Goal: Task Accomplishment & Management: Complete application form

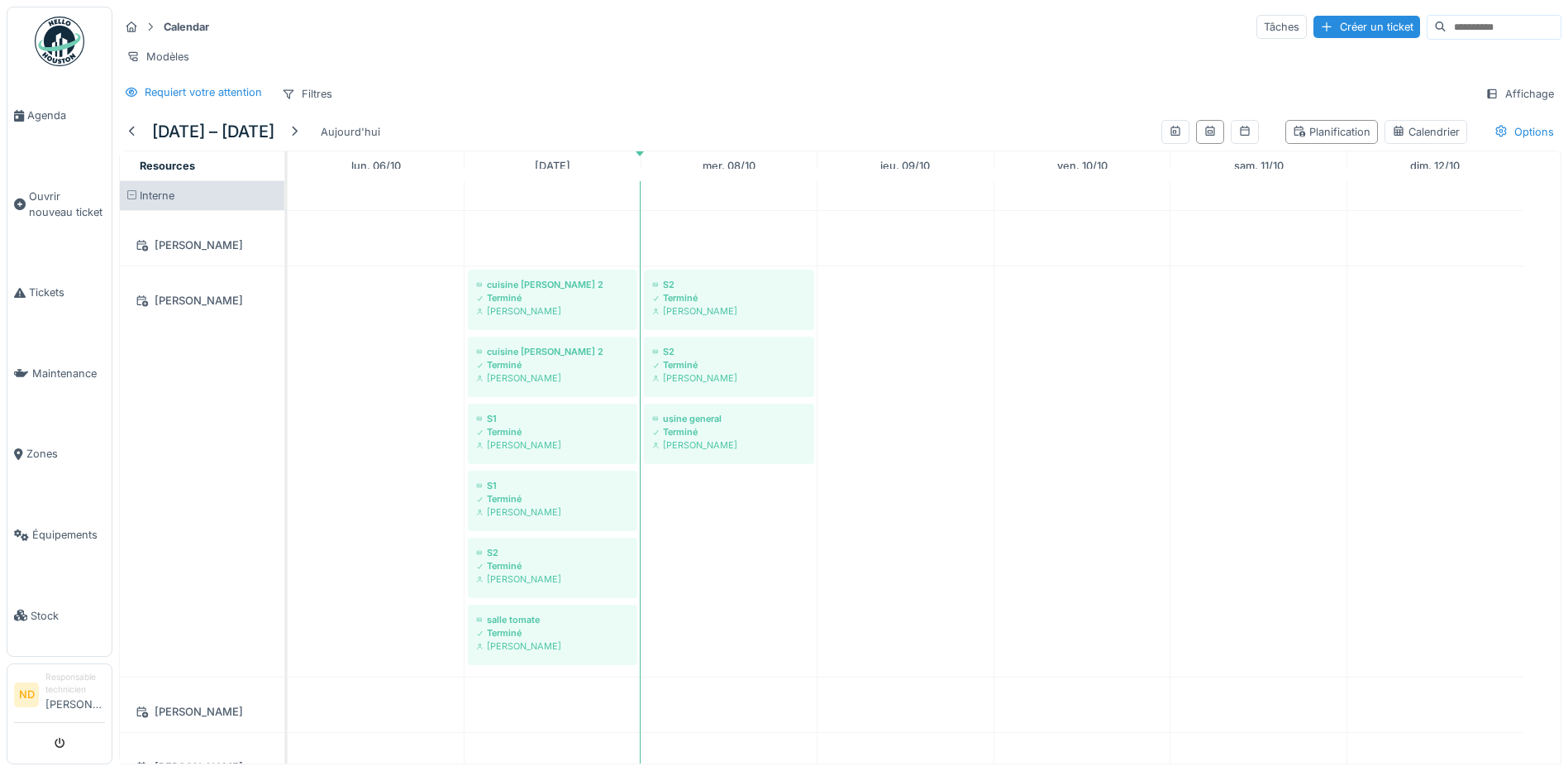
scroll to position [1323, 0]
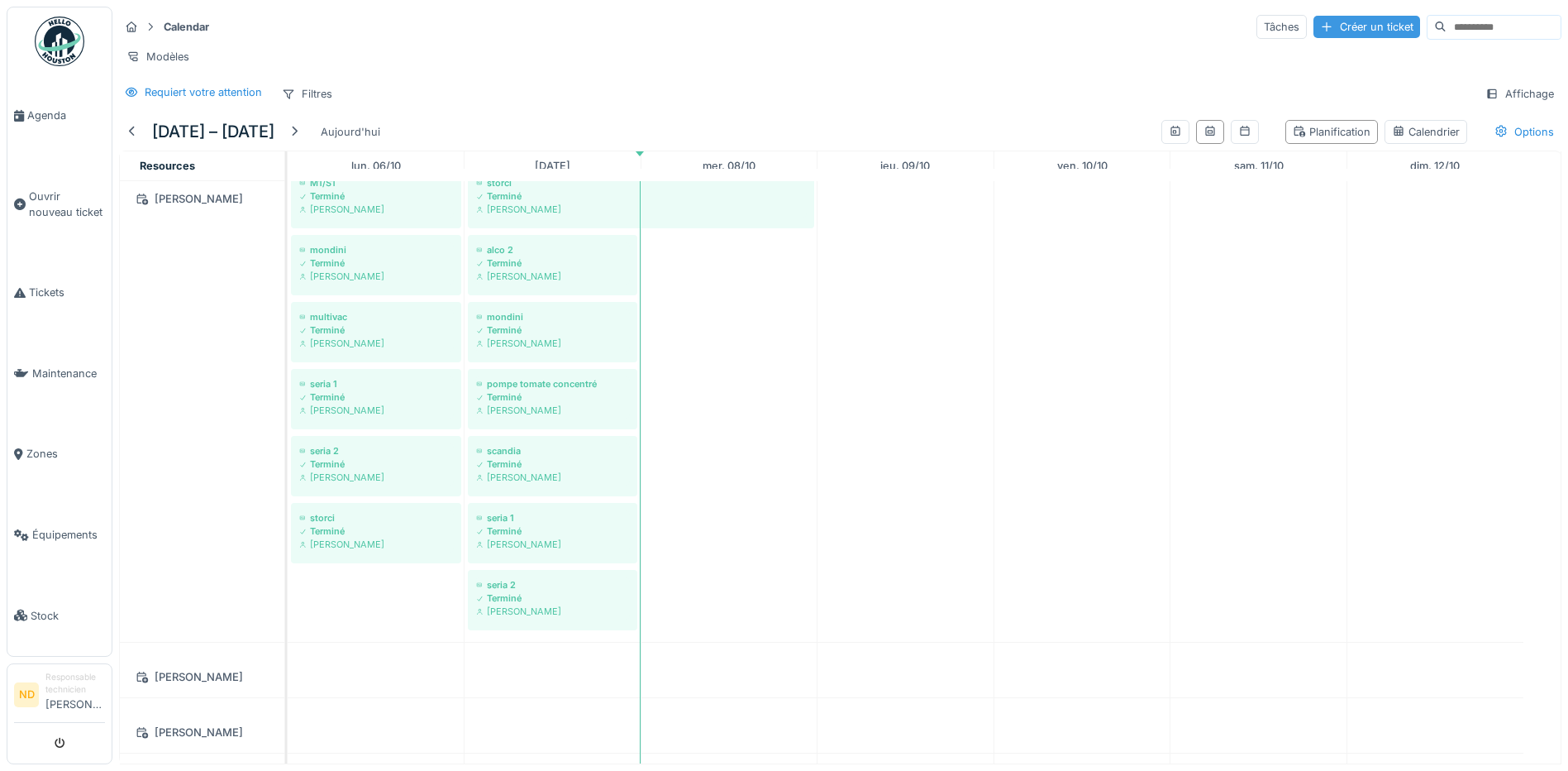
click at [1314, 30] on div "Créer un ticket" at bounding box center [1366, 27] width 106 height 23
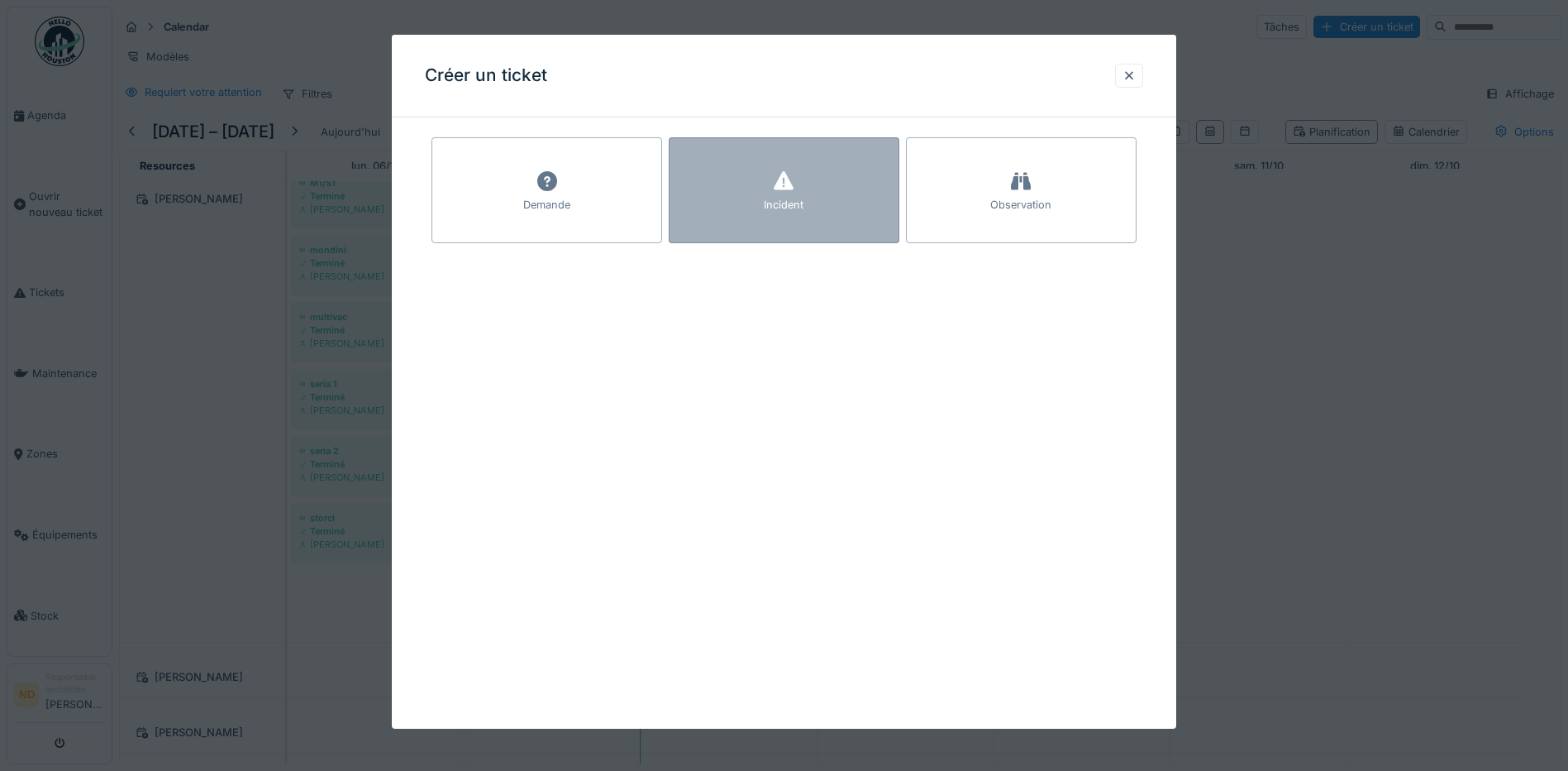
click at [755, 197] on div "Incident" at bounding box center [784, 190] width 231 height 106
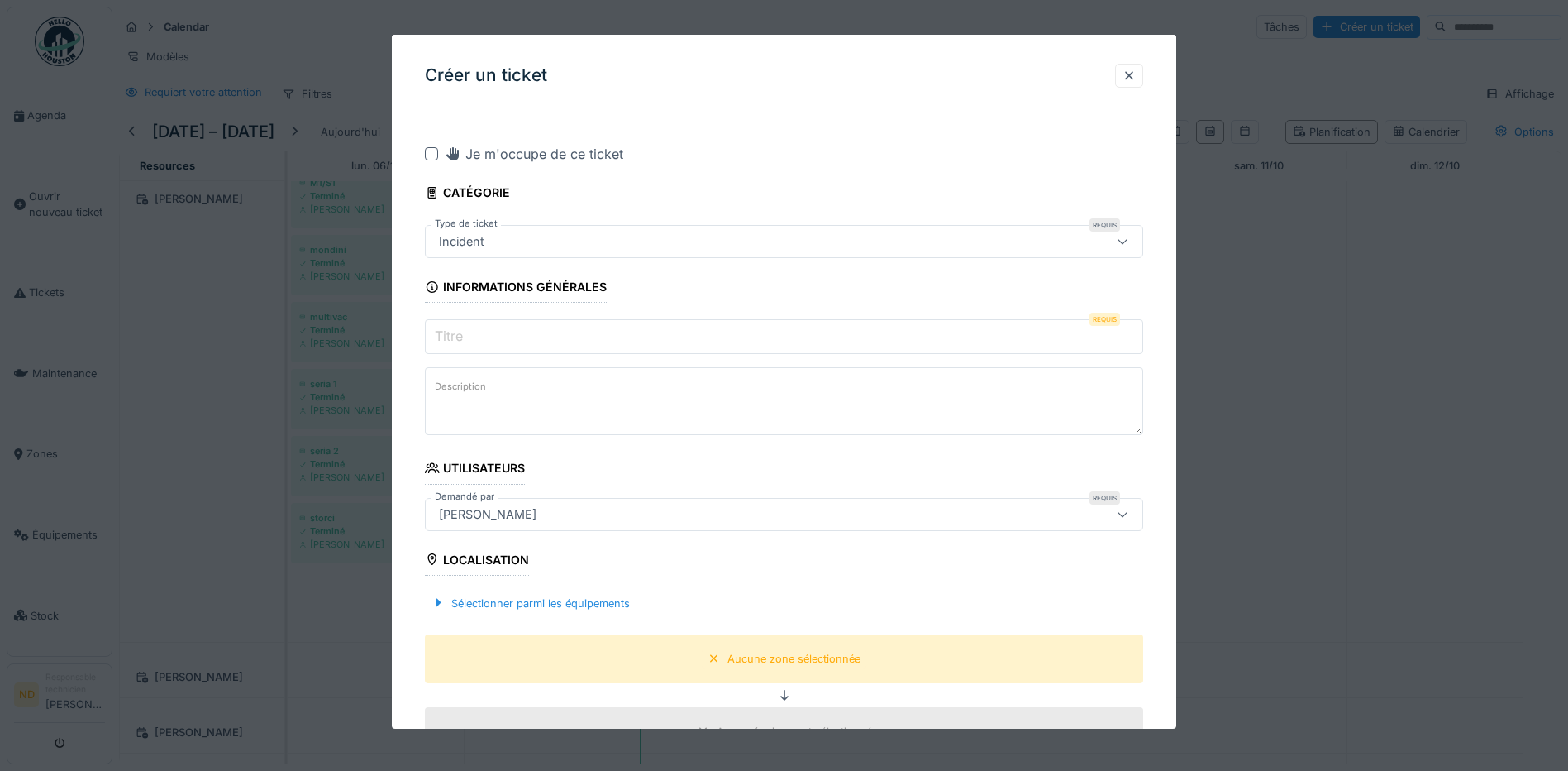
click at [426, 156] on div at bounding box center [432, 154] width 13 height 13
click at [457, 410] on textarea "Description" at bounding box center [784, 402] width 718 height 68
paste textarea "**********"
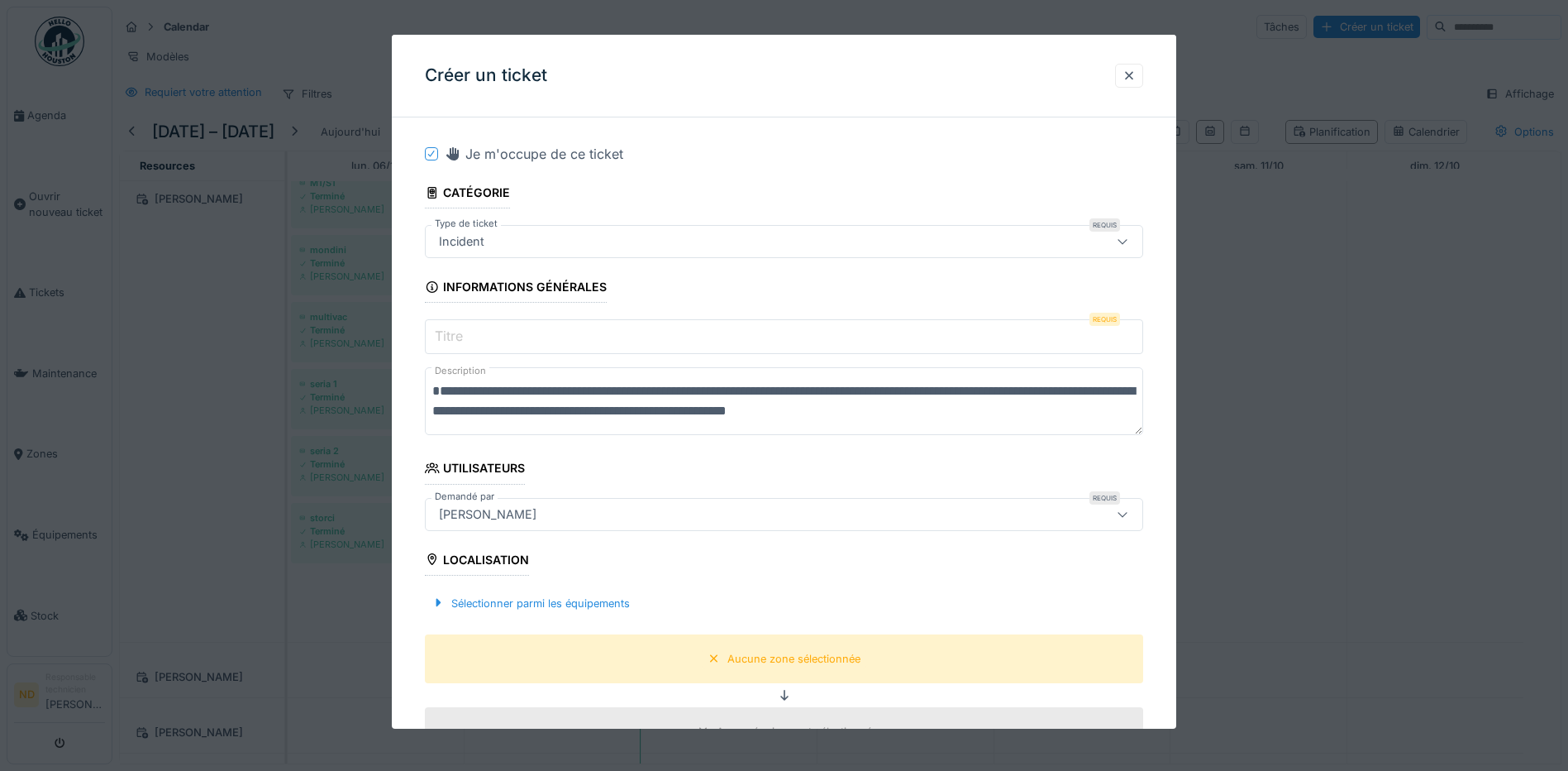
type textarea "**********"
click at [456, 338] on label "Titre" at bounding box center [449, 336] width 35 height 20
click at [456, 338] on input "Titre" at bounding box center [784, 336] width 718 height 35
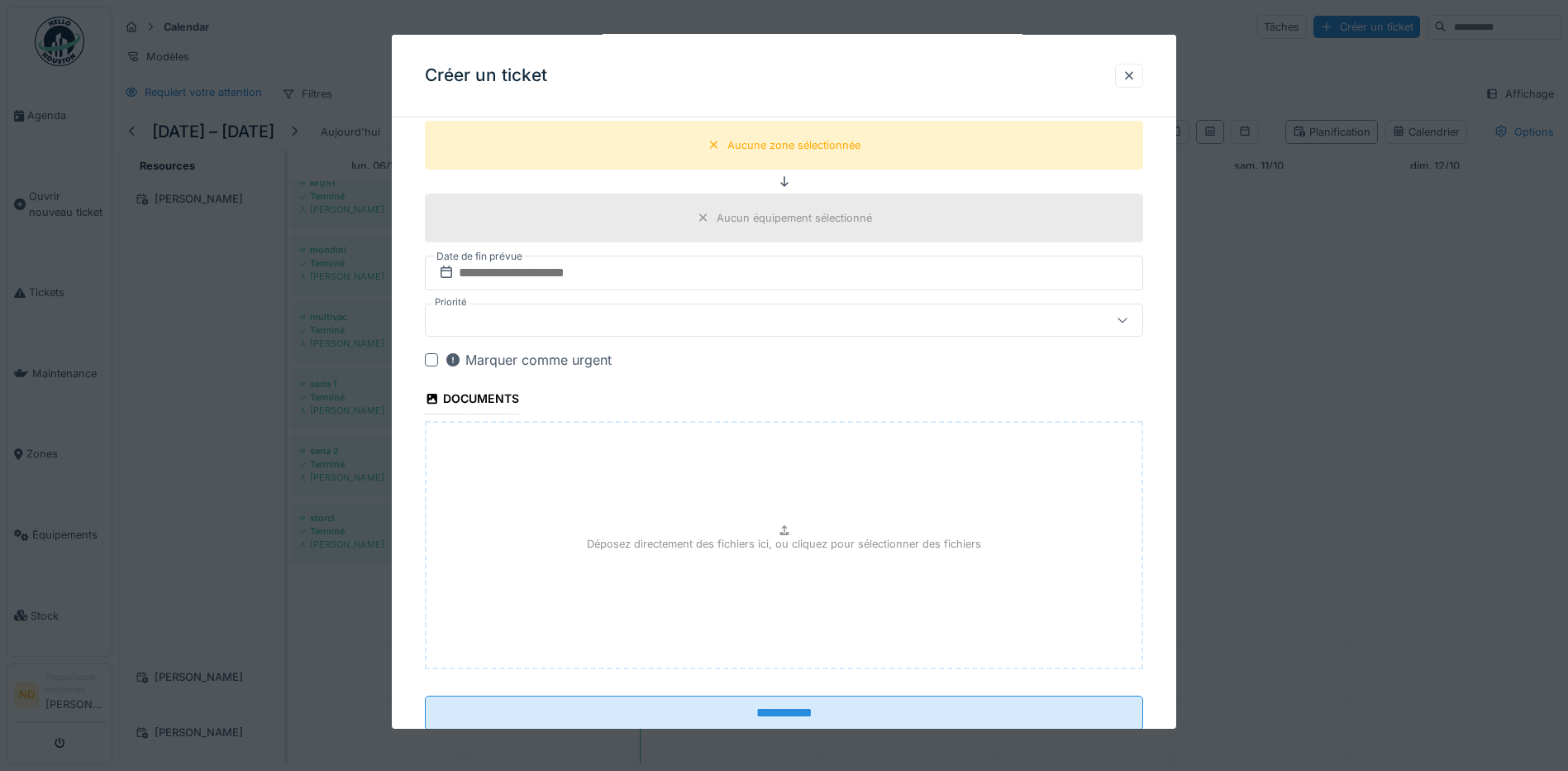
scroll to position [562, 0]
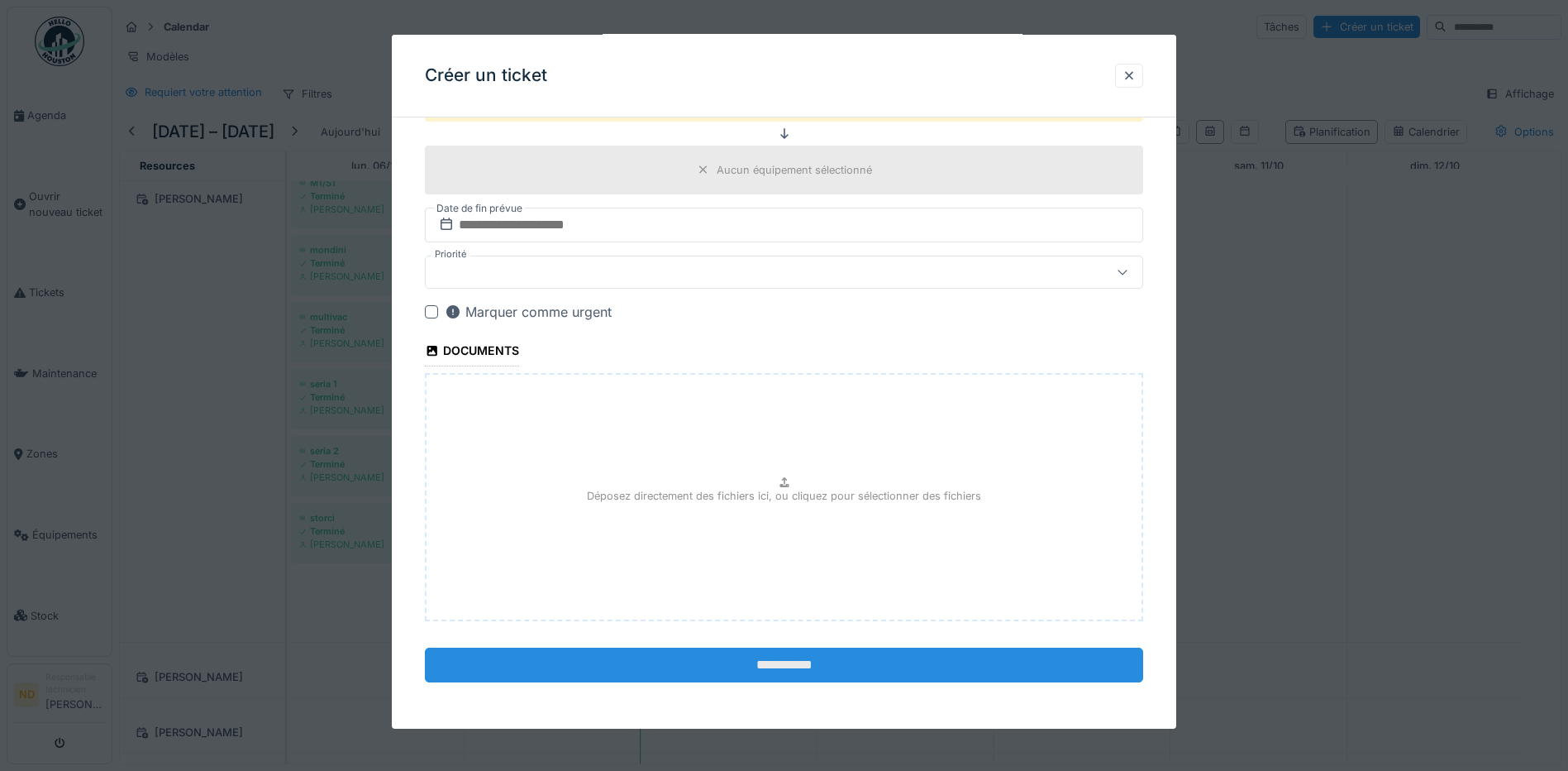
type input "*******"
click at [746, 673] on input "**********" at bounding box center [784, 664] width 718 height 35
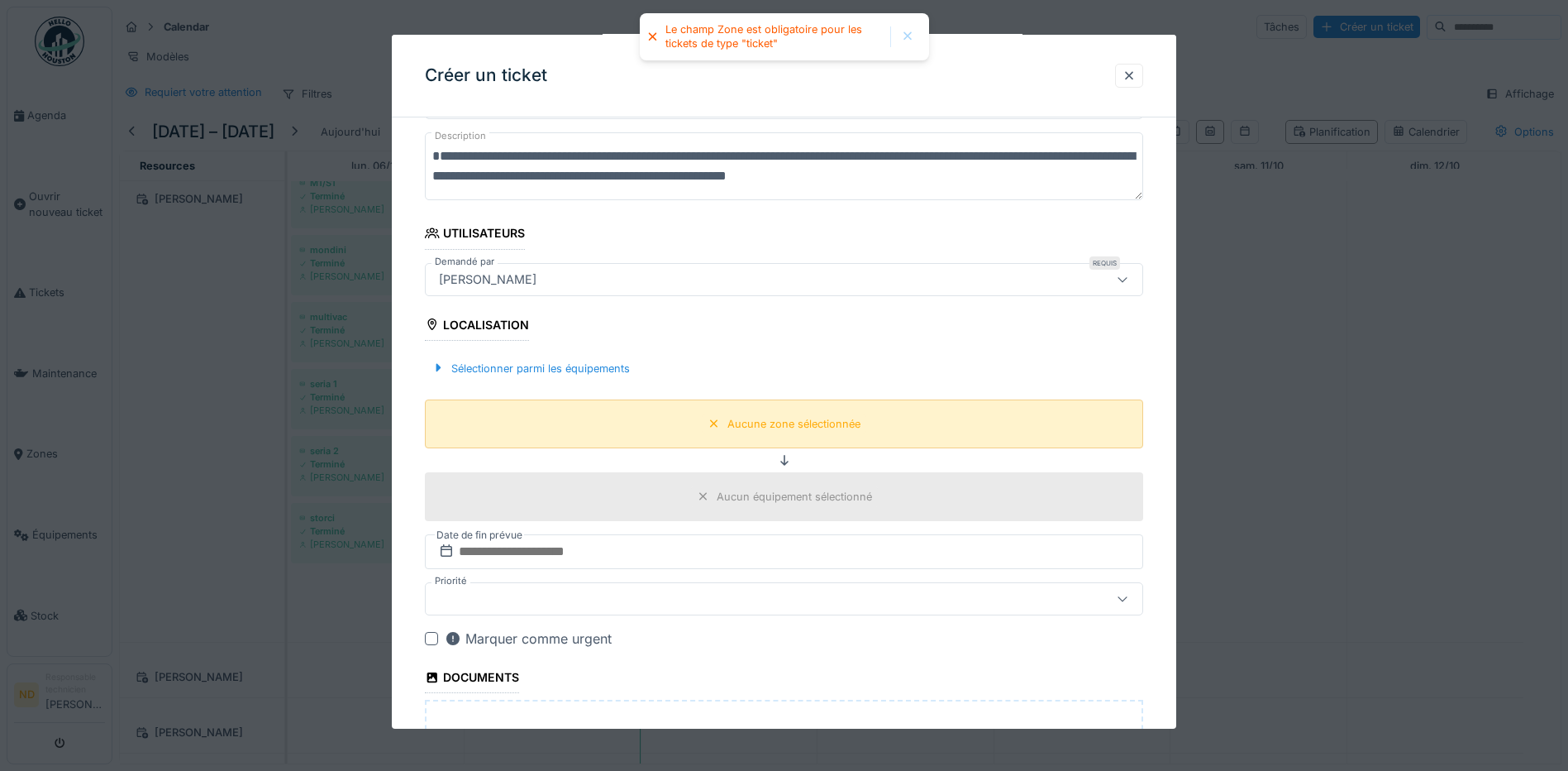
scroll to position [231, 0]
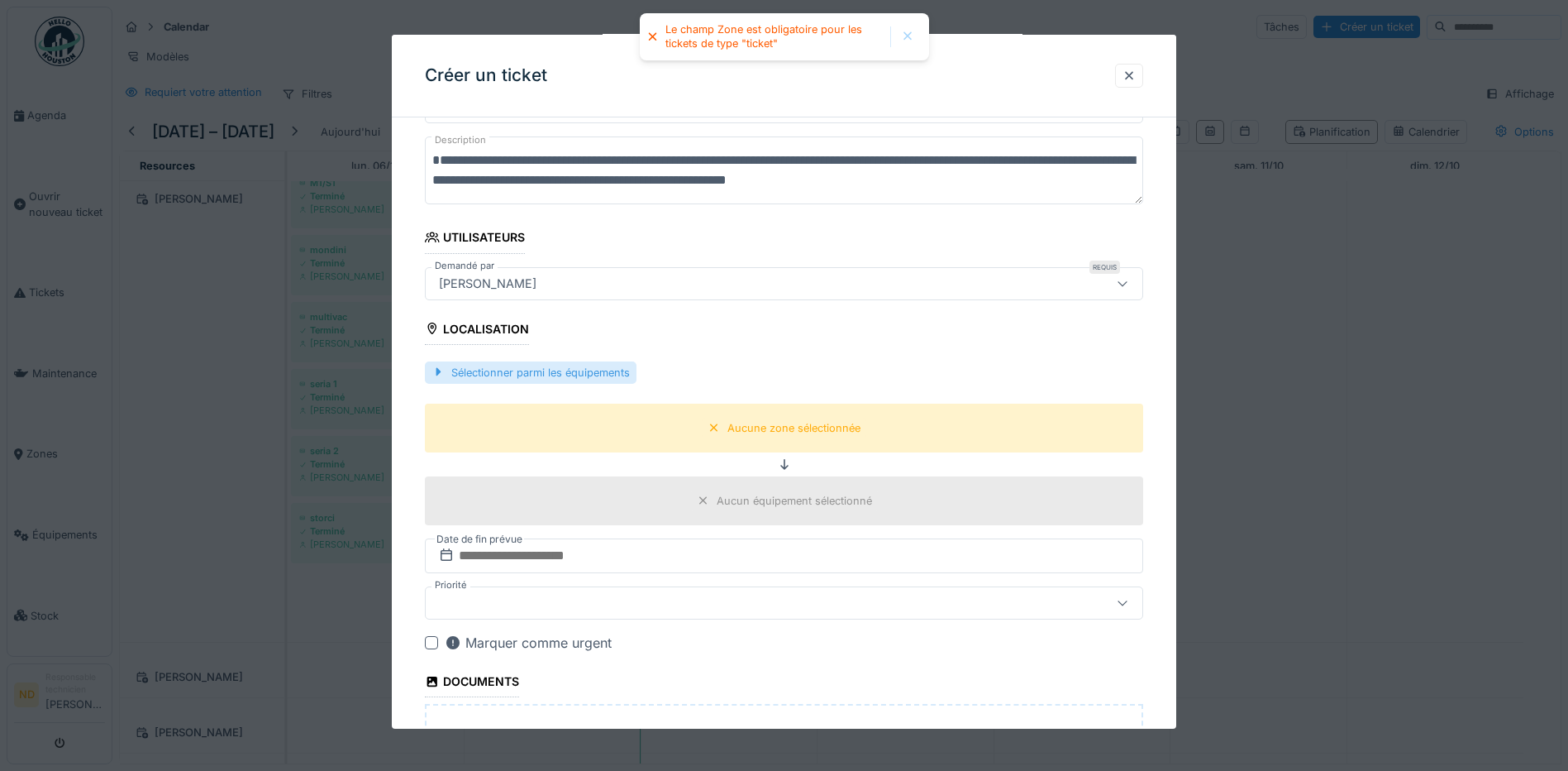
click at [522, 369] on div "Sélectionner parmi les équipements" at bounding box center [531, 372] width 212 height 23
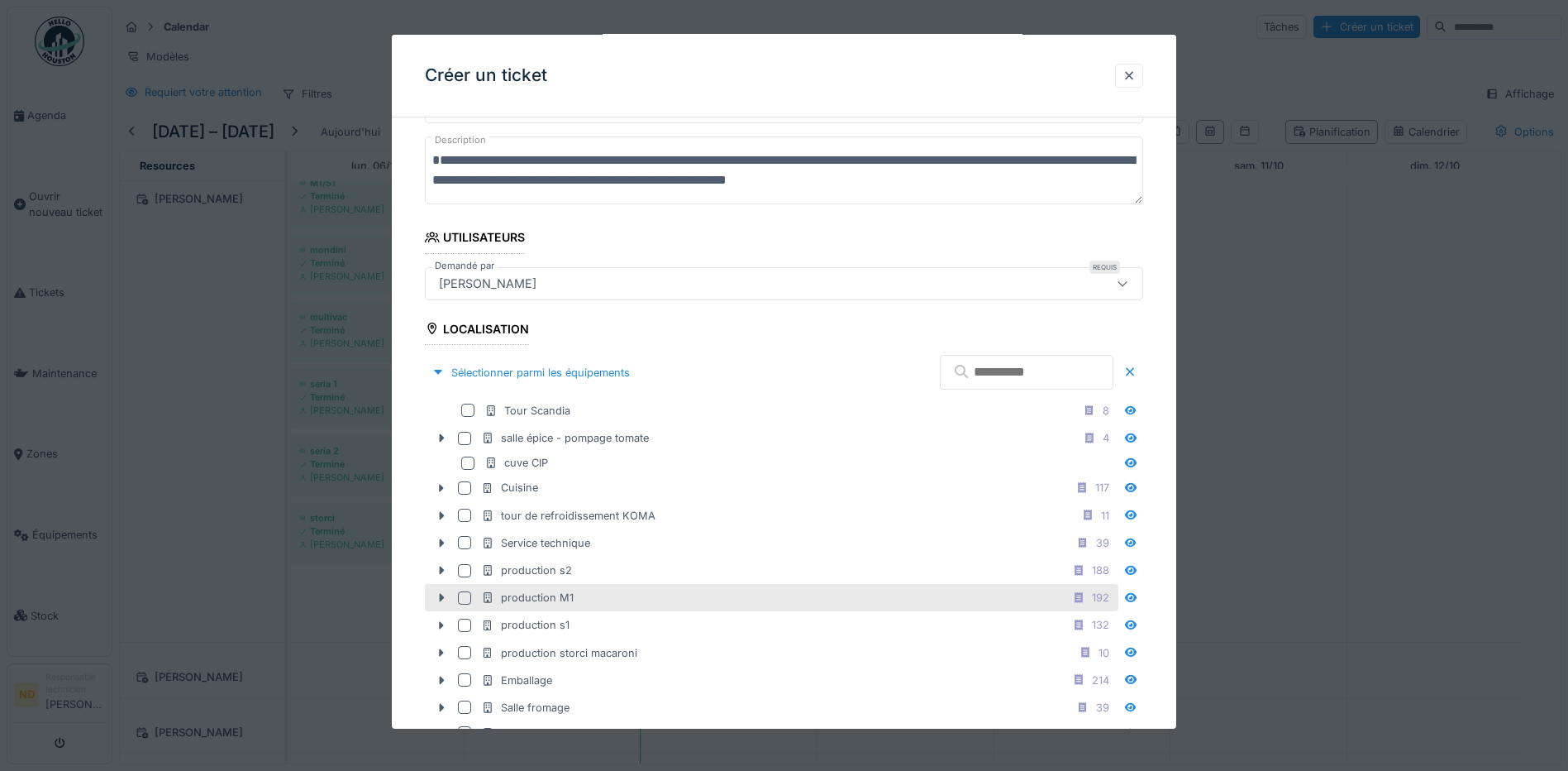
click at [464, 600] on div at bounding box center [465, 598] width 13 height 13
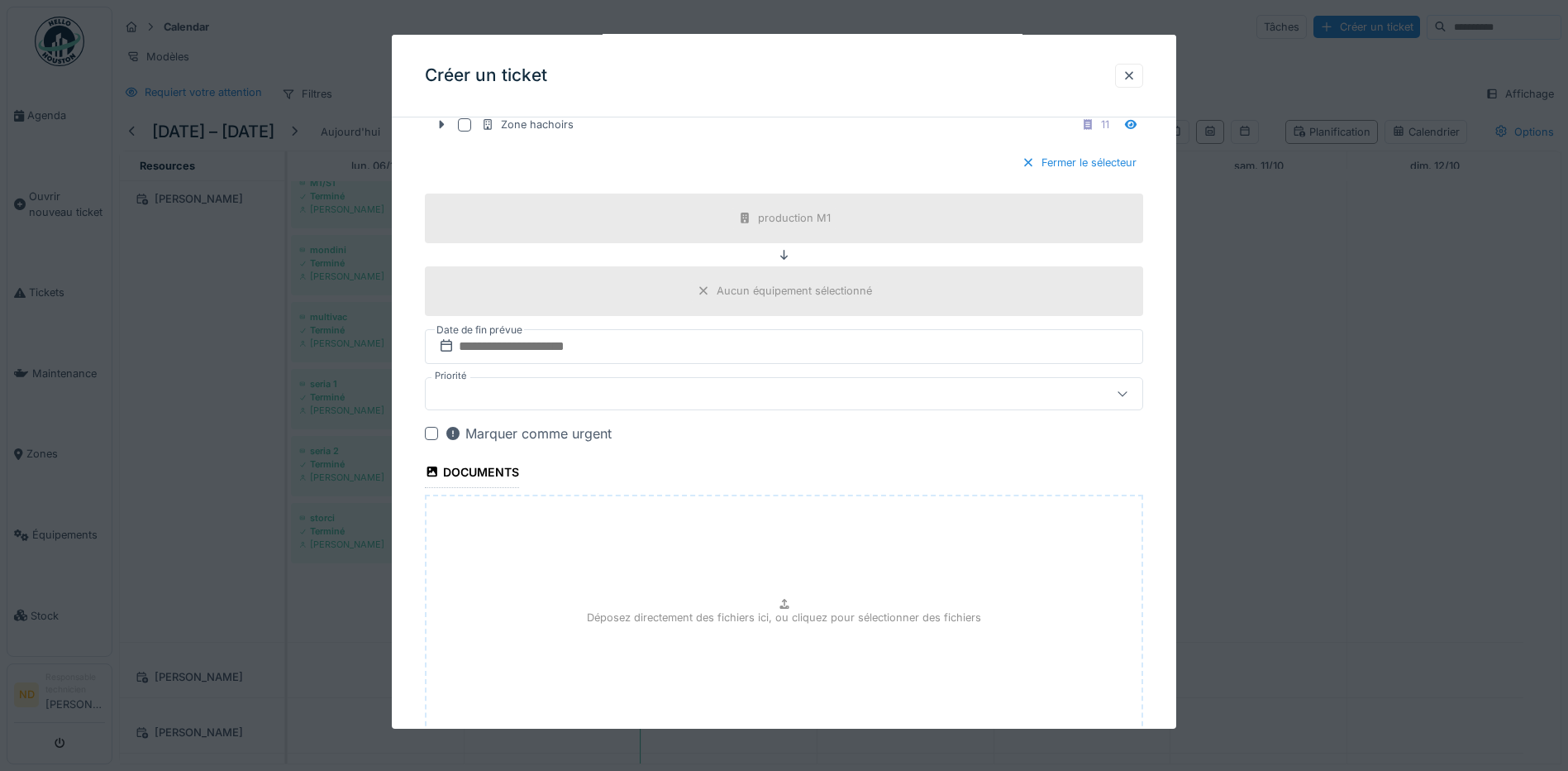
scroll to position [1014, 0]
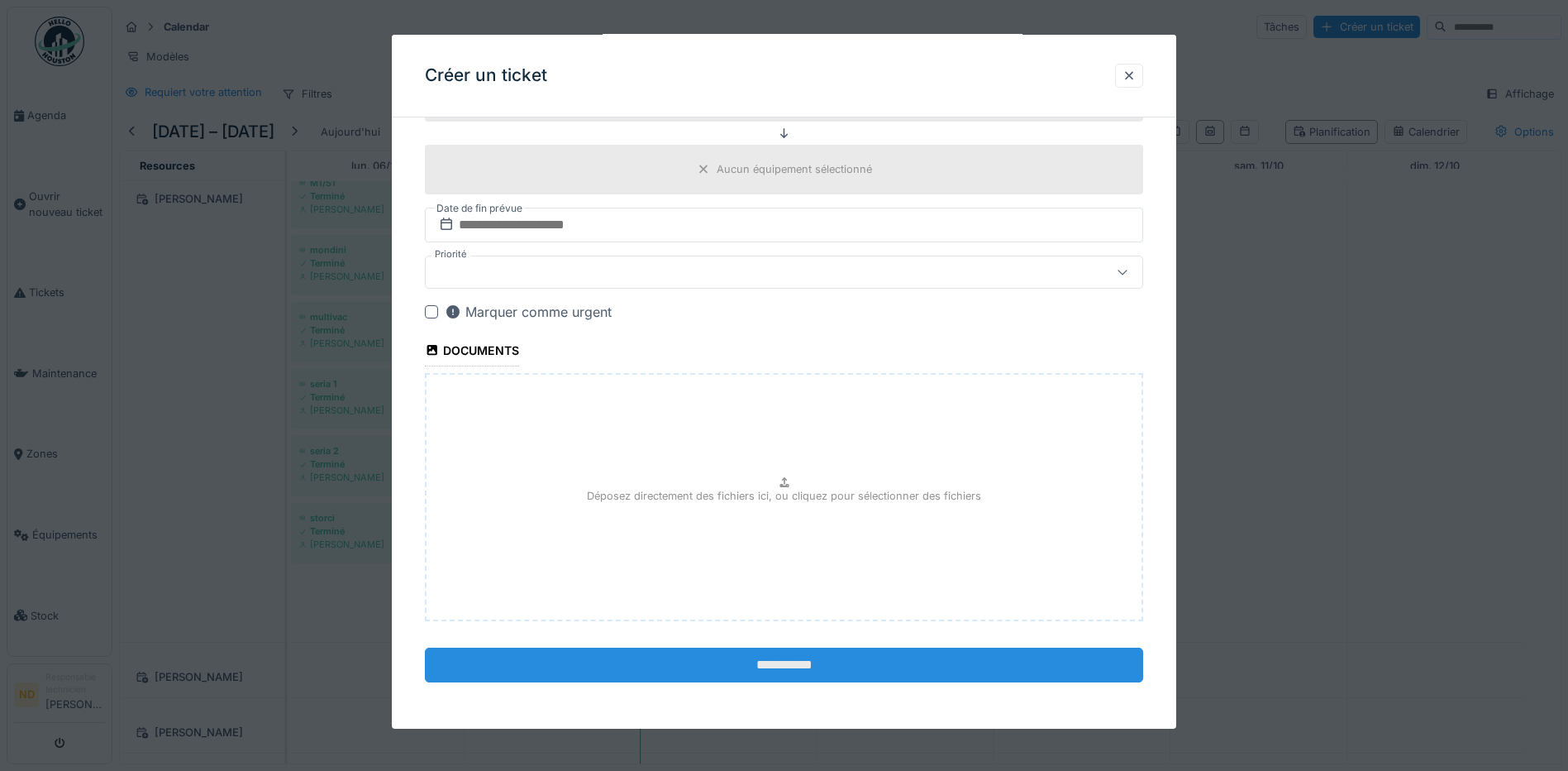
click at [899, 670] on input "**********" at bounding box center [784, 664] width 718 height 35
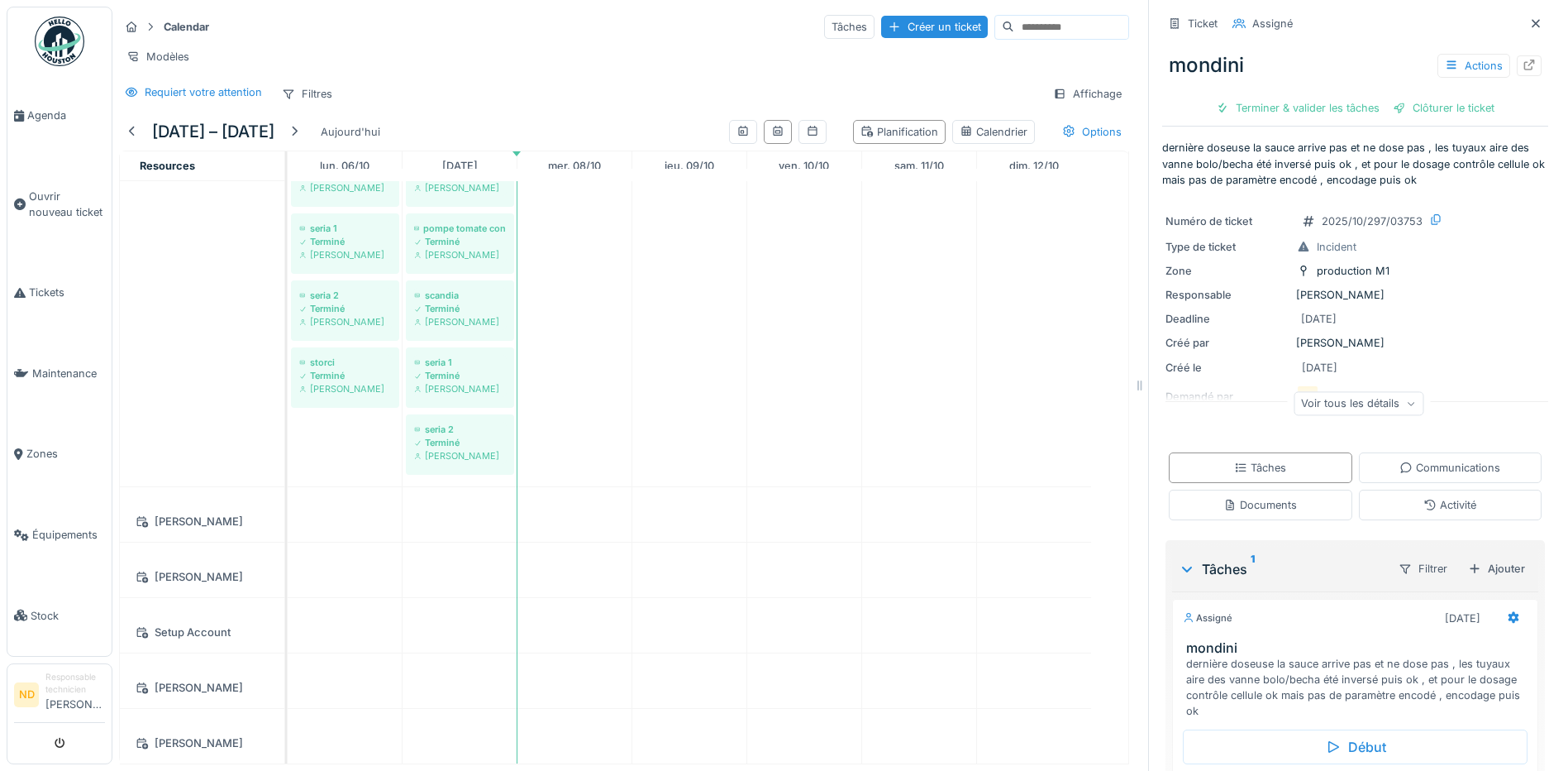
scroll to position [151, 0]
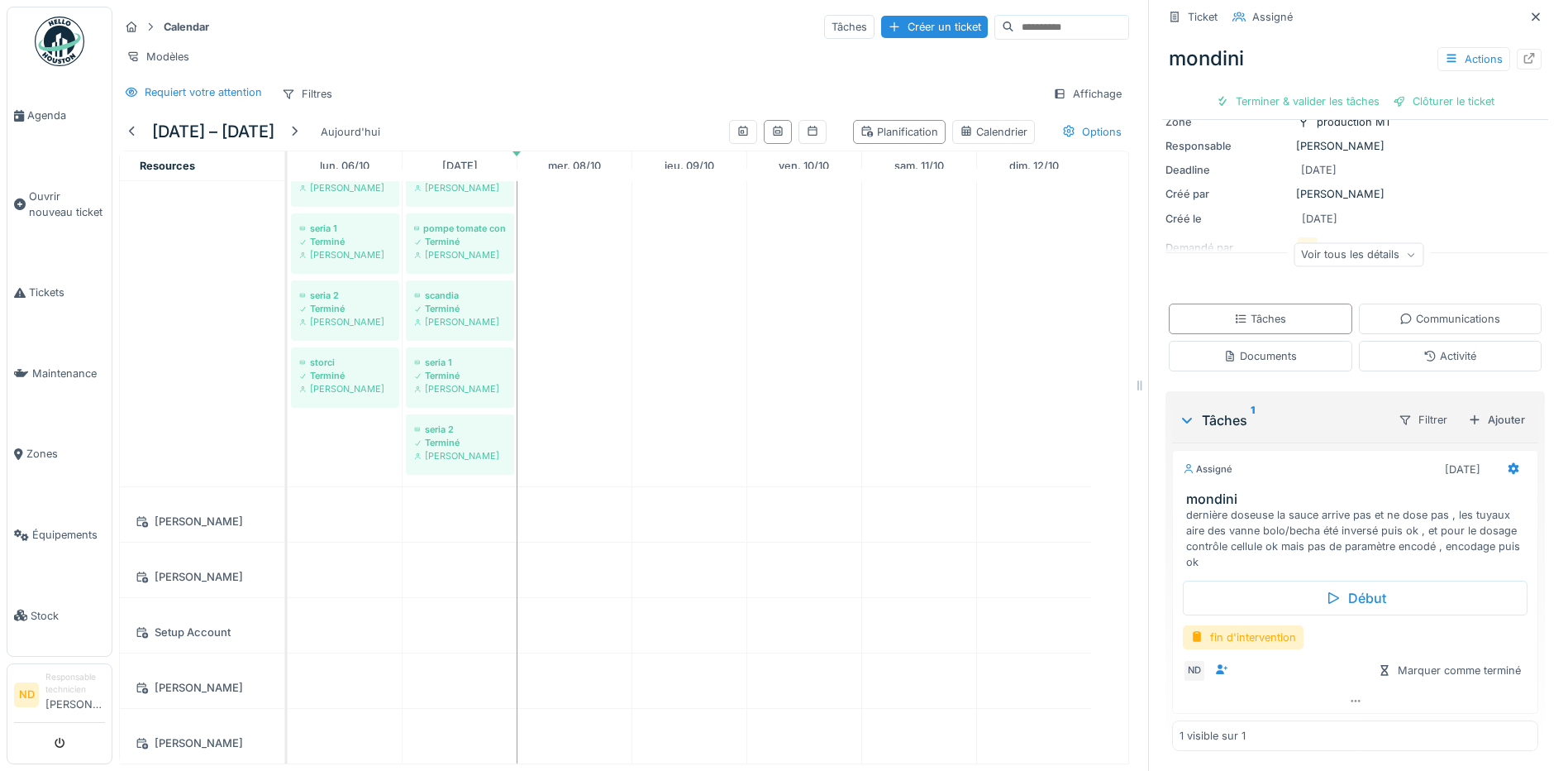
click at [1271, 651] on div "Début fin d'intervention ND Marquer comme terminé" at bounding box center [1355, 629] width 367 height 118
click at [1271, 647] on div "fin d'intervention" at bounding box center [1243, 636] width 121 height 24
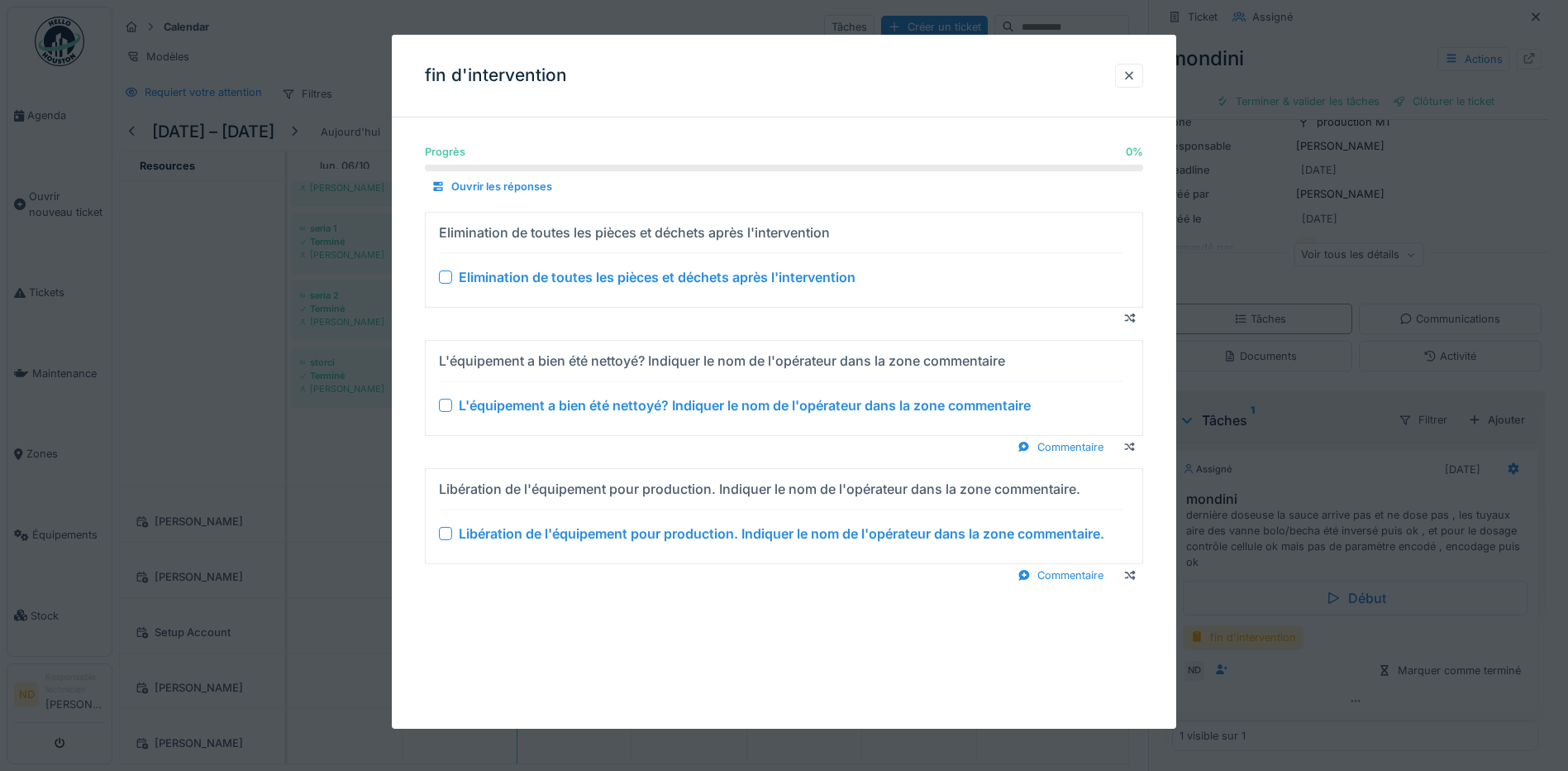
click at [441, 275] on div at bounding box center [446, 277] width 13 height 13
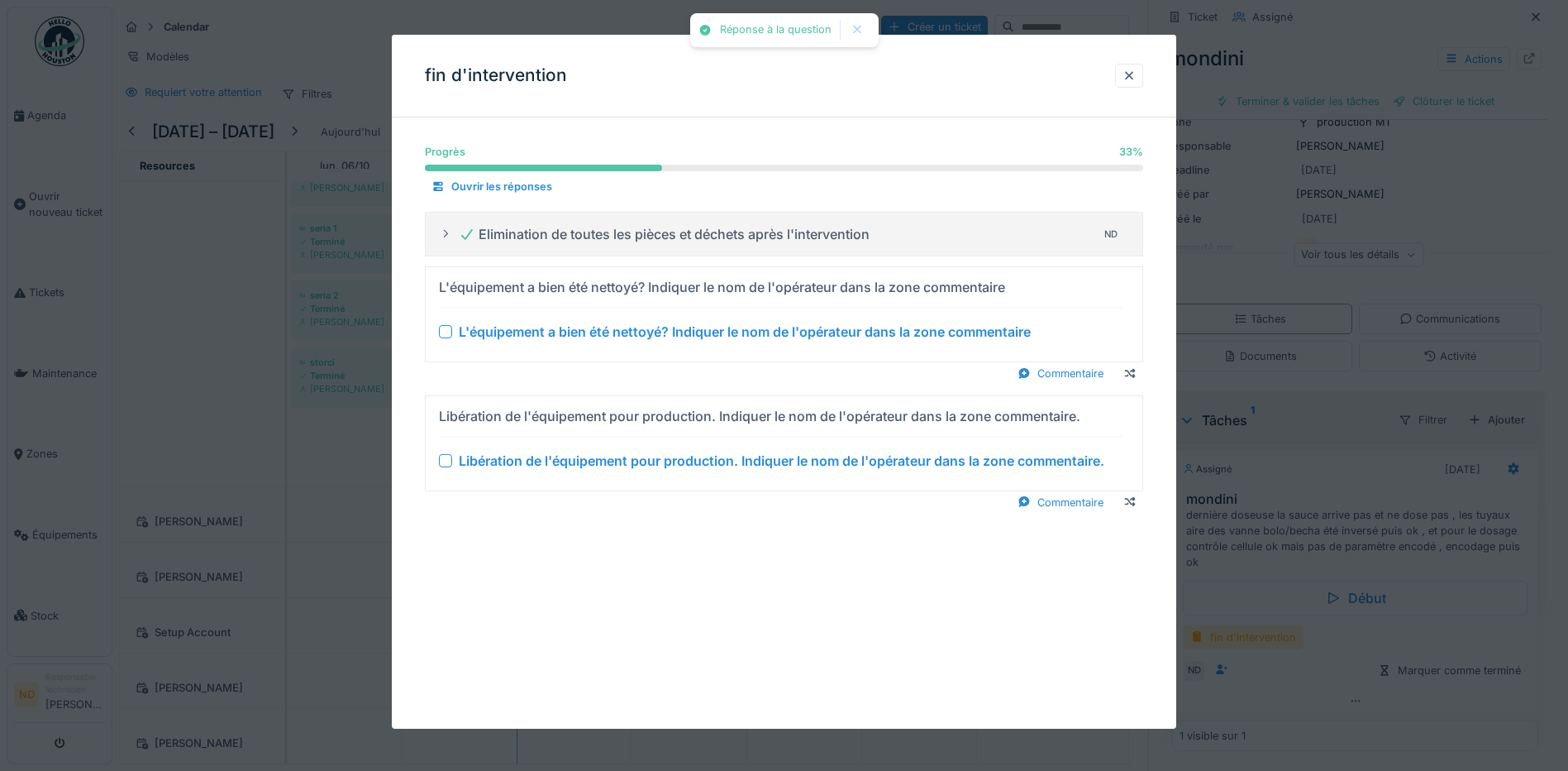
click at [444, 331] on div at bounding box center [446, 332] width 13 height 13
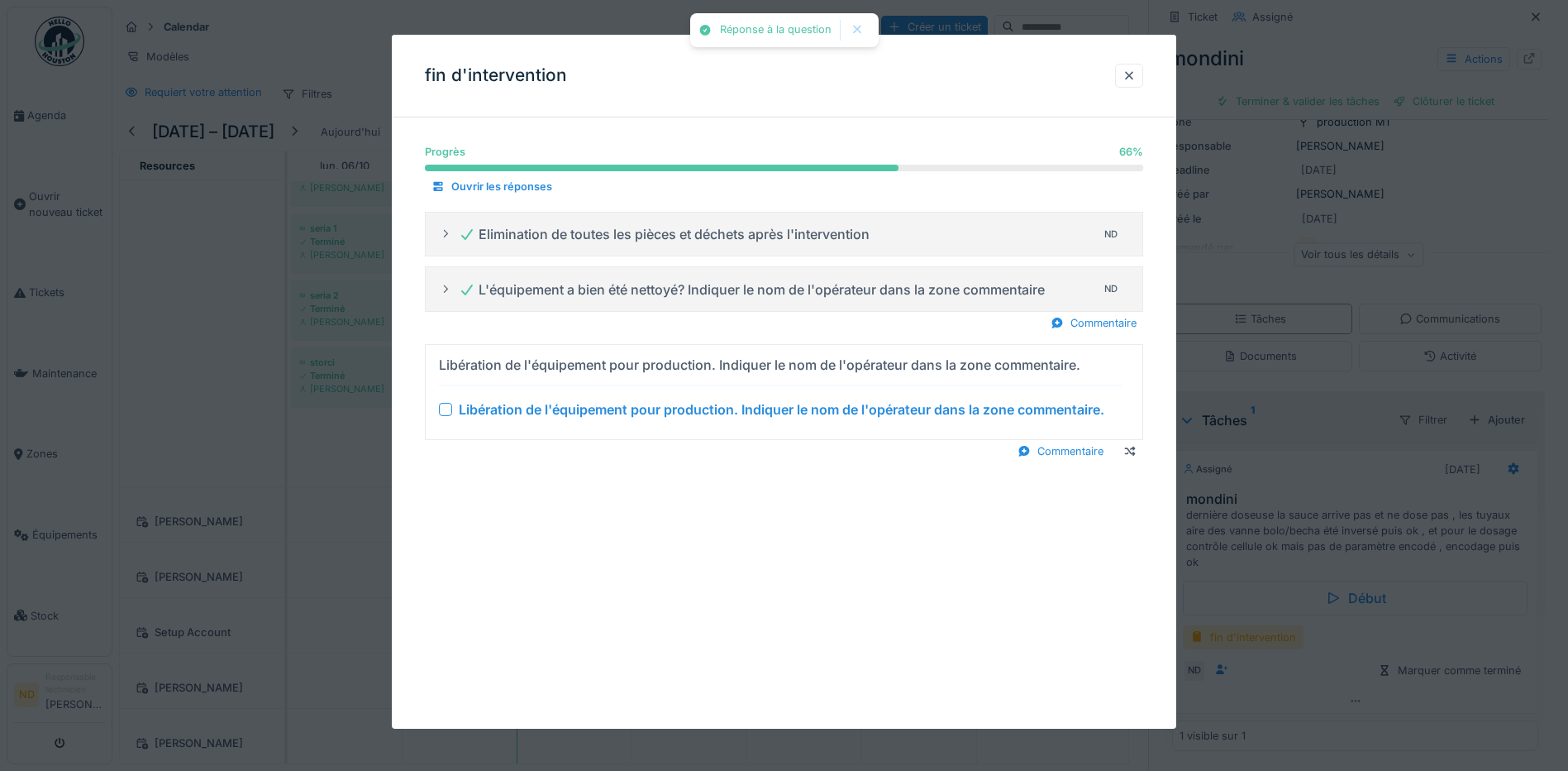
click at [446, 406] on div at bounding box center [446, 409] width 13 height 13
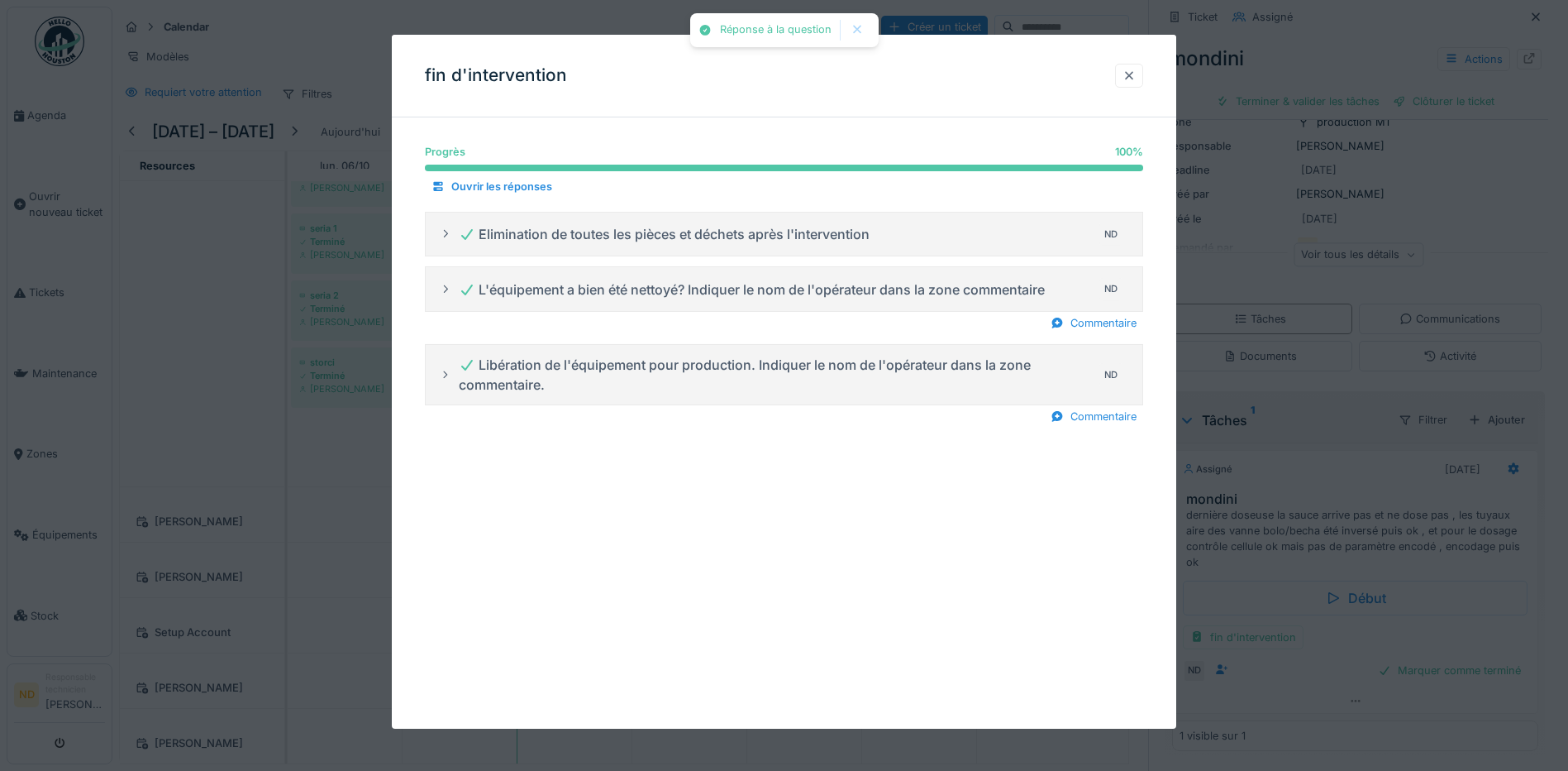
click at [1135, 74] on div at bounding box center [1129, 75] width 13 height 16
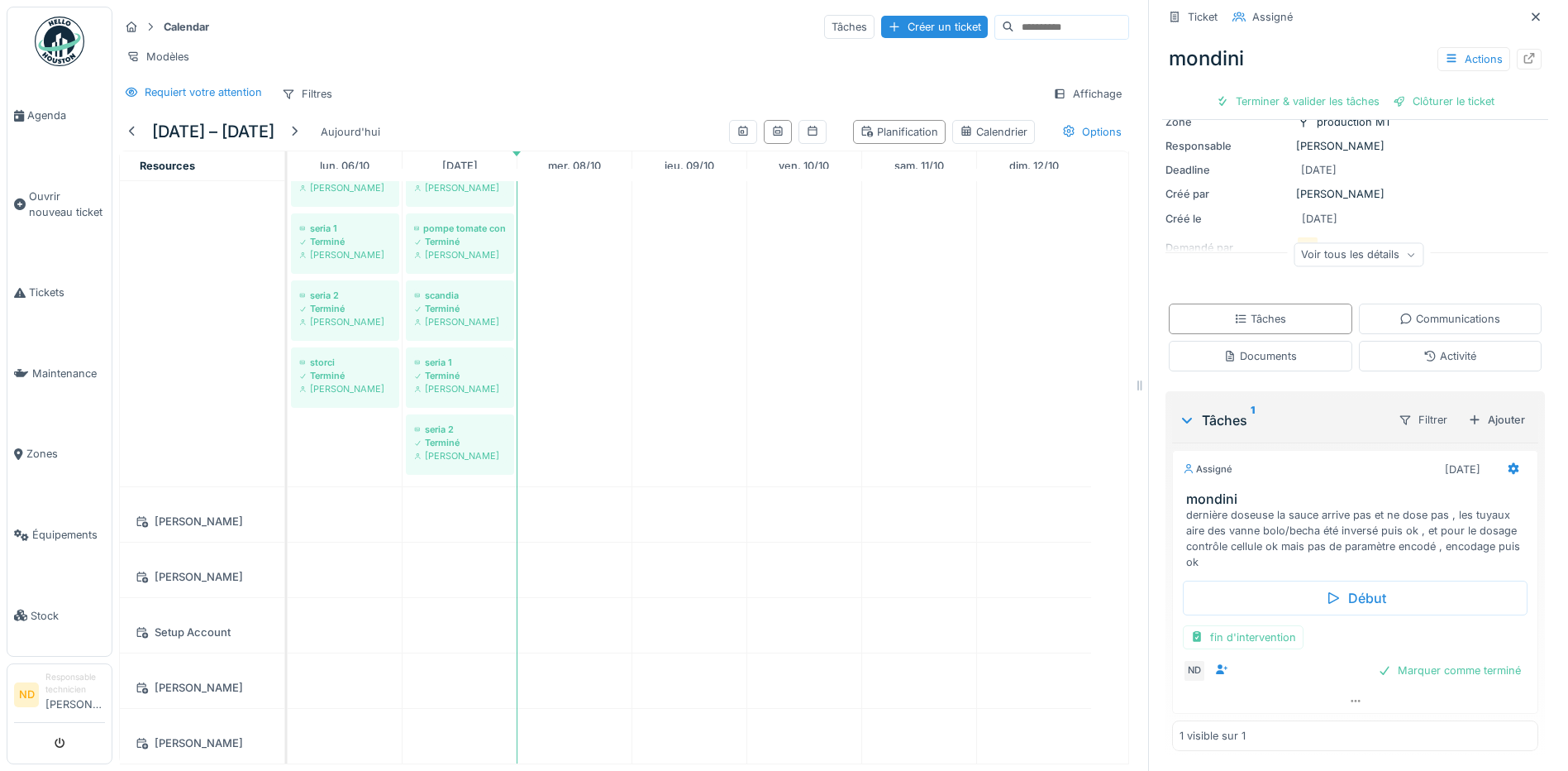
scroll to position [0, 0]
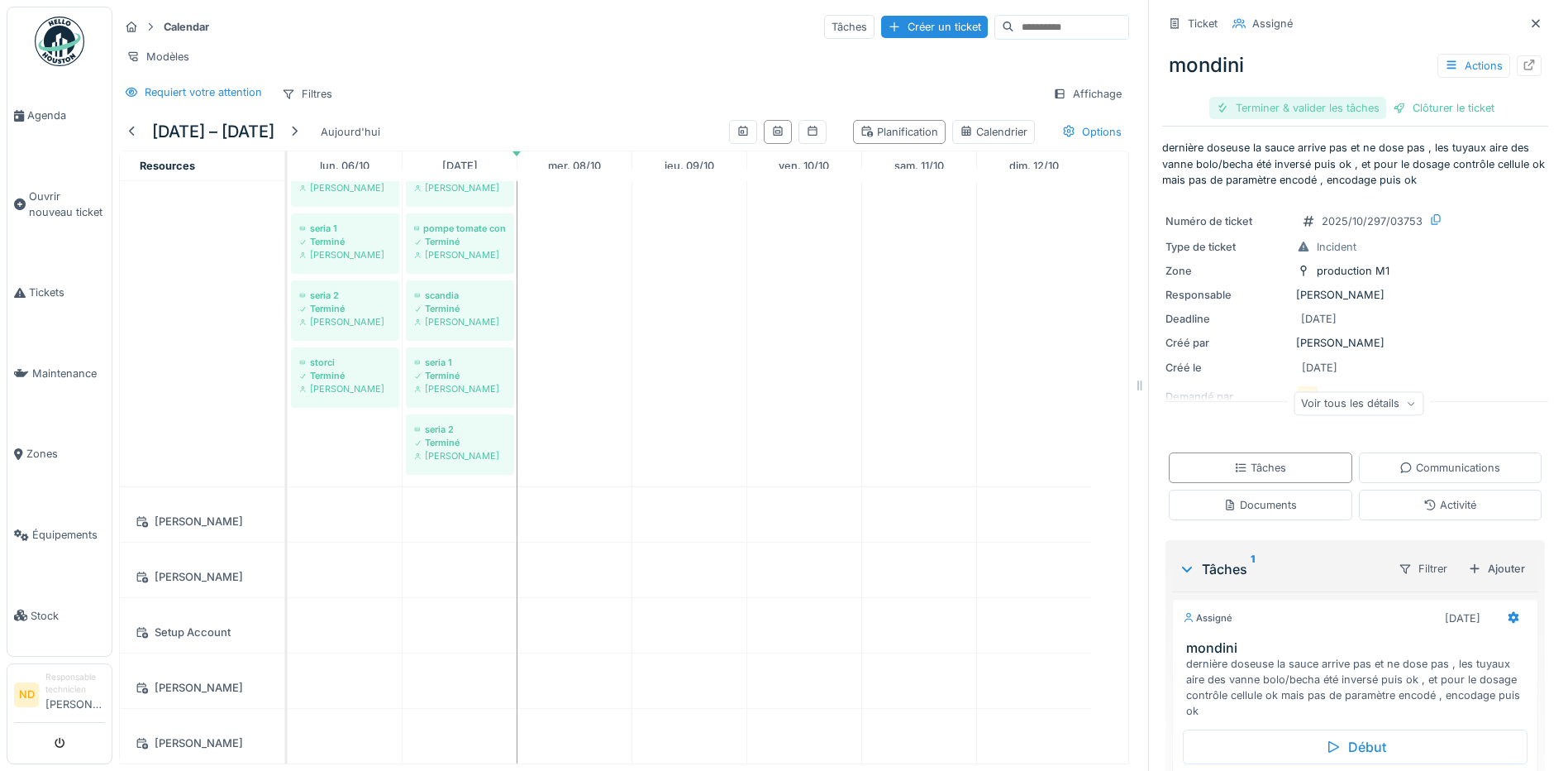
click at [1283, 115] on div "Terminer & valider les tâches" at bounding box center [1298, 108] width 177 height 23
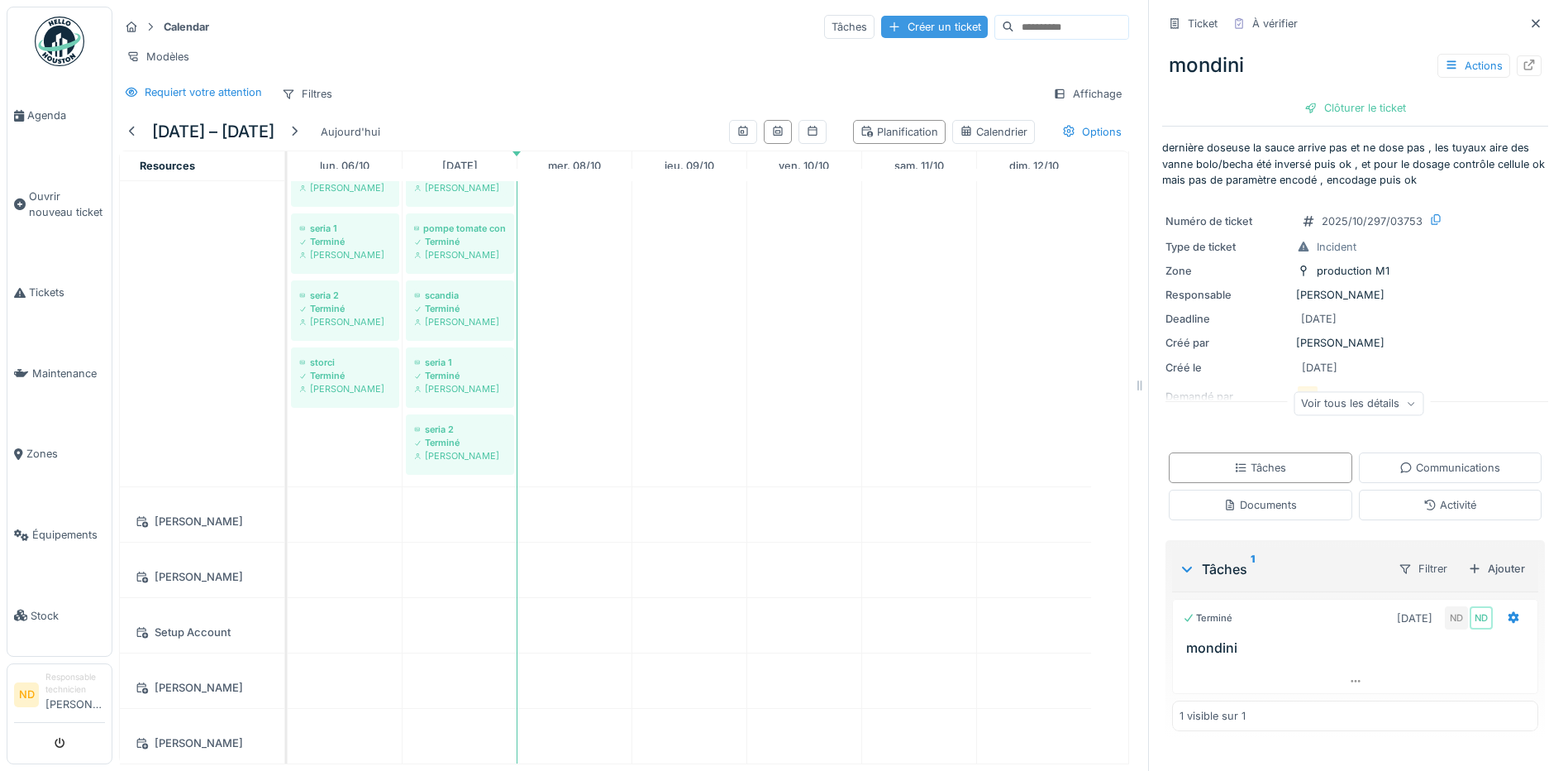
click at [909, 21] on div "Créer un ticket" at bounding box center [934, 27] width 106 height 23
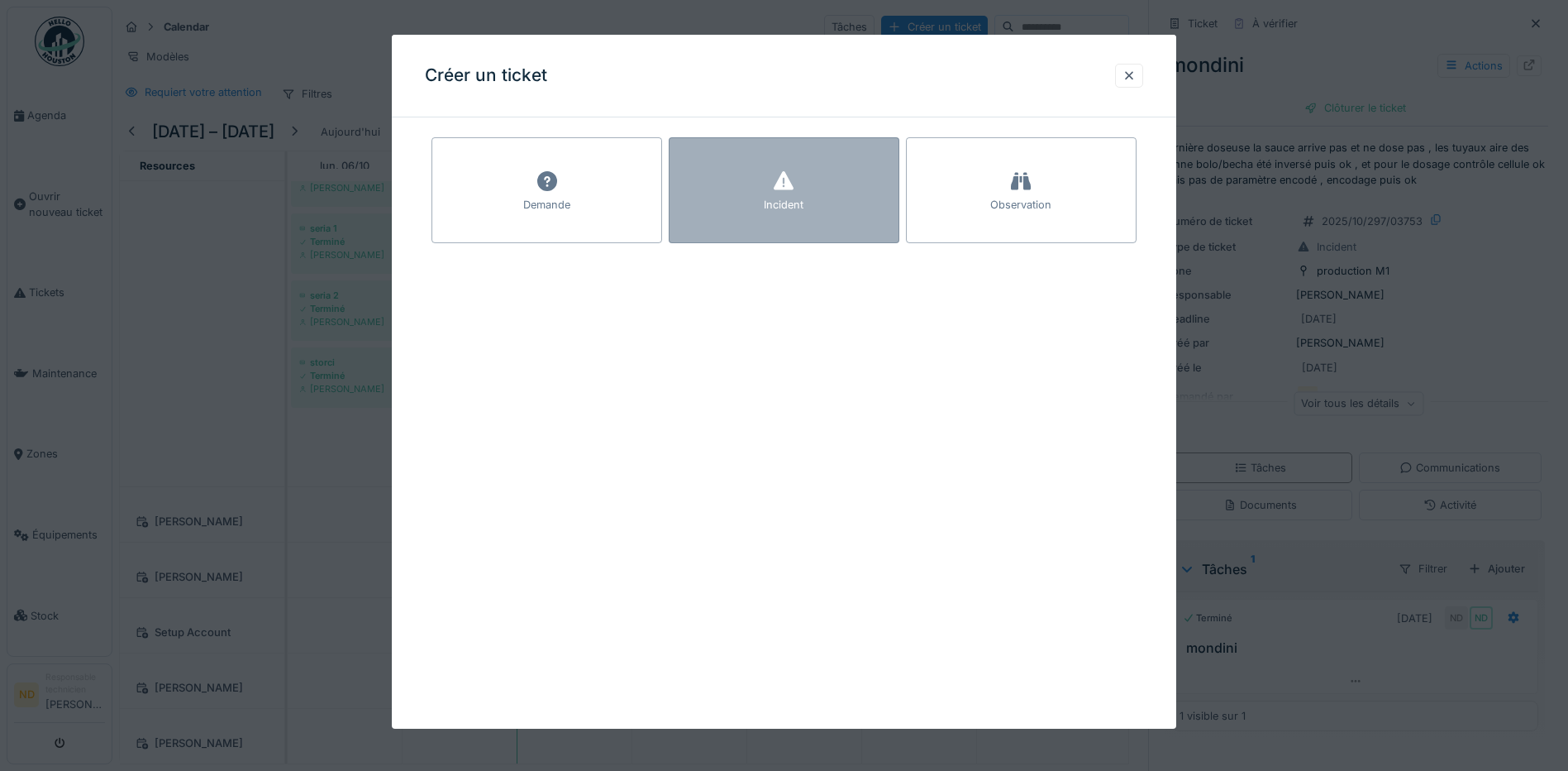
click at [763, 190] on div "Incident" at bounding box center [784, 190] width 231 height 106
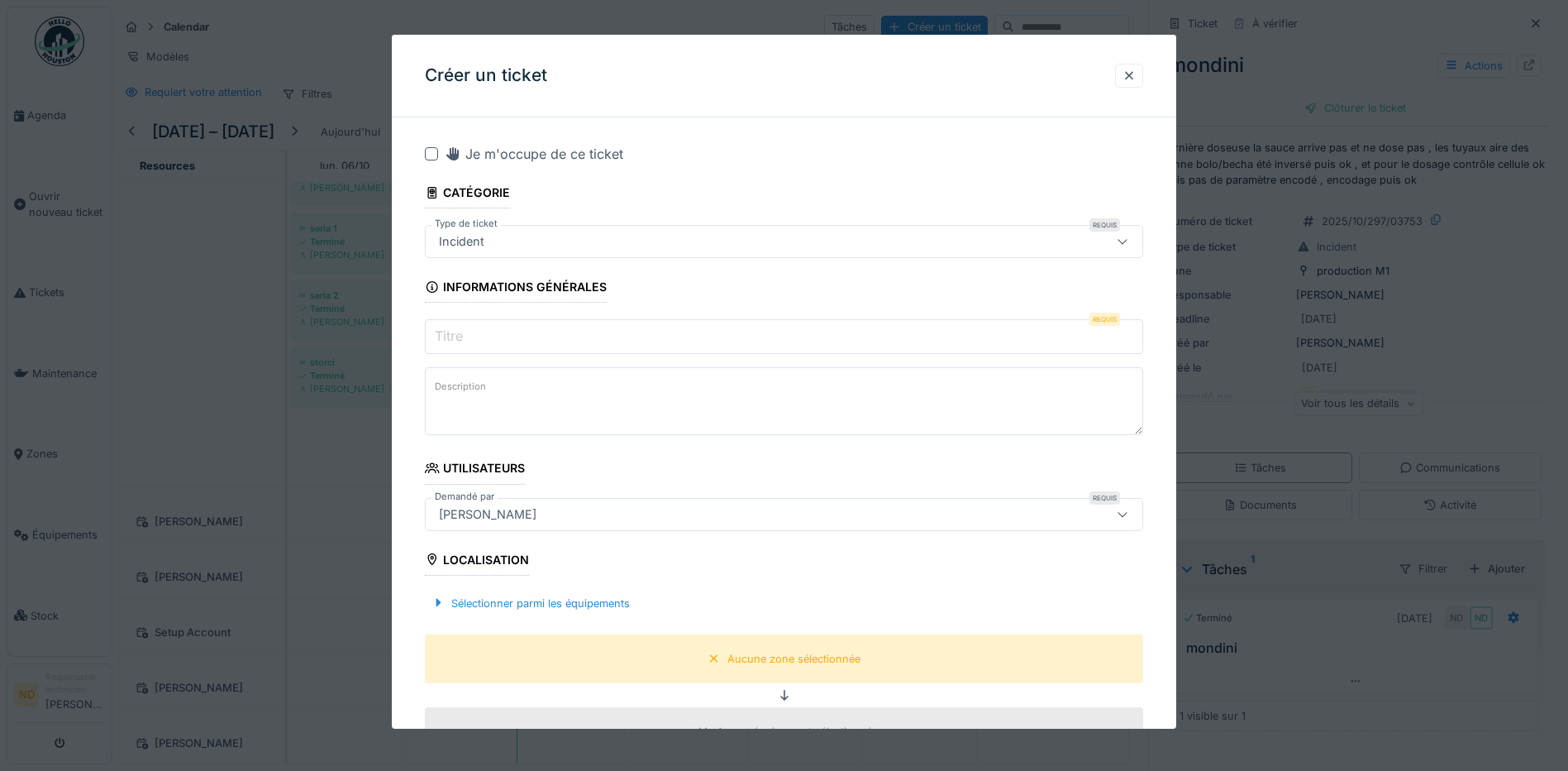
click at [430, 155] on div at bounding box center [432, 154] width 13 height 13
click at [480, 404] on textarea "Description" at bounding box center [784, 402] width 718 height 68
paste textarea "**********"
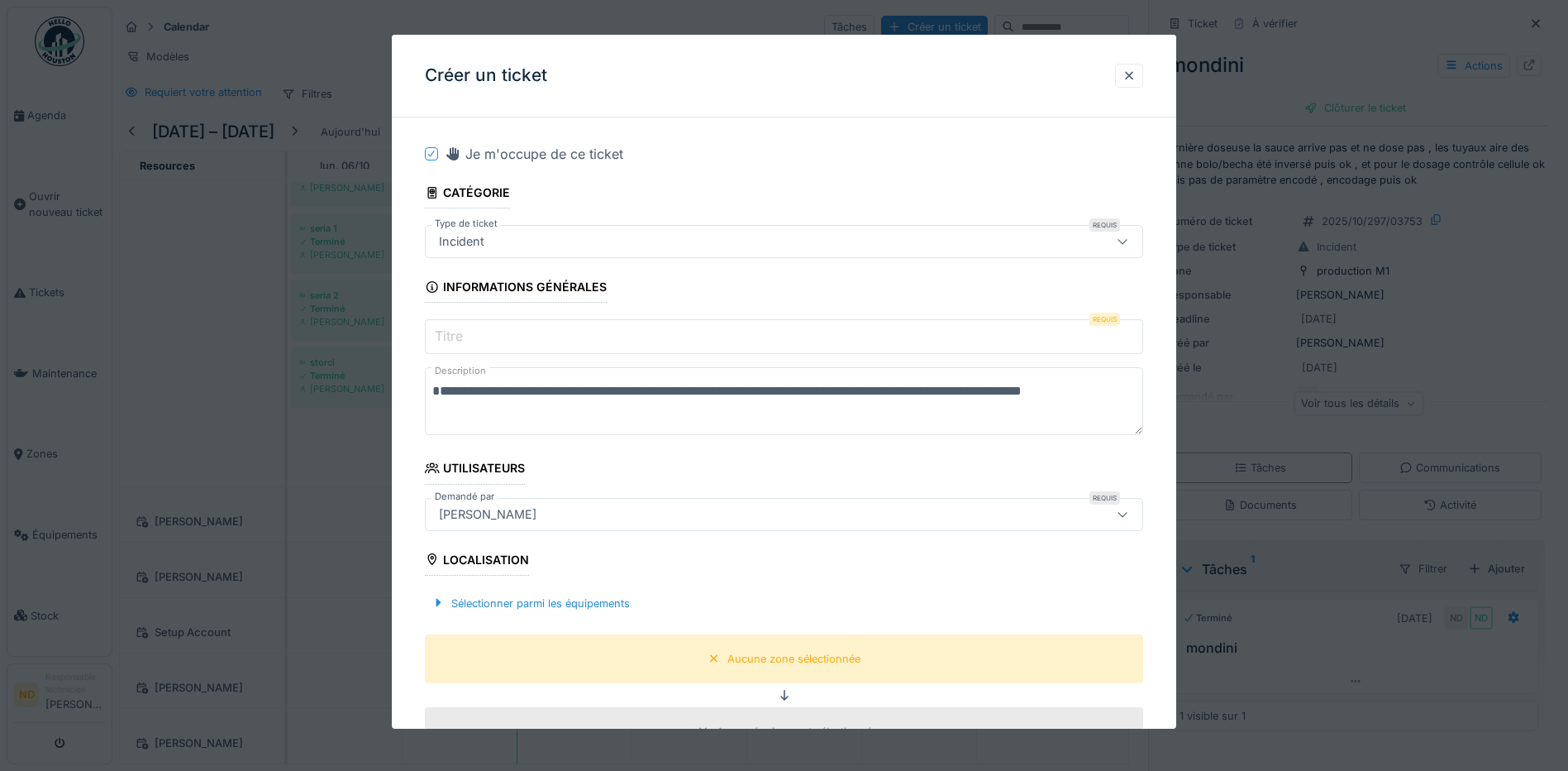
type textarea "**********"
click at [475, 340] on input "Titre" at bounding box center [784, 336] width 718 height 35
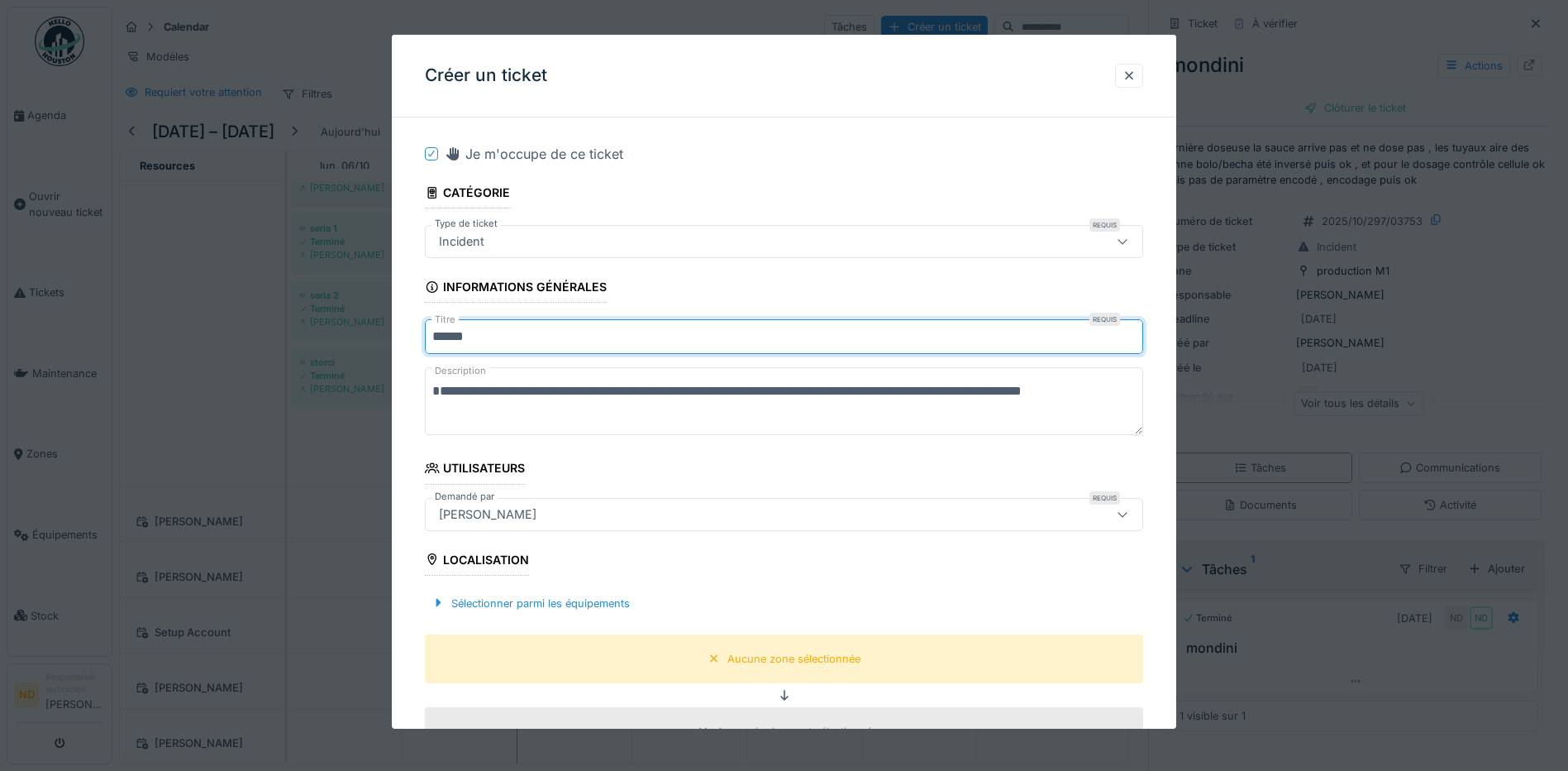
type input "******"
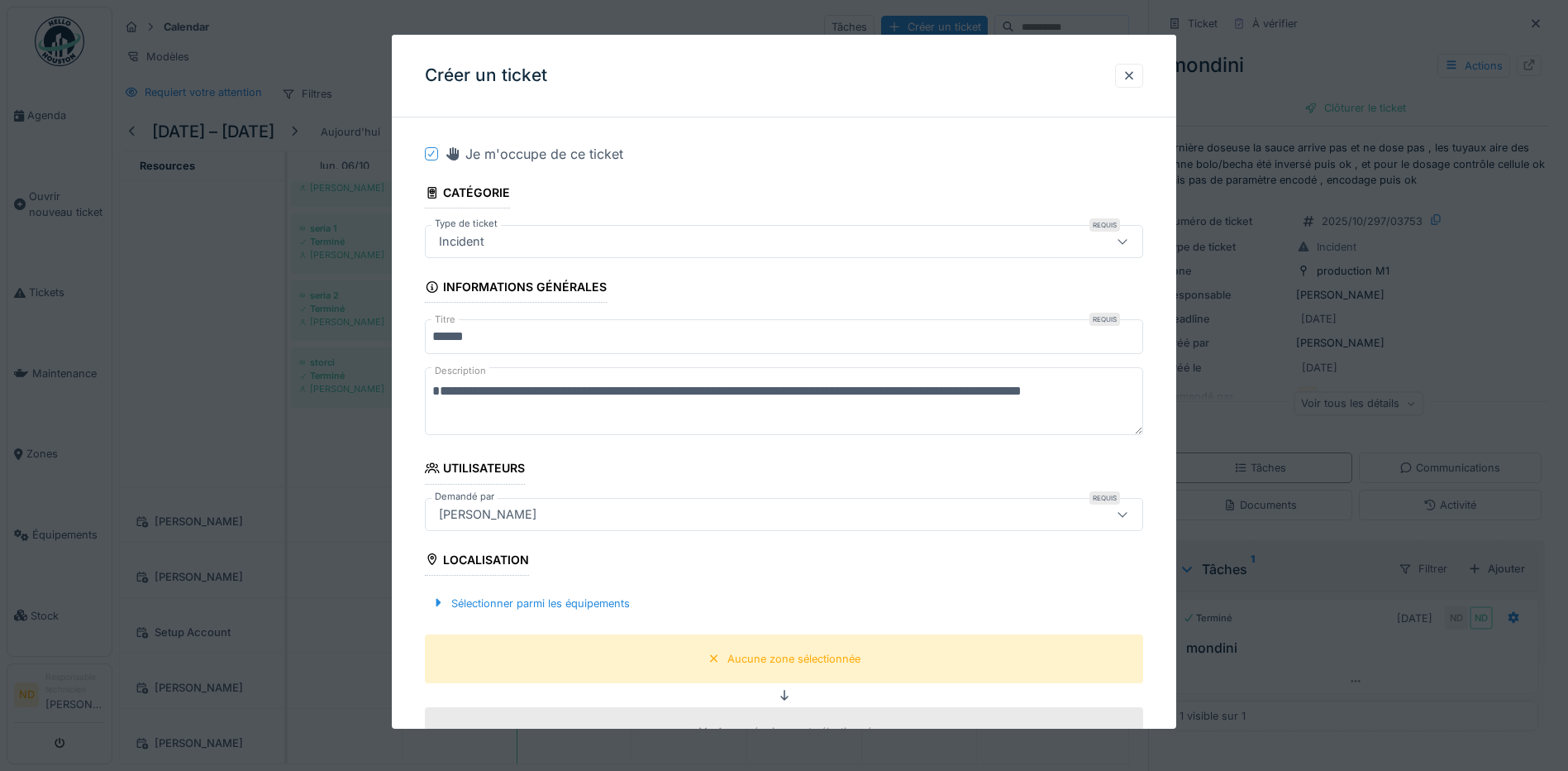
scroll to position [165, 0]
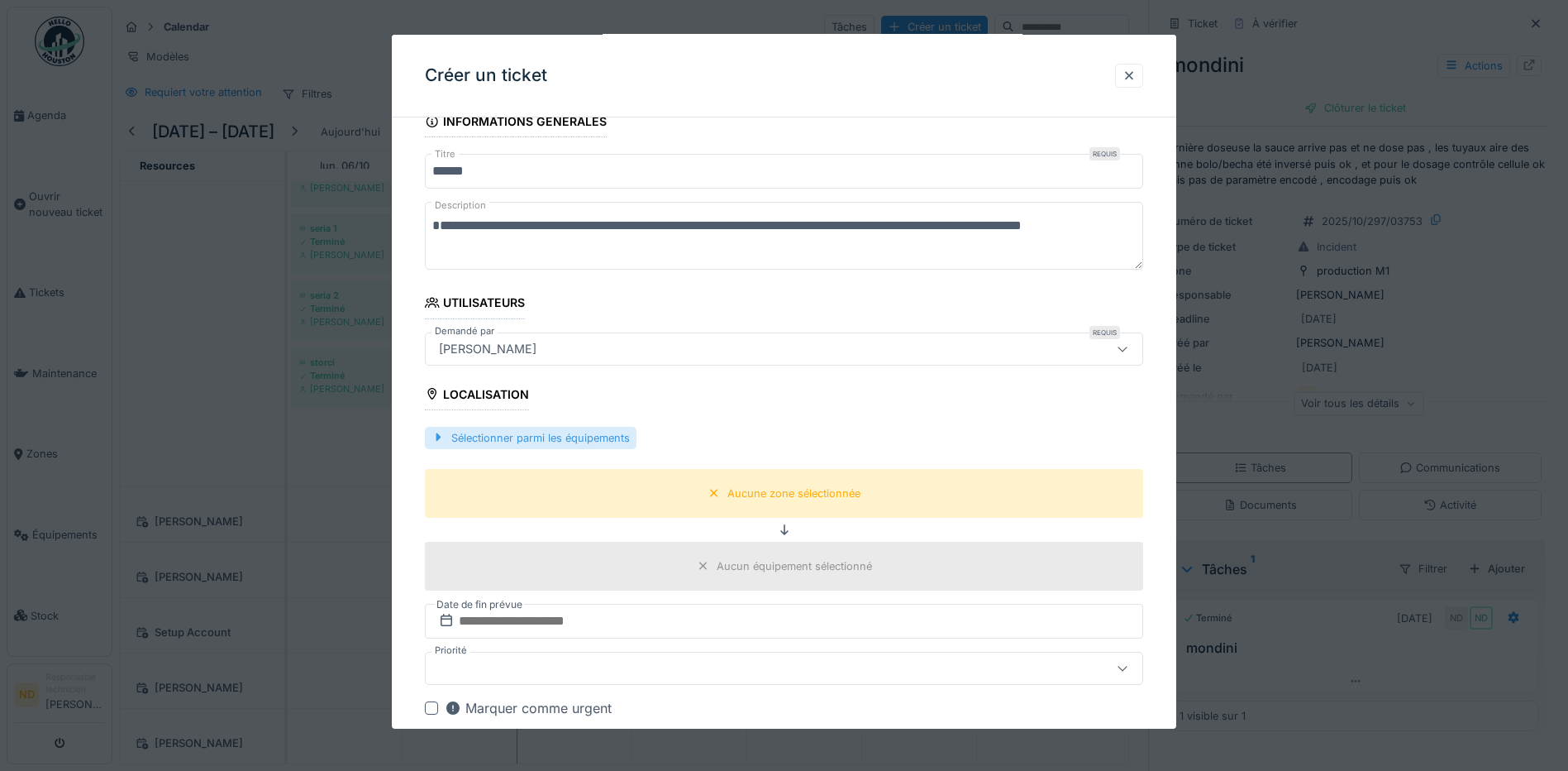
click at [553, 434] on div "Sélectionner parmi les équipements" at bounding box center [531, 438] width 212 height 23
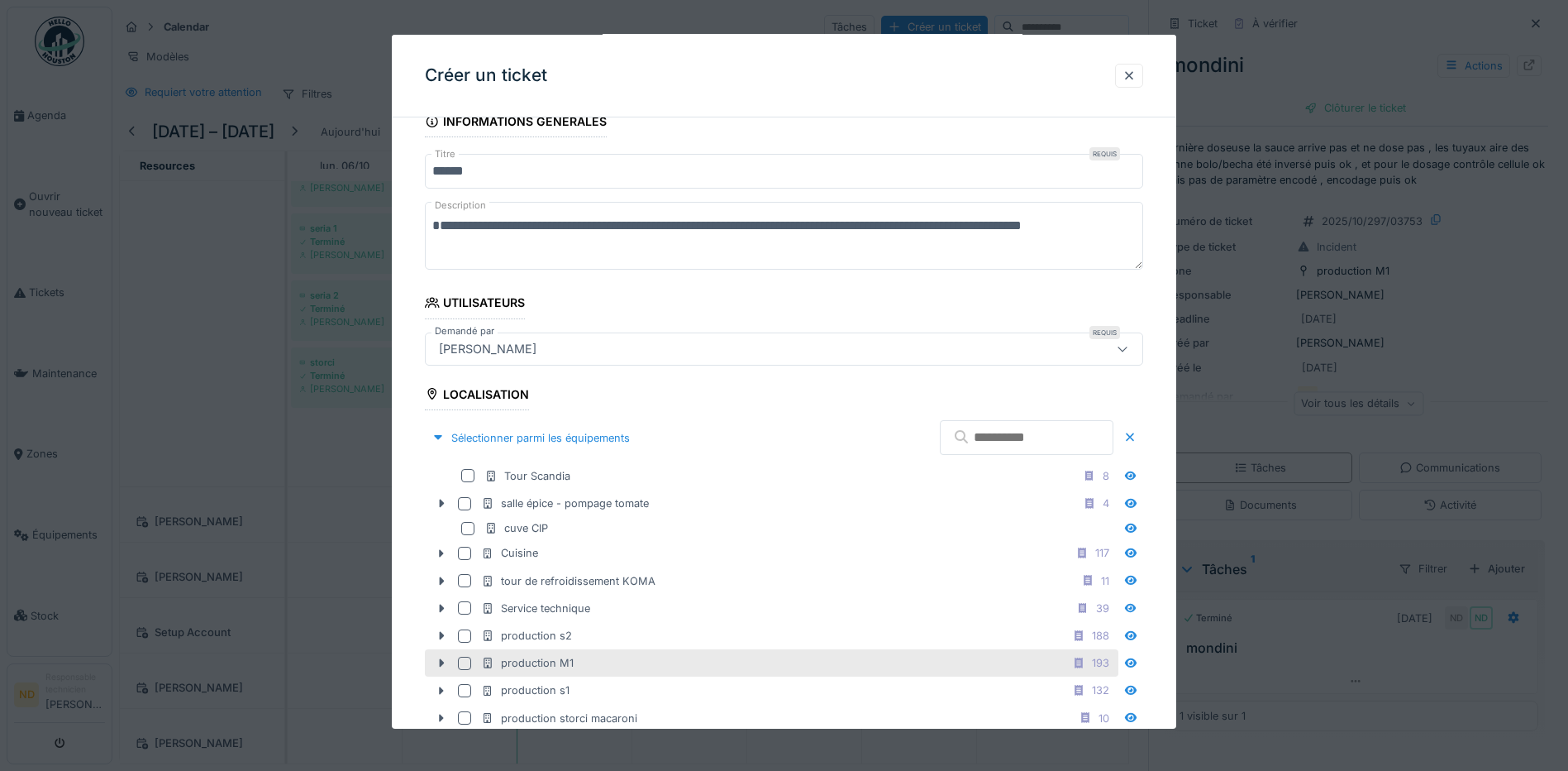
click at [465, 664] on div at bounding box center [465, 664] width 13 height 13
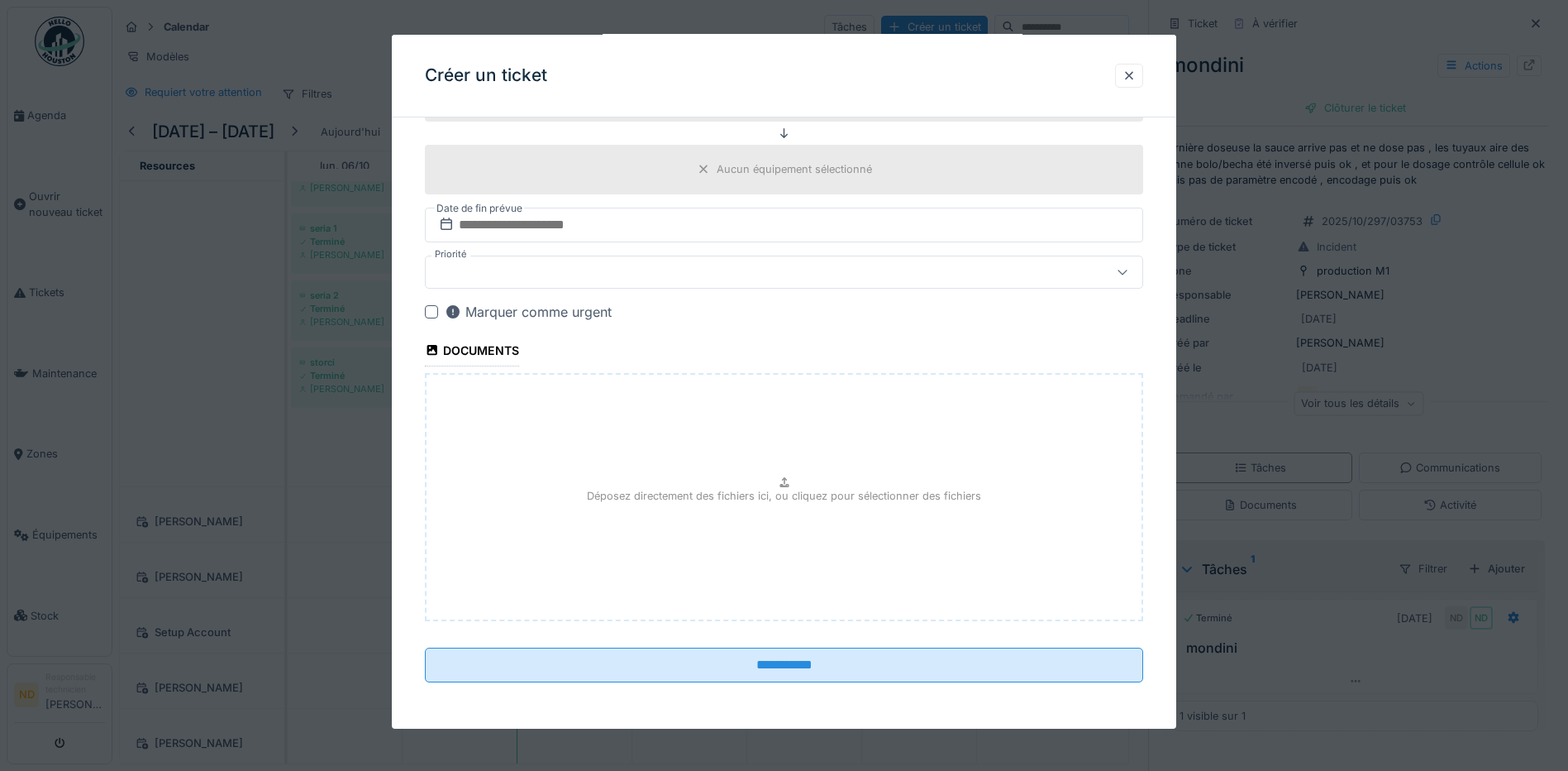
scroll to position [12, 0]
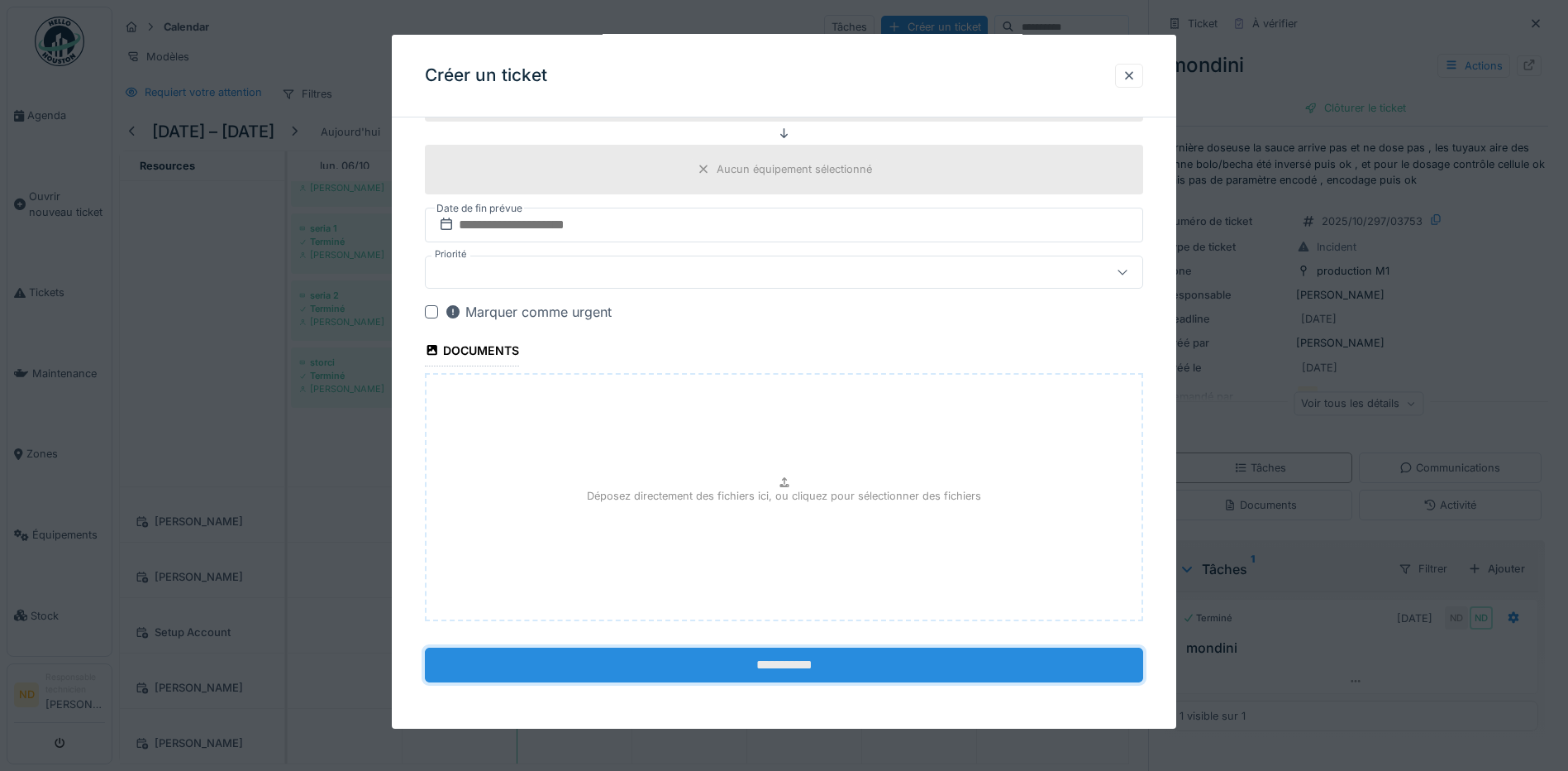
click at [811, 673] on input "**********" at bounding box center [784, 664] width 718 height 35
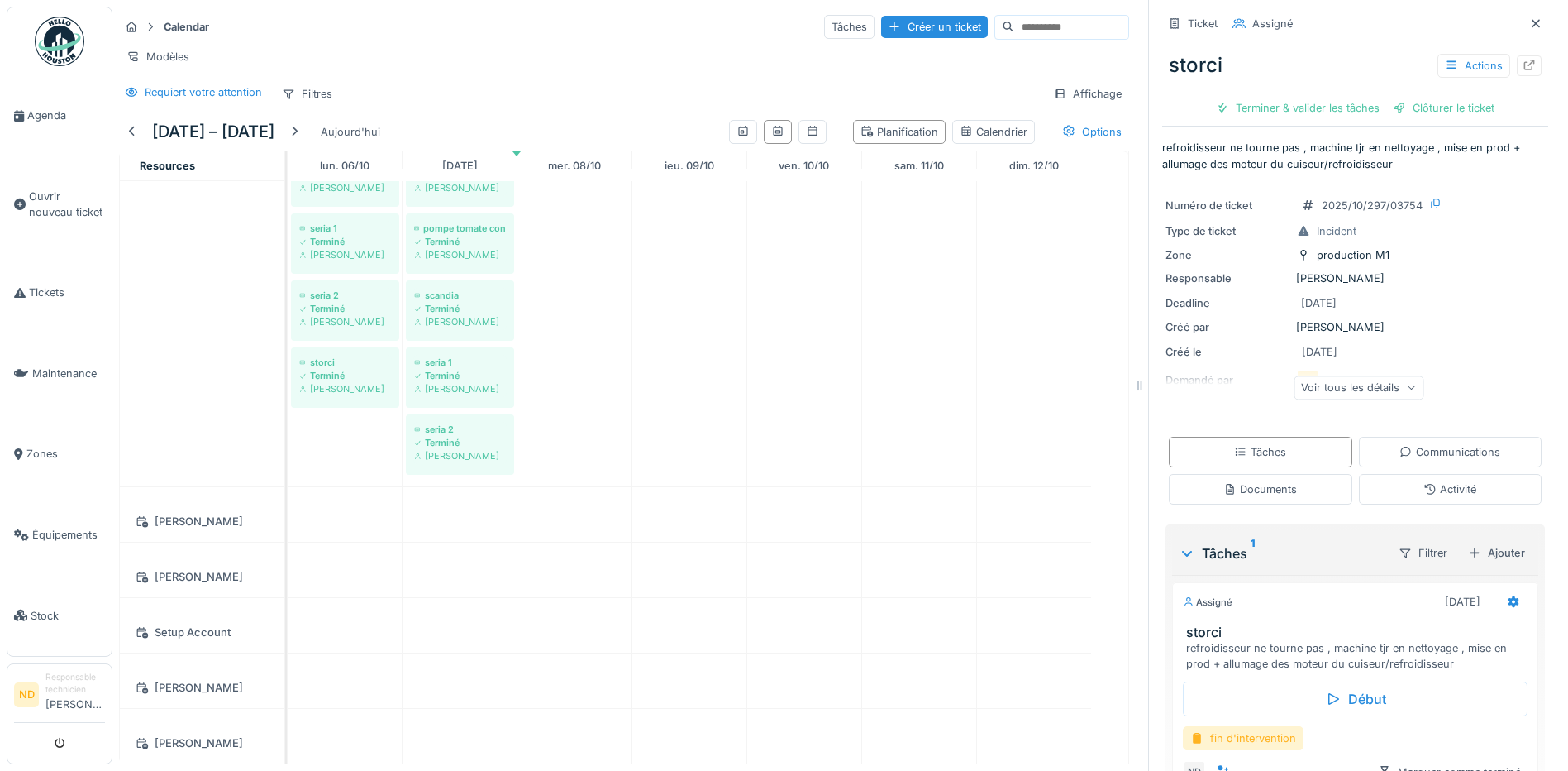
click at [1205, 726] on div "fin d'intervention" at bounding box center [1243, 737] width 121 height 24
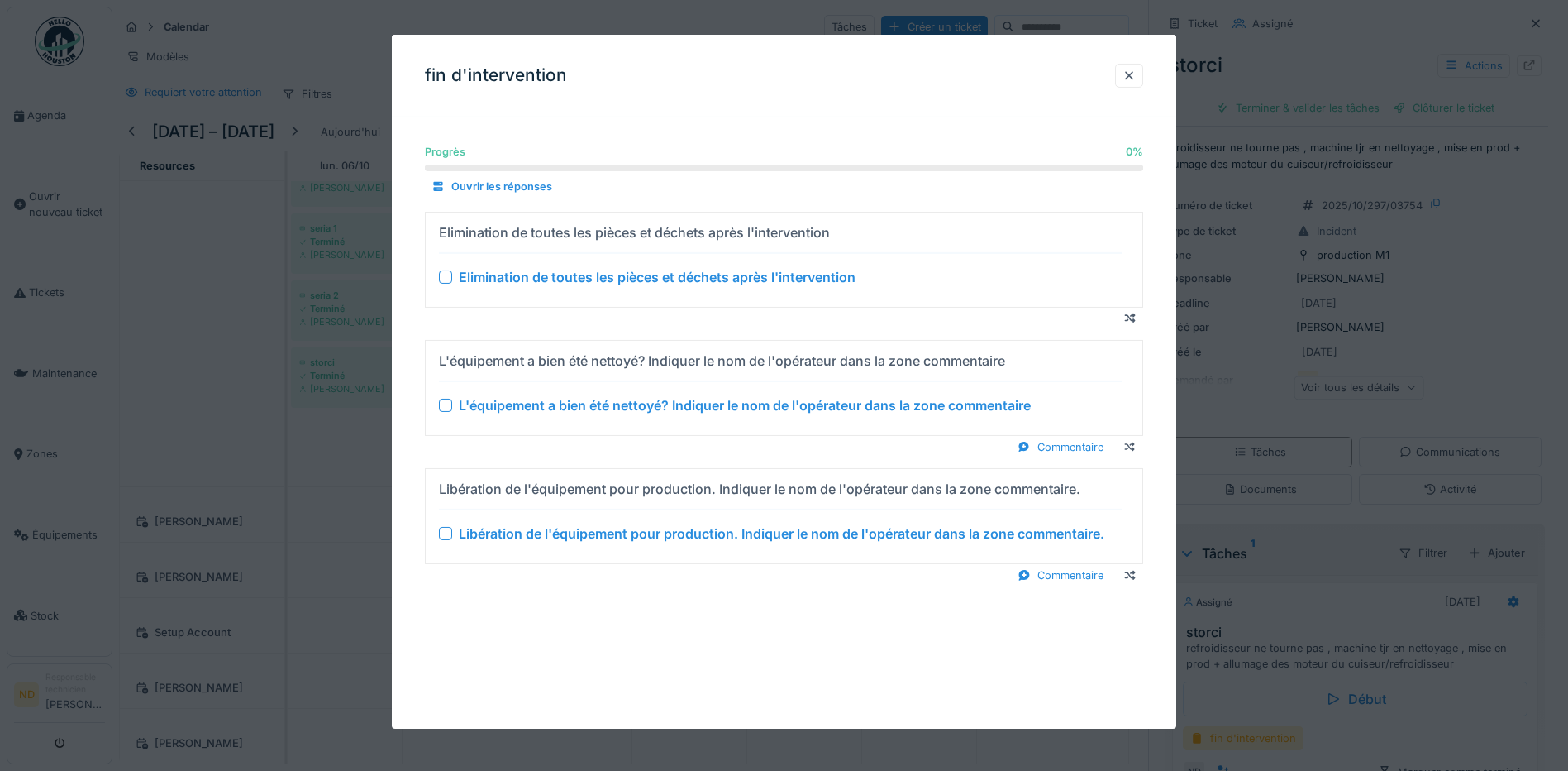
click at [448, 277] on div at bounding box center [446, 277] width 13 height 13
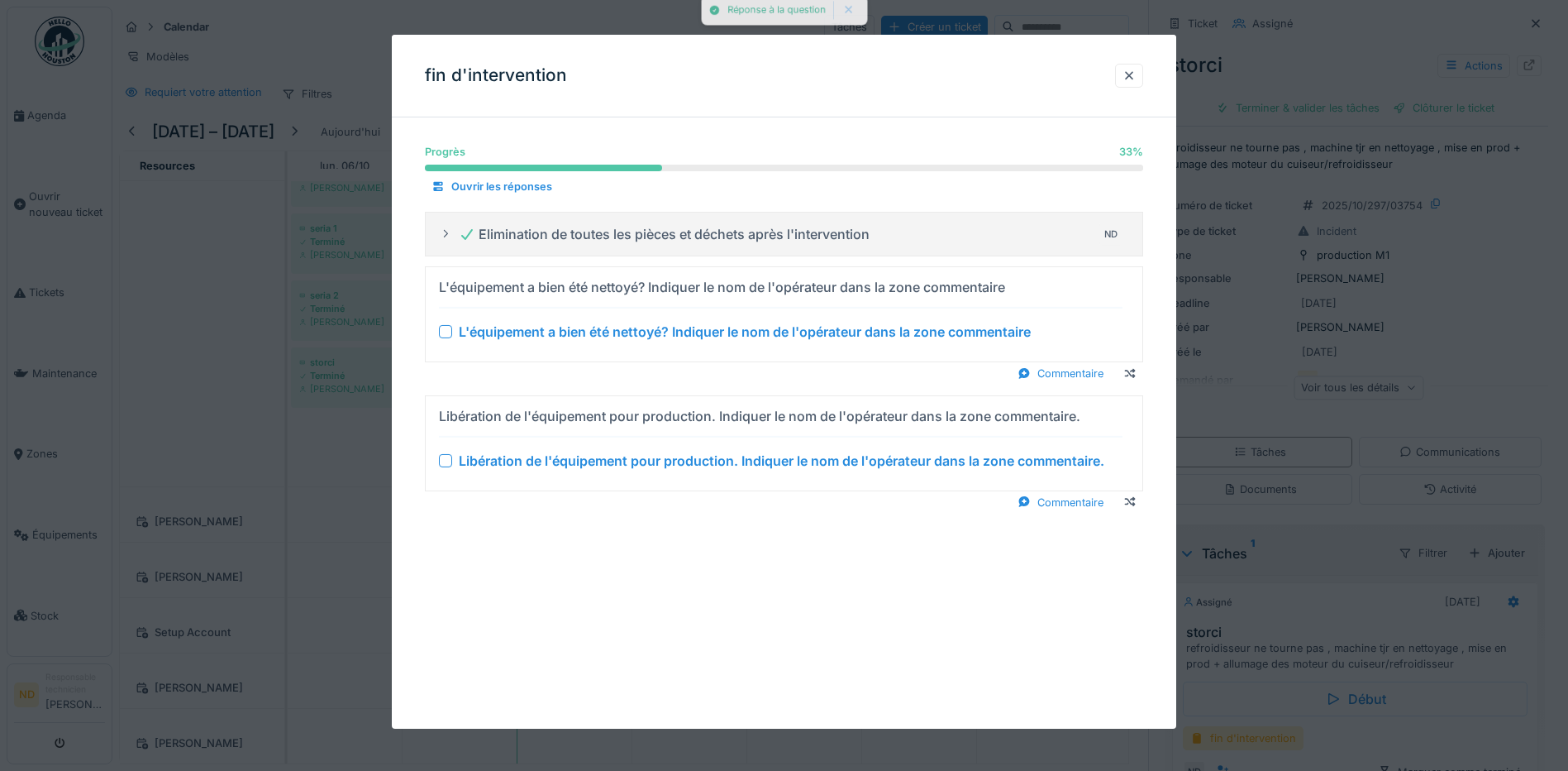
click at [442, 327] on div at bounding box center [446, 332] width 13 height 13
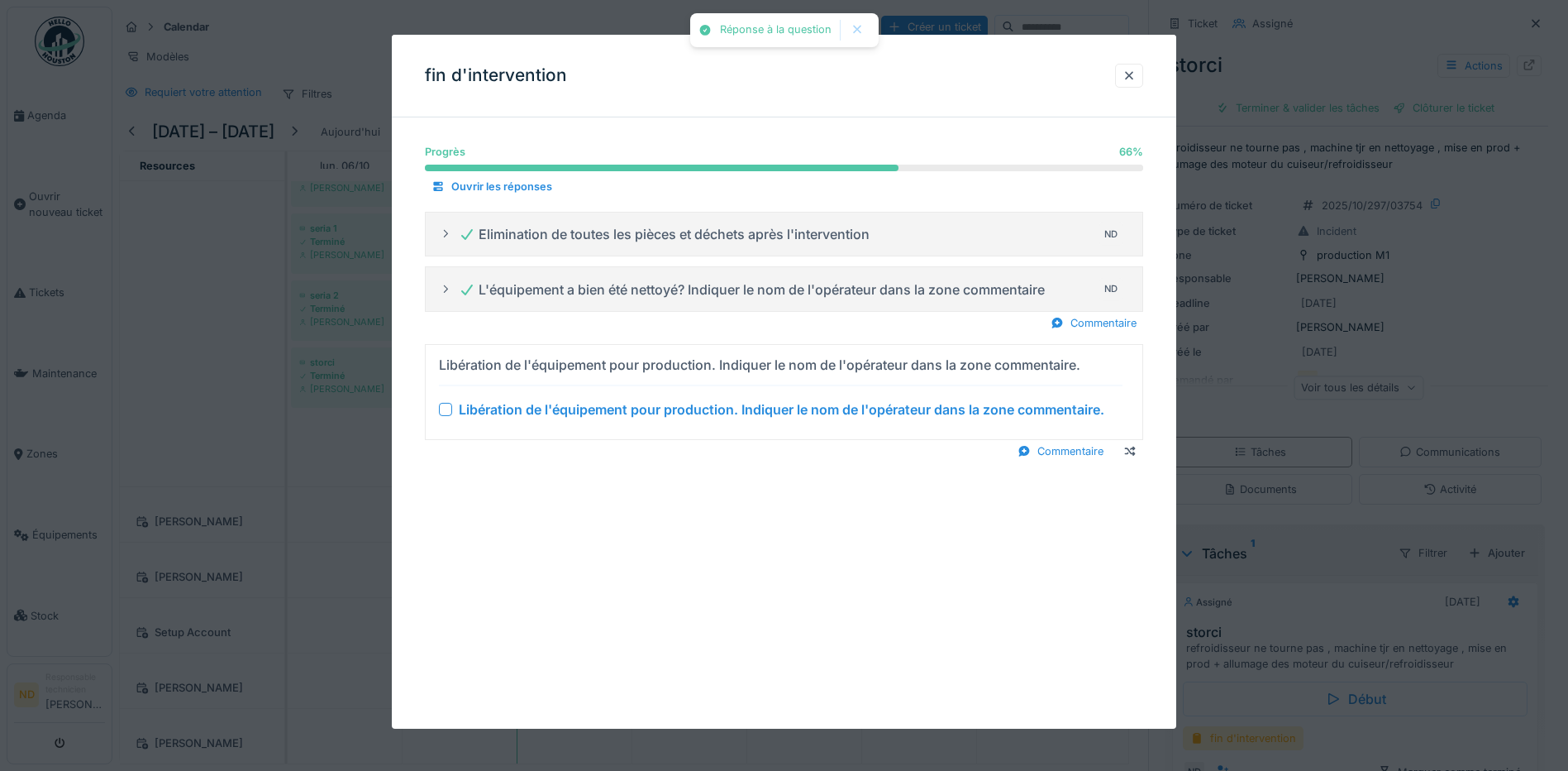
click at [448, 408] on div at bounding box center [446, 409] width 13 height 13
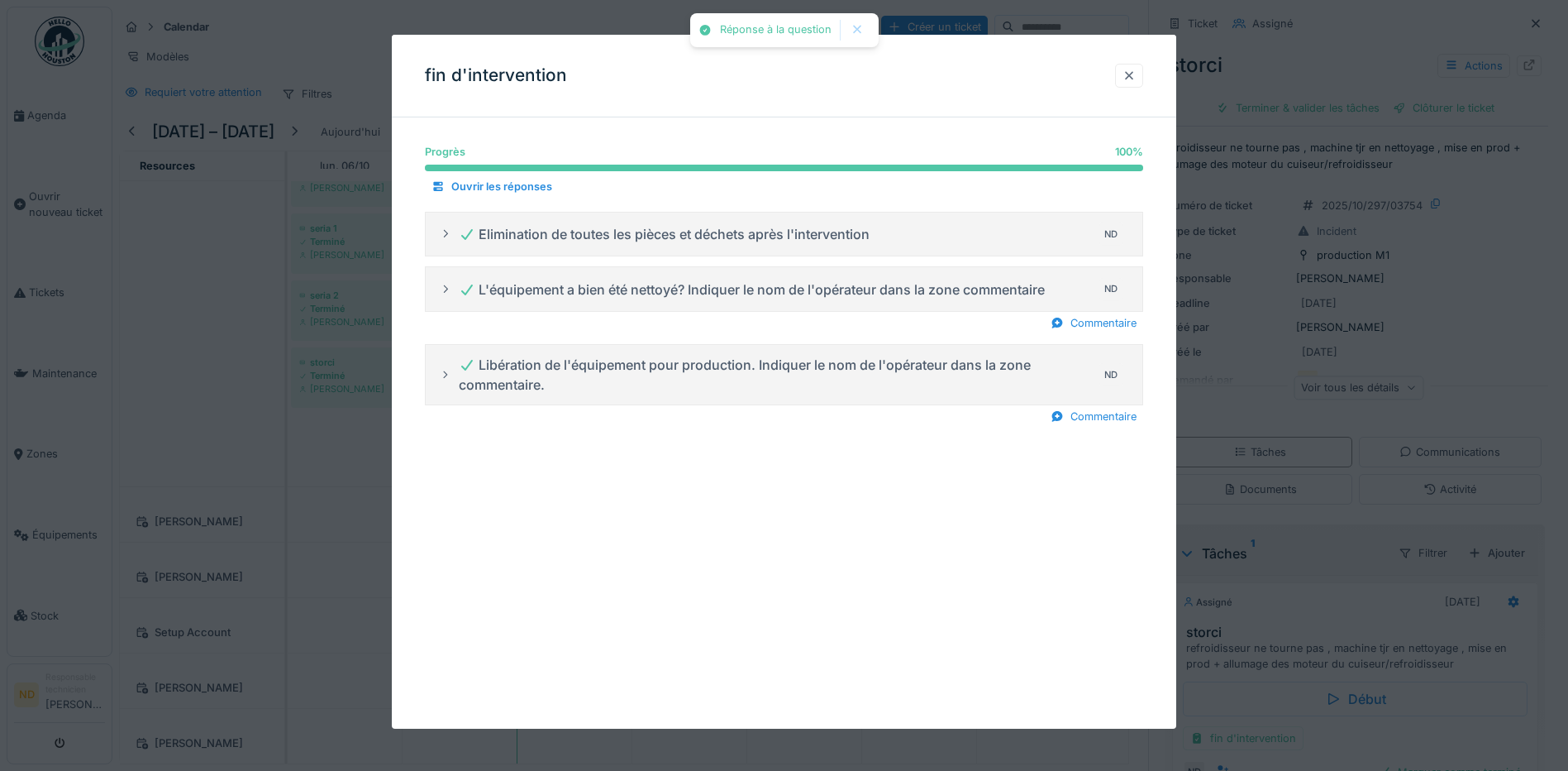
click at [1132, 74] on div at bounding box center [1129, 75] width 13 height 16
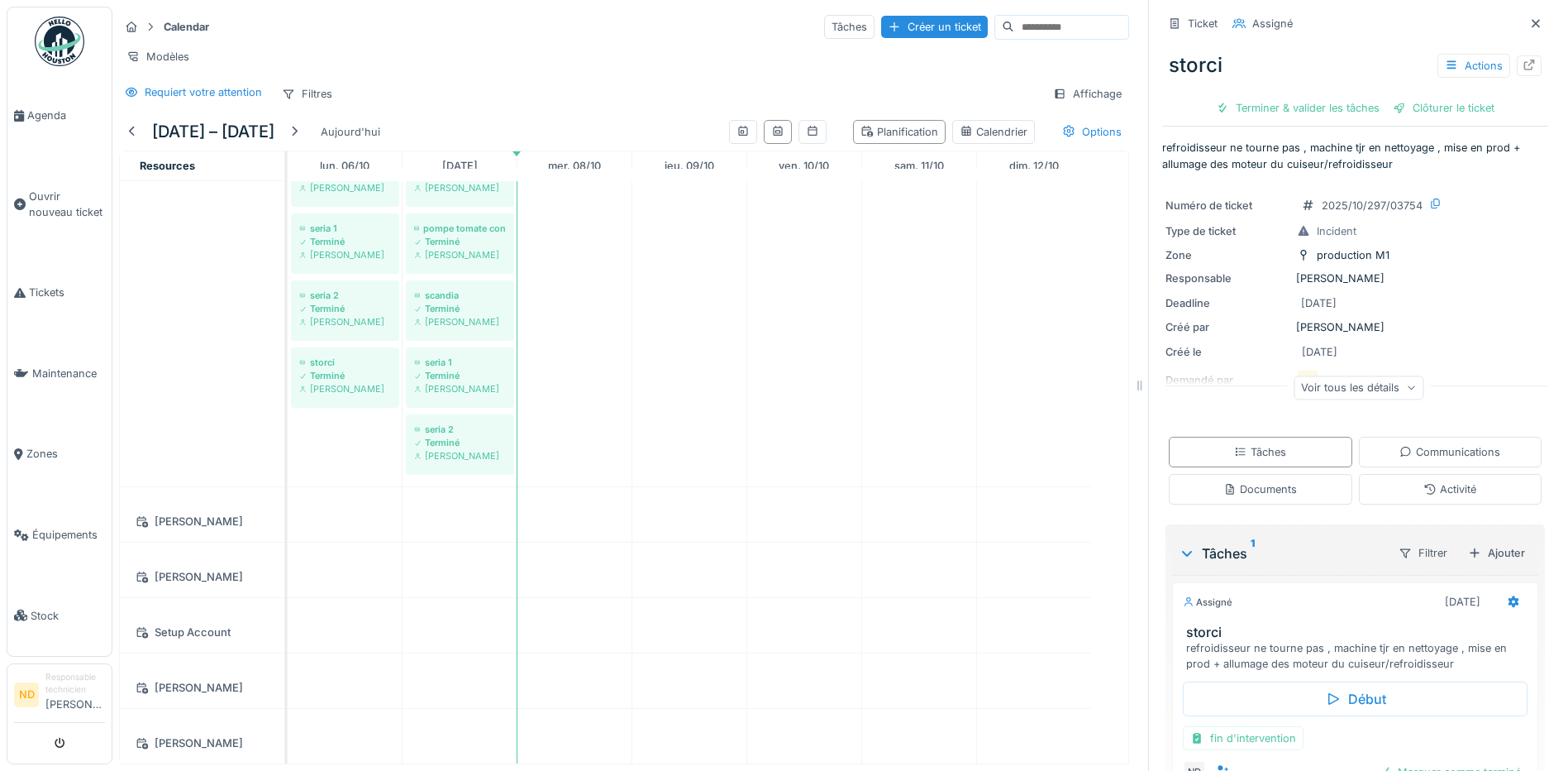
click at [1242, 97] on div "Terminer & valider les tâches" at bounding box center [1298, 108] width 177 height 23
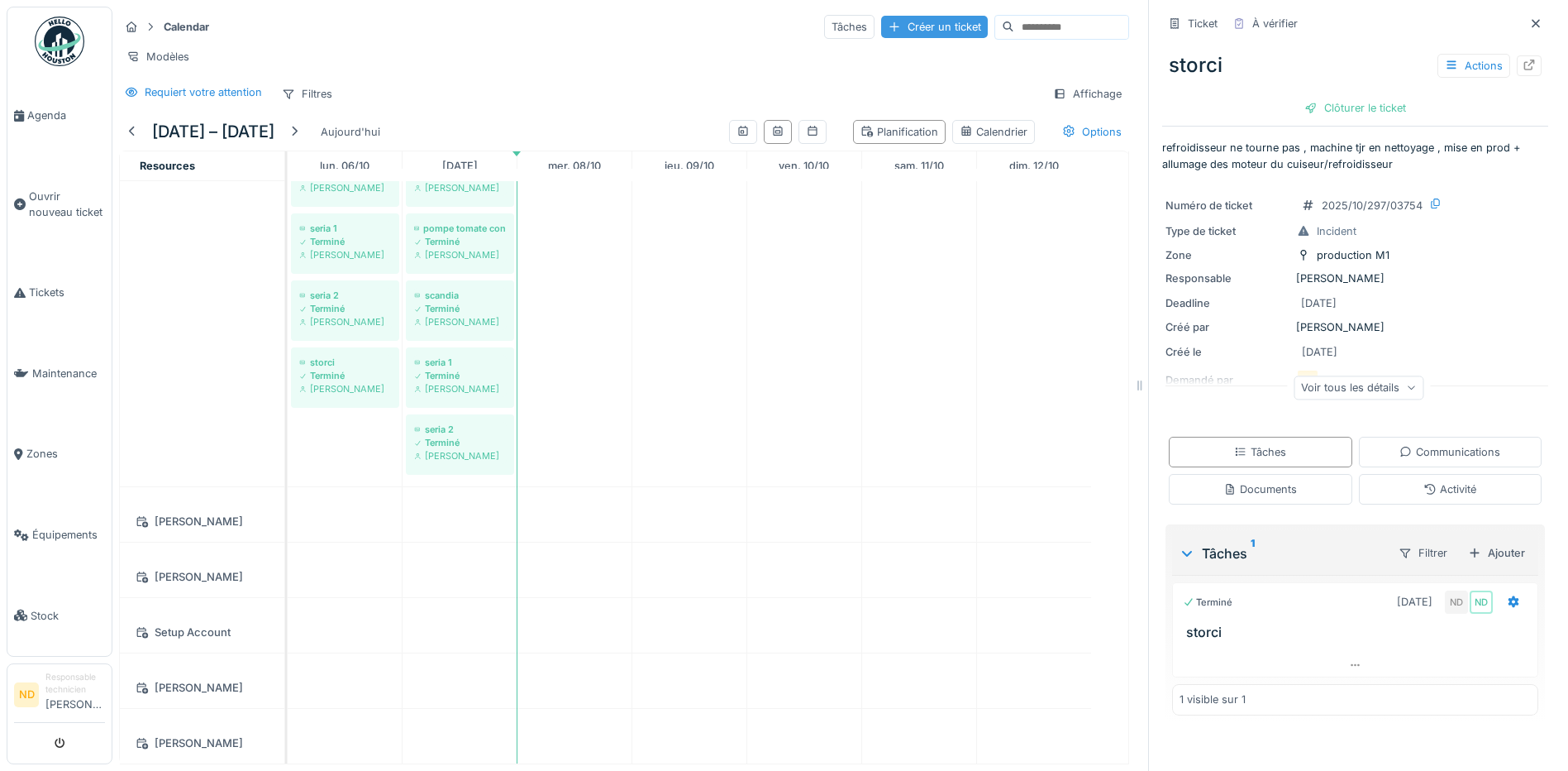
click at [881, 16] on div "Créer un ticket" at bounding box center [934, 27] width 106 height 23
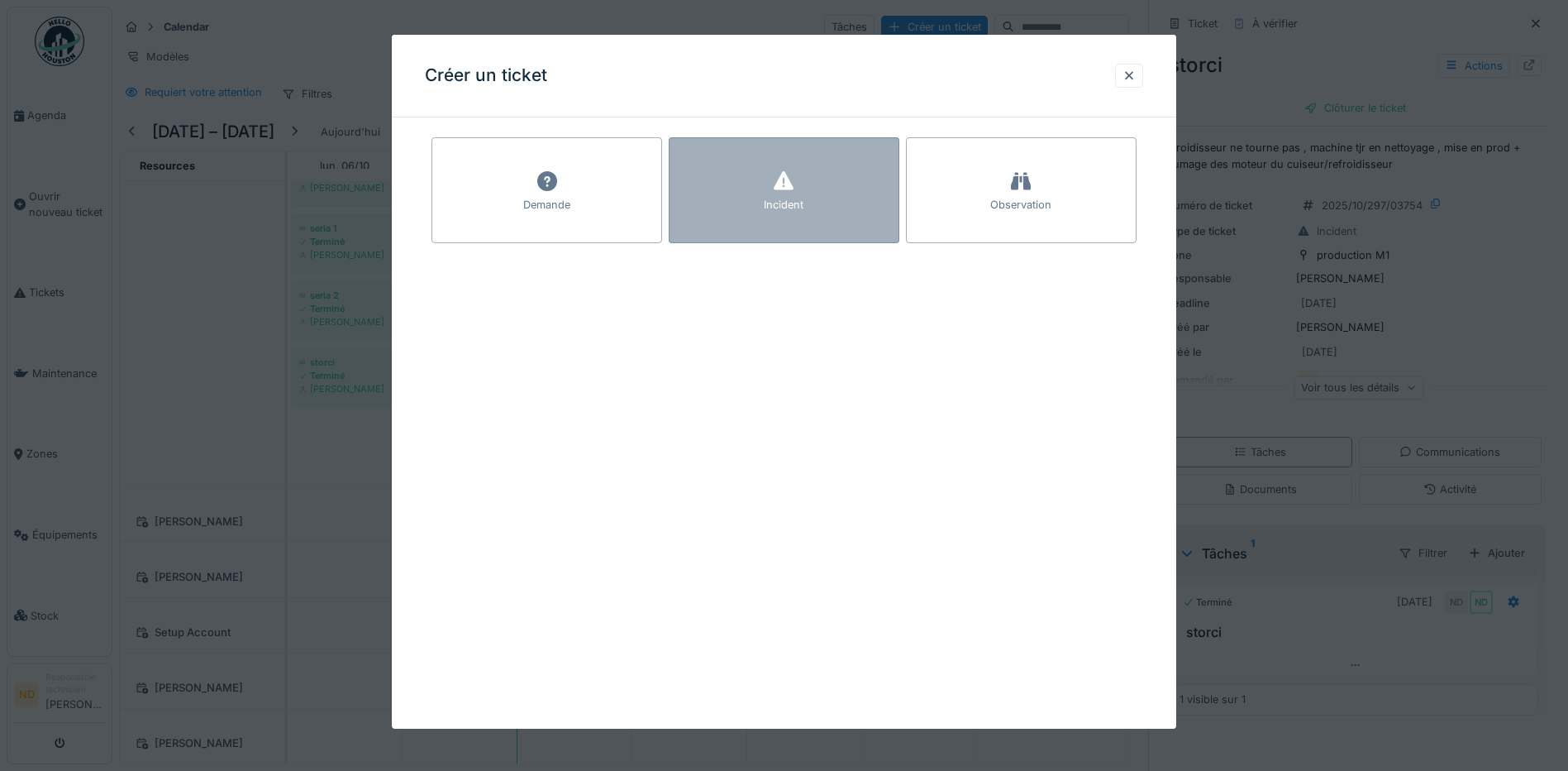
click at [743, 186] on div "Incident" at bounding box center [784, 190] width 231 height 106
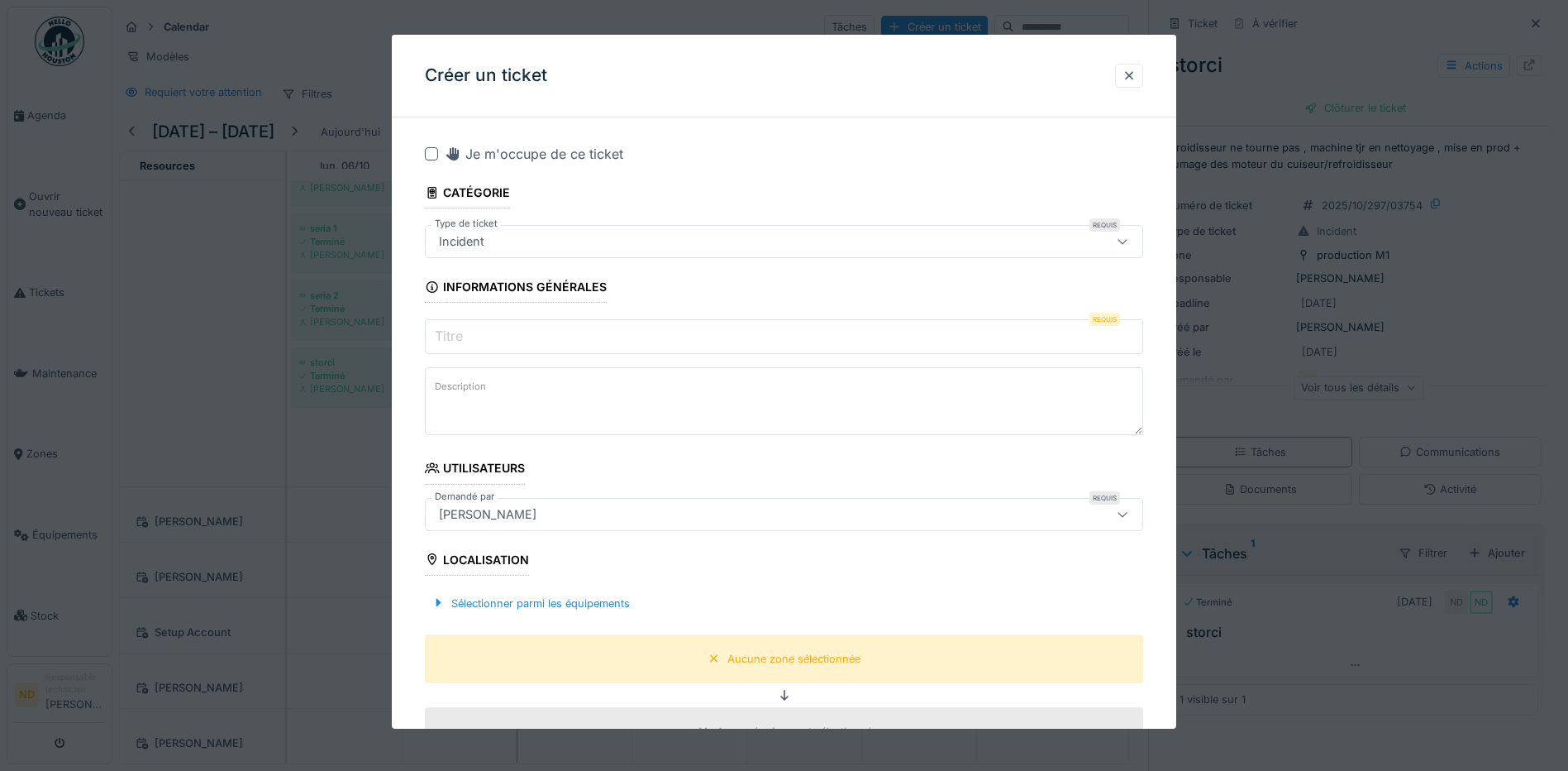
click at [433, 154] on div at bounding box center [432, 154] width 13 height 13
click at [472, 391] on label "Description" at bounding box center [460, 386] width 57 height 21
click at [472, 391] on textarea "Description" at bounding box center [784, 402] width 718 height 68
paste textarea "**********"
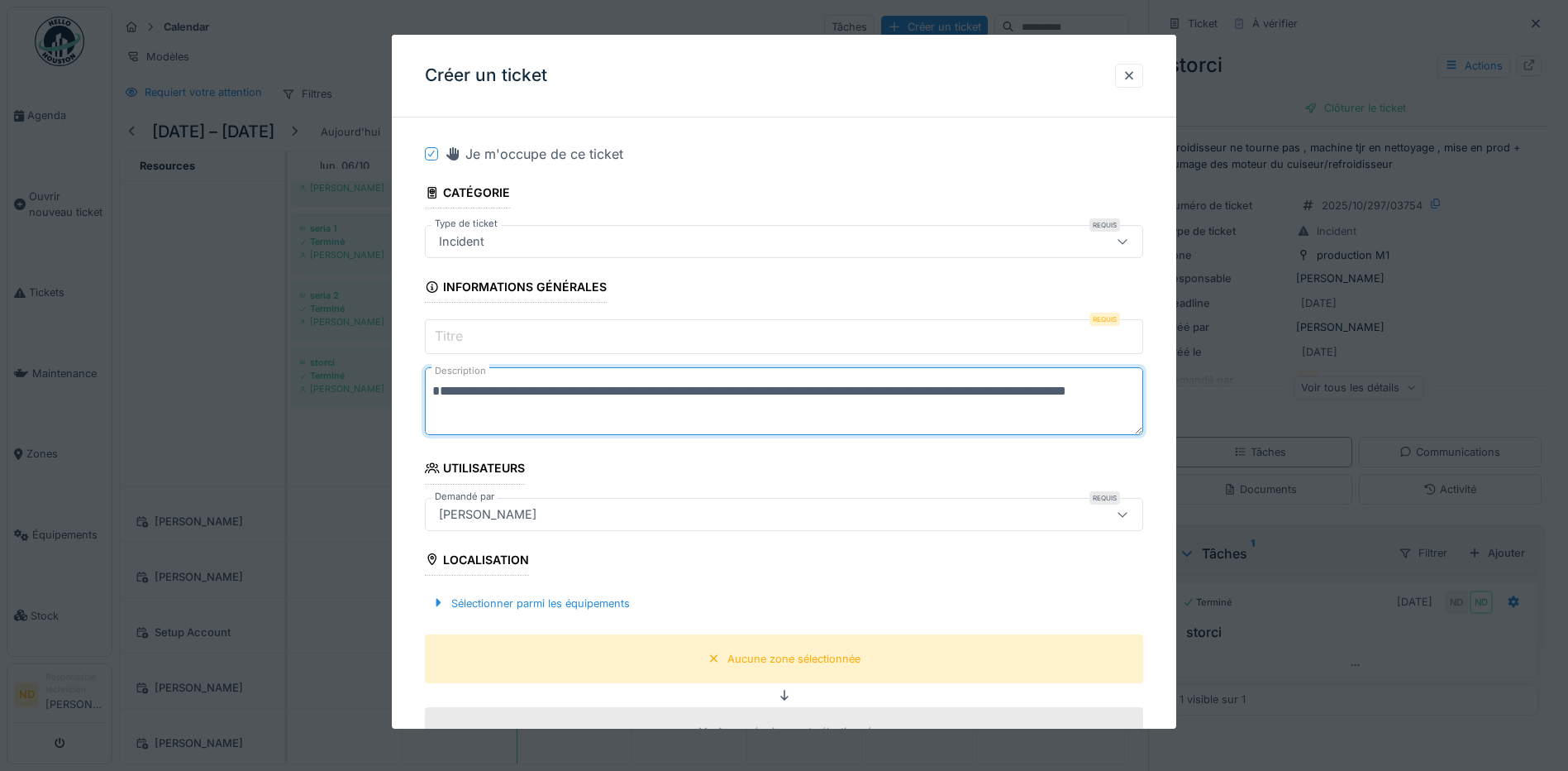
type textarea "**********"
click at [458, 336] on label "Titre" at bounding box center [449, 336] width 35 height 20
click at [458, 336] on input "Titre" at bounding box center [784, 336] width 718 height 35
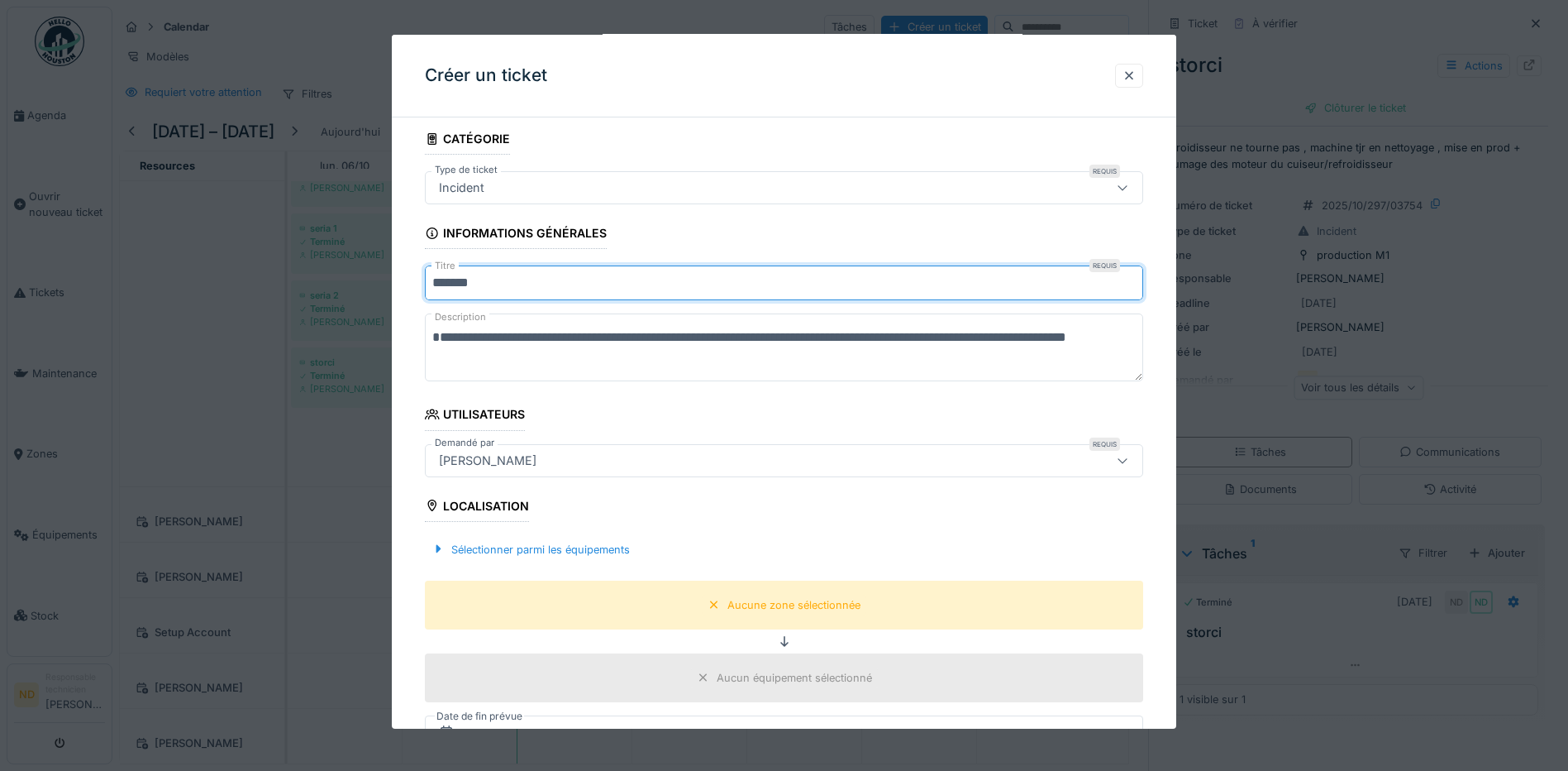
scroll to position [83, 0]
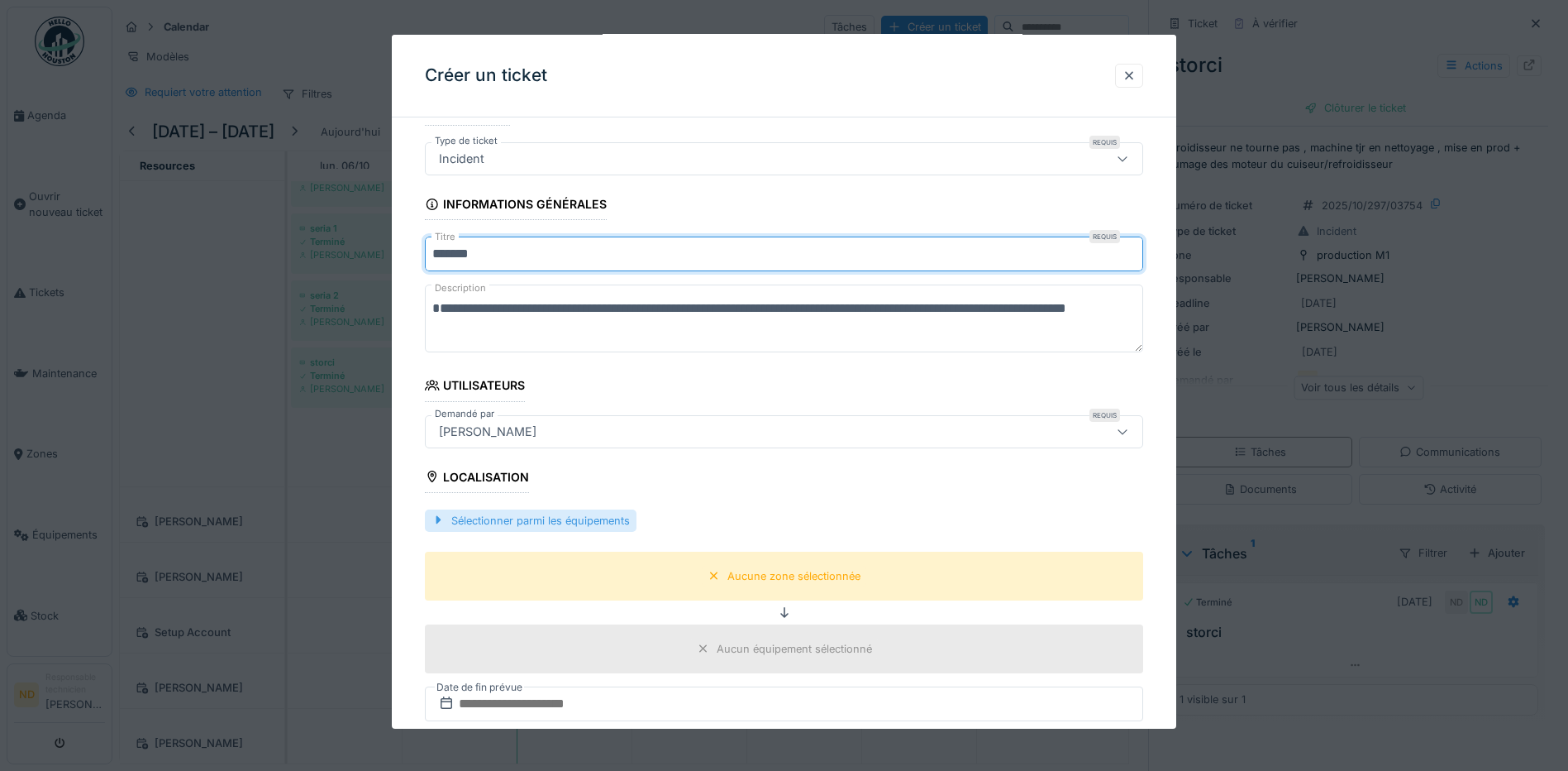
type input "*******"
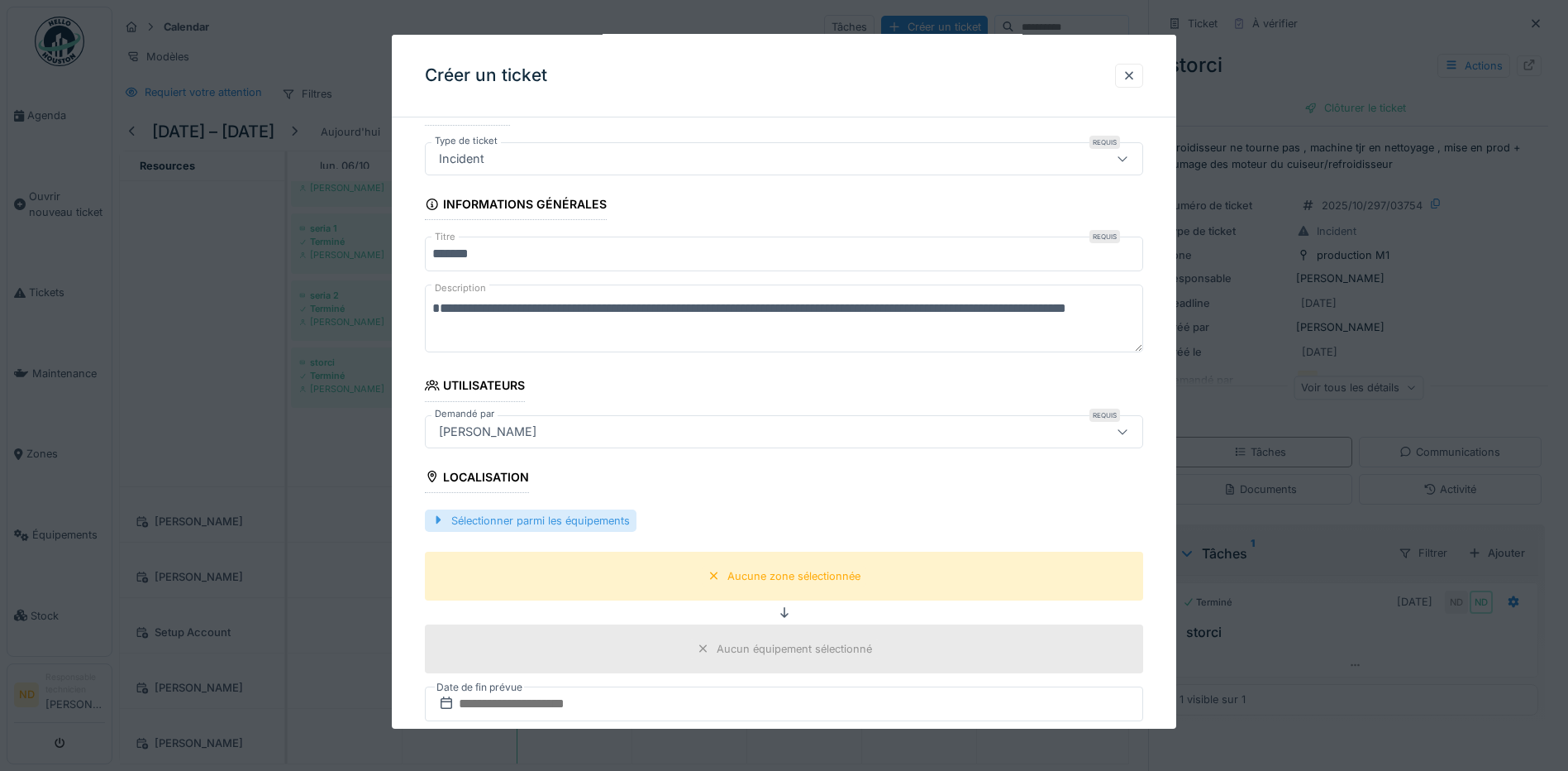
click at [526, 525] on div "Sélectionner parmi les équipements" at bounding box center [531, 520] width 212 height 23
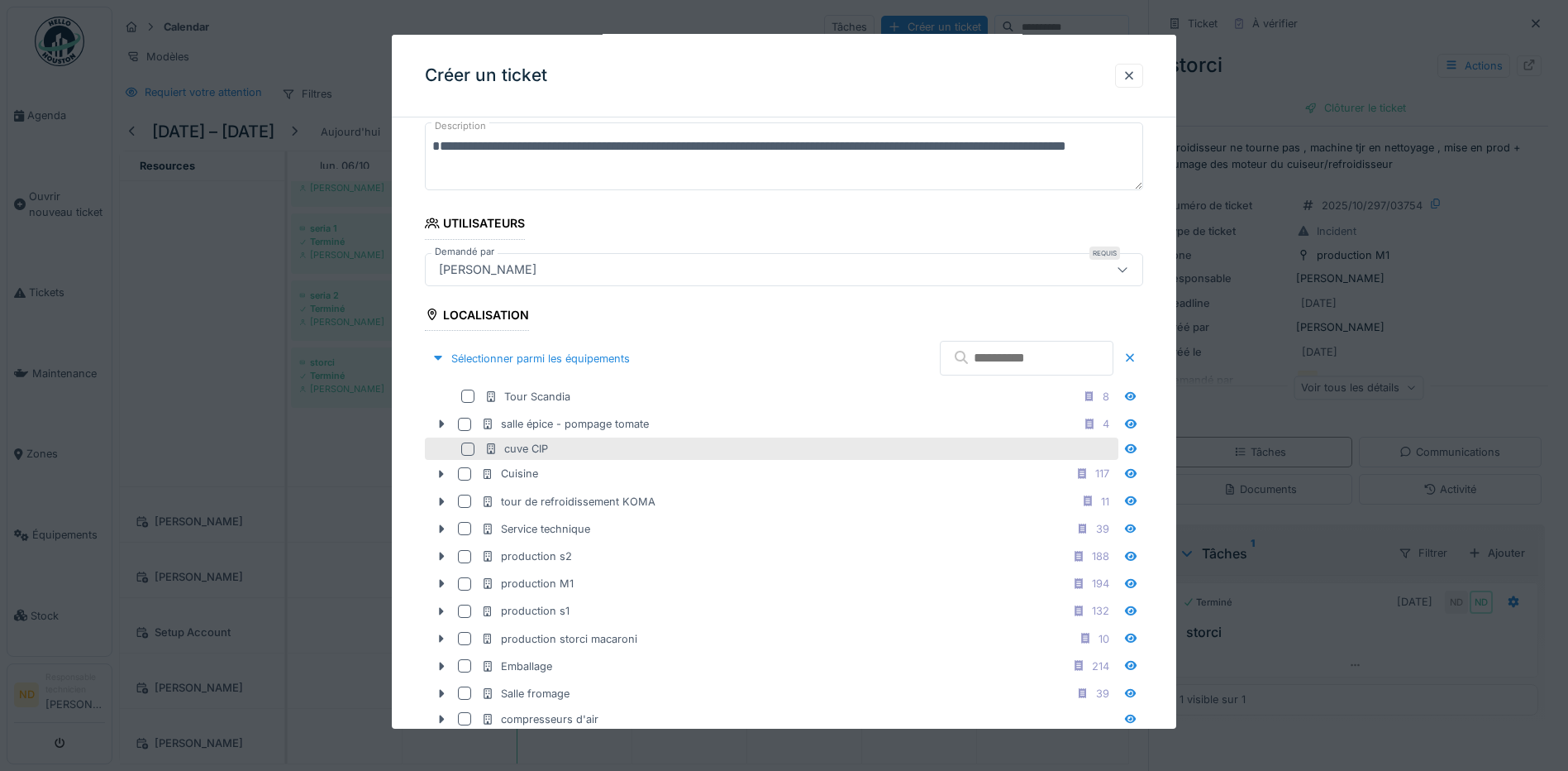
scroll to position [248, 0]
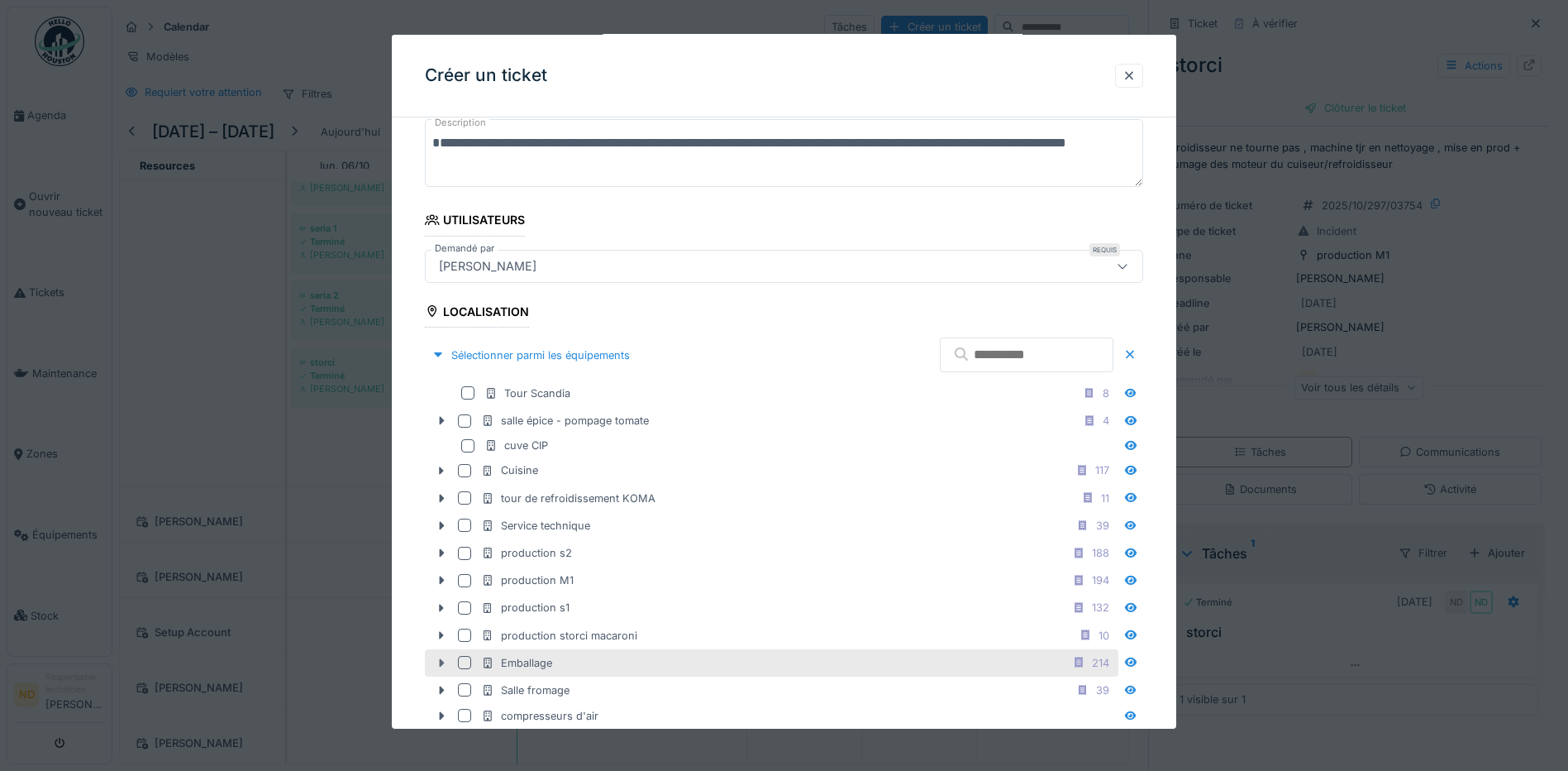
click at [441, 658] on icon at bounding box center [441, 662] width 13 height 10
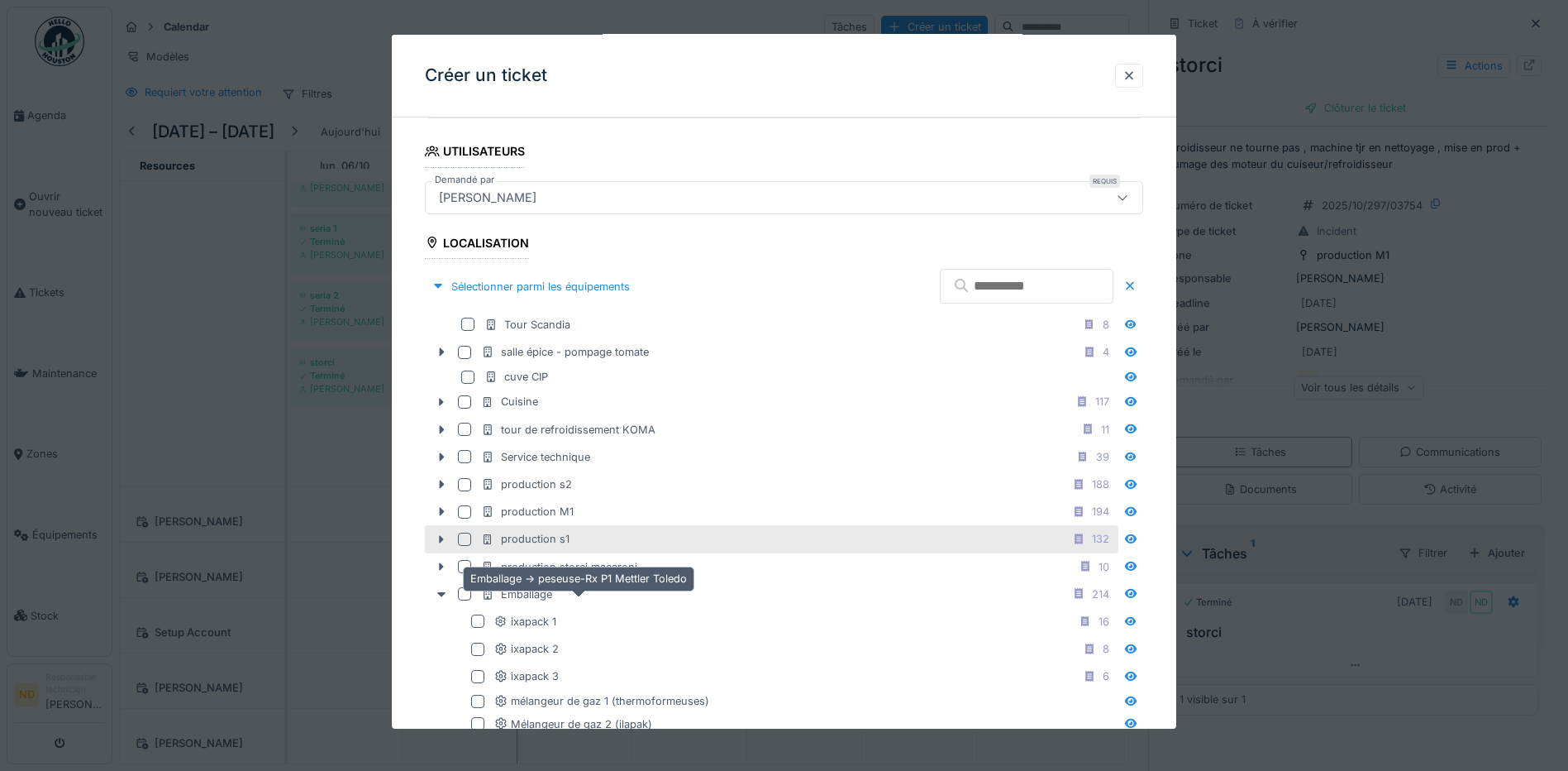
scroll to position [579, 0]
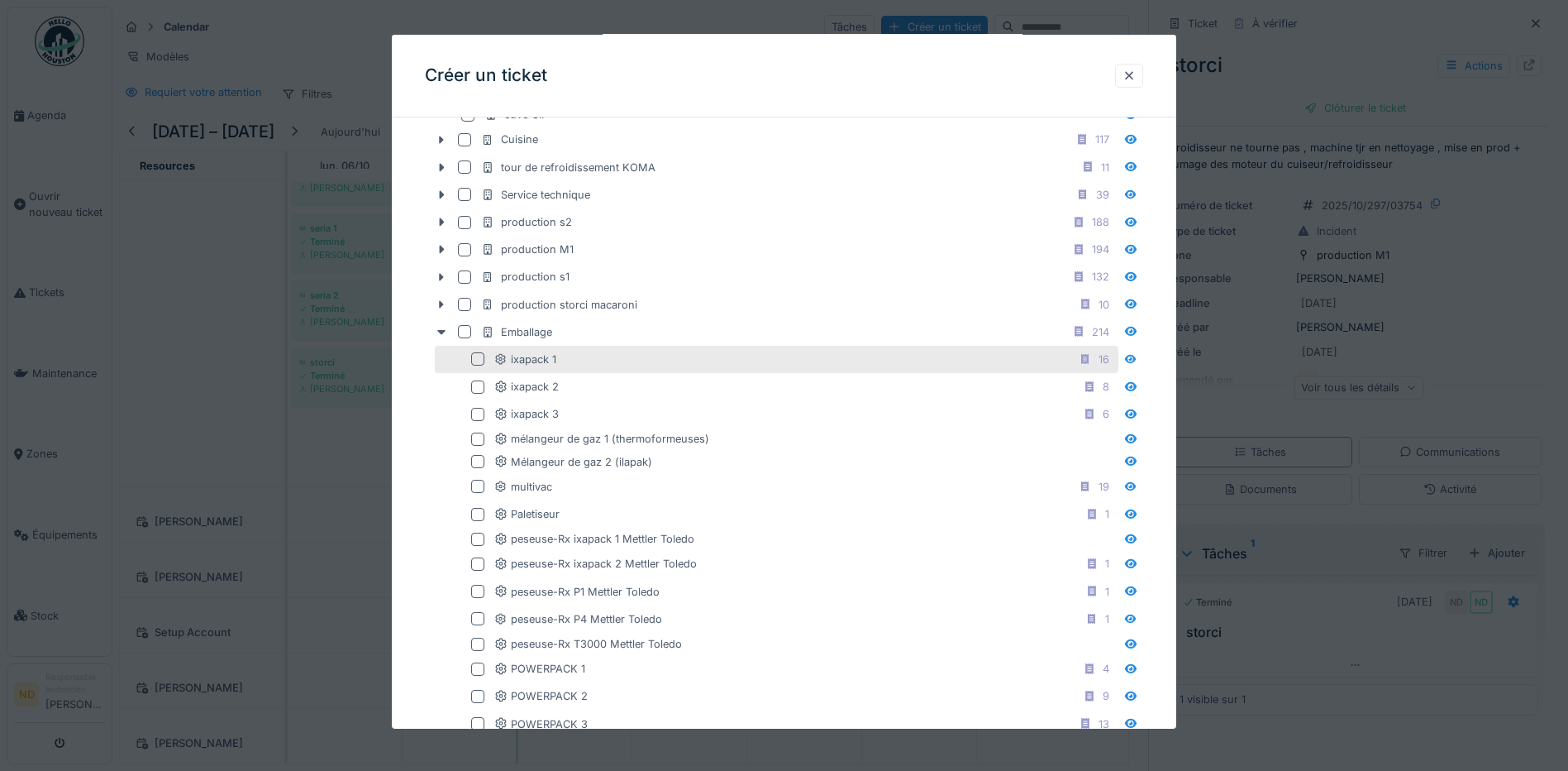
click at [478, 360] on div at bounding box center [478, 359] width 13 height 13
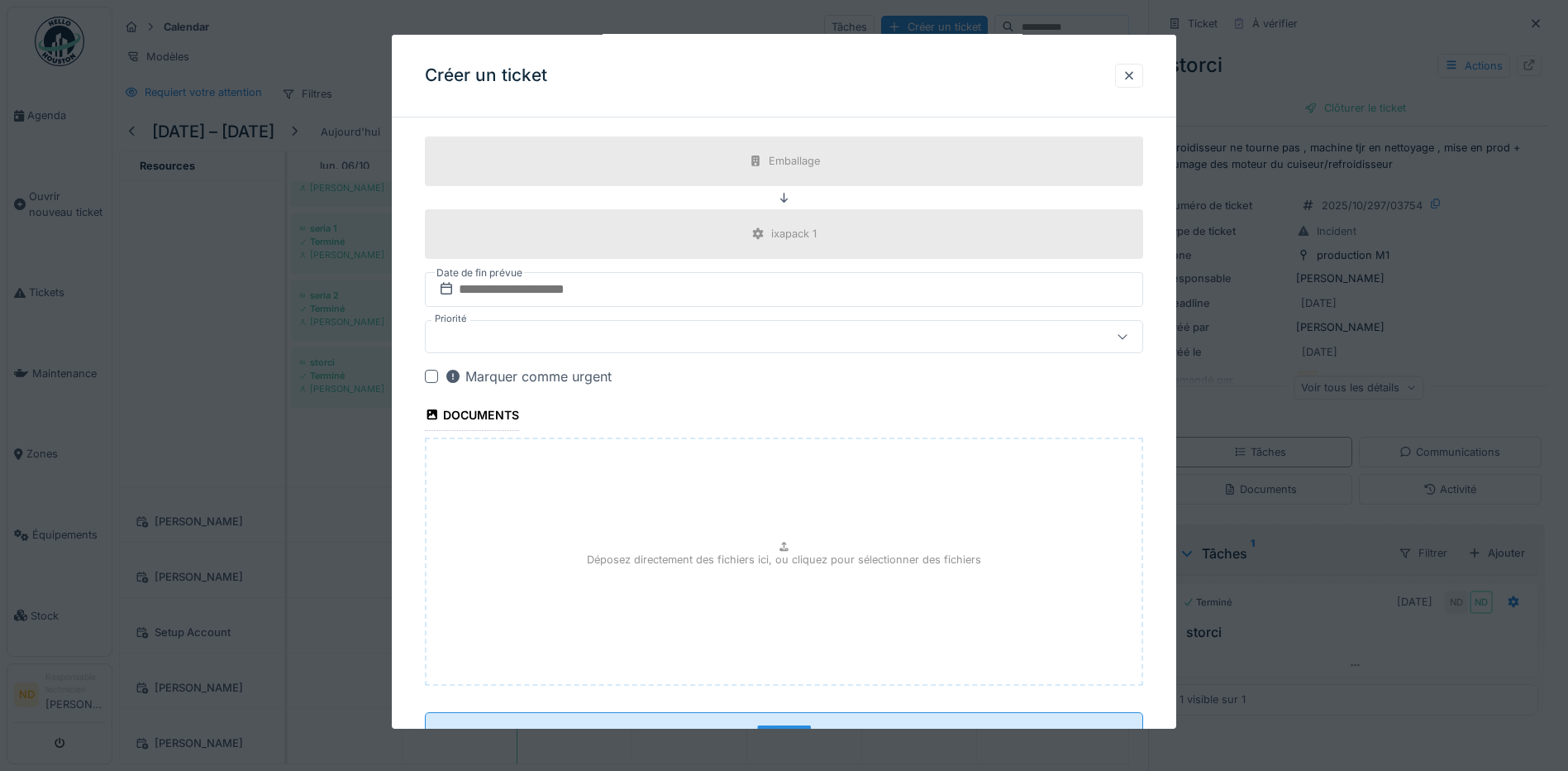
scroll to position [1572, 0]
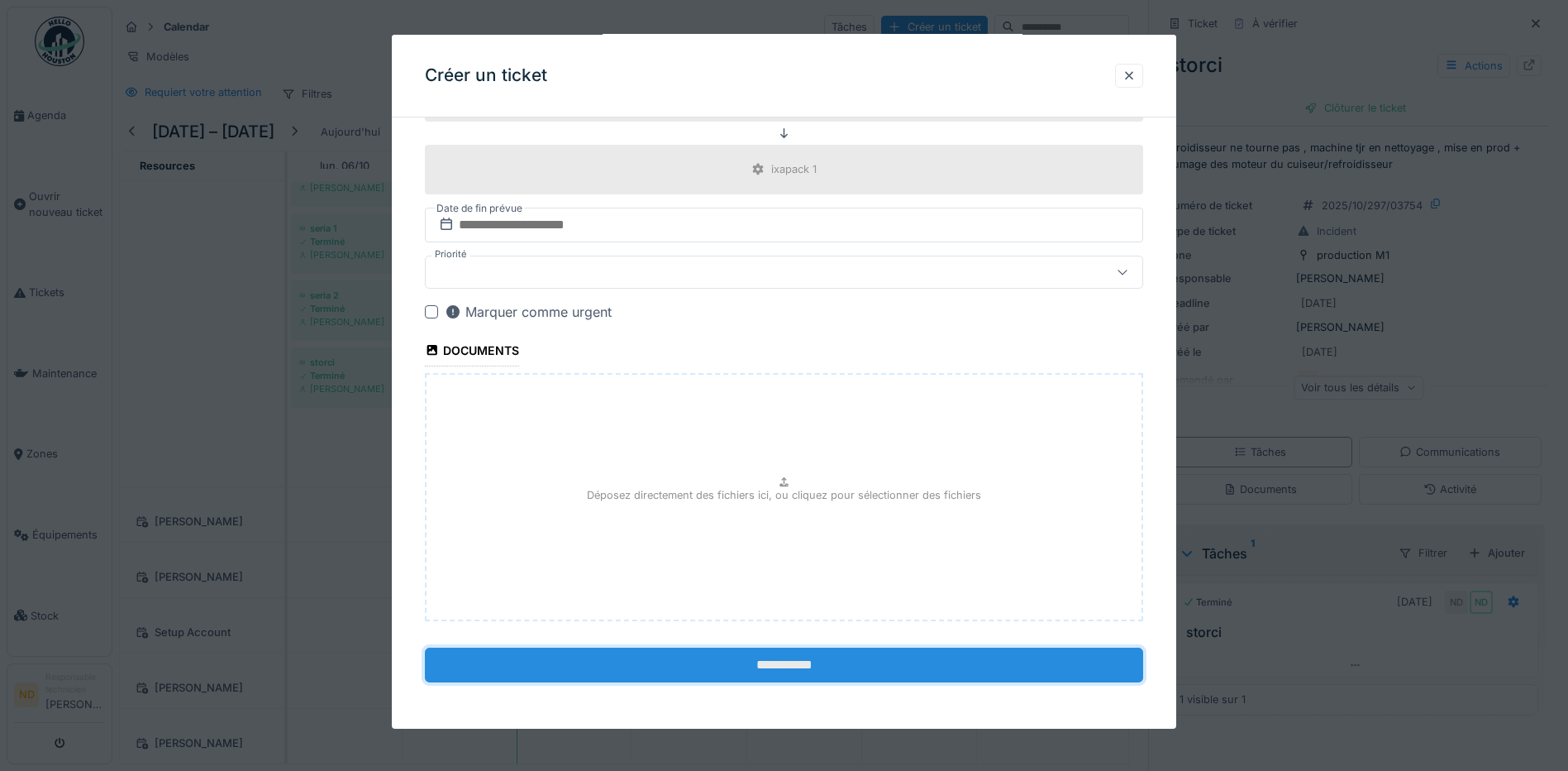
click at [776, 665] on input "**********" at bounding box center [784, 664] width 718 height 35
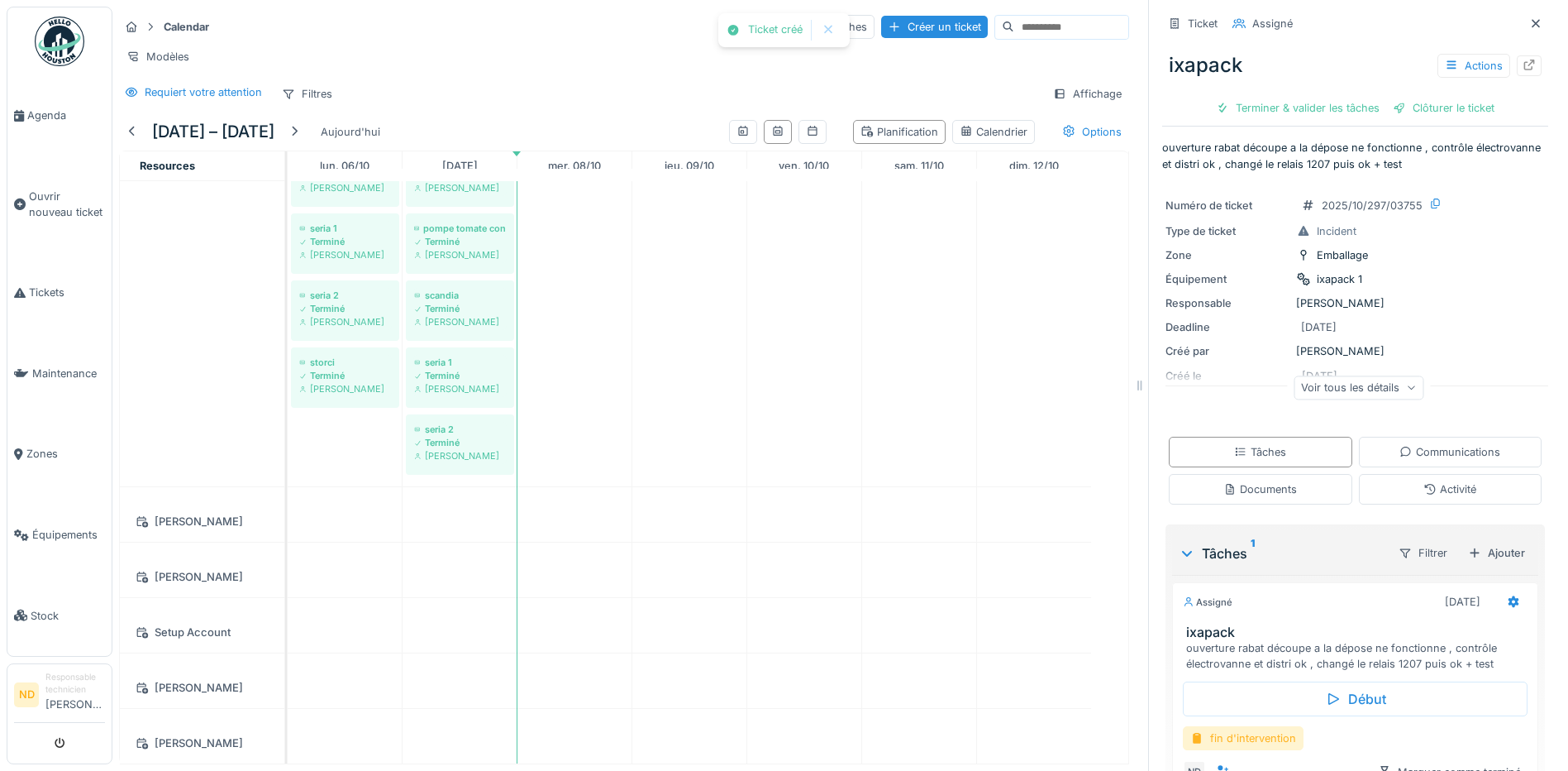
click at [1248, 733] on div "fin d'intervention" at bounding box center [1243, 737] width 121 height 24
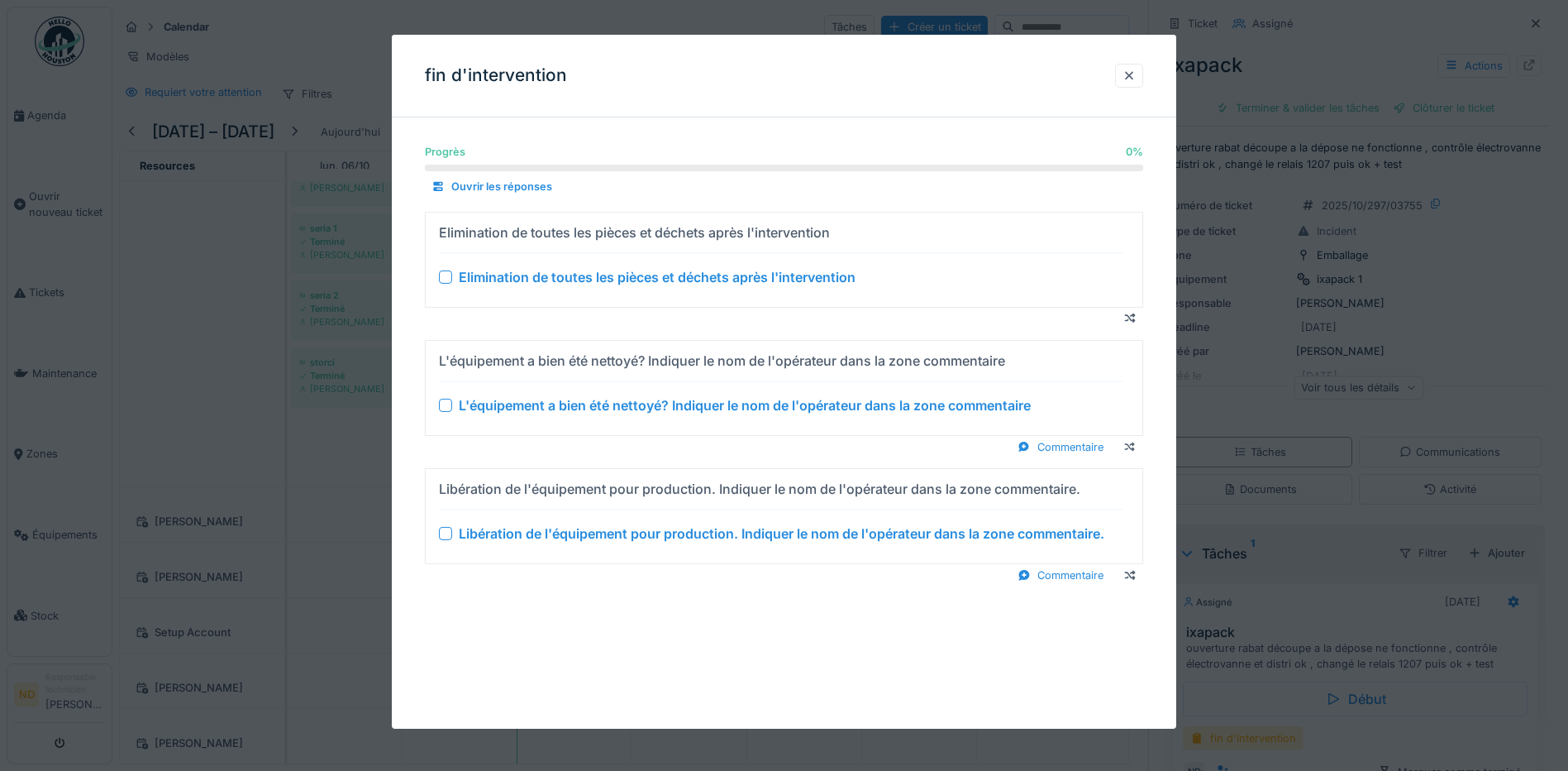
click at [447, 280] on div at bounding box center [446, 277] width 13 height 13
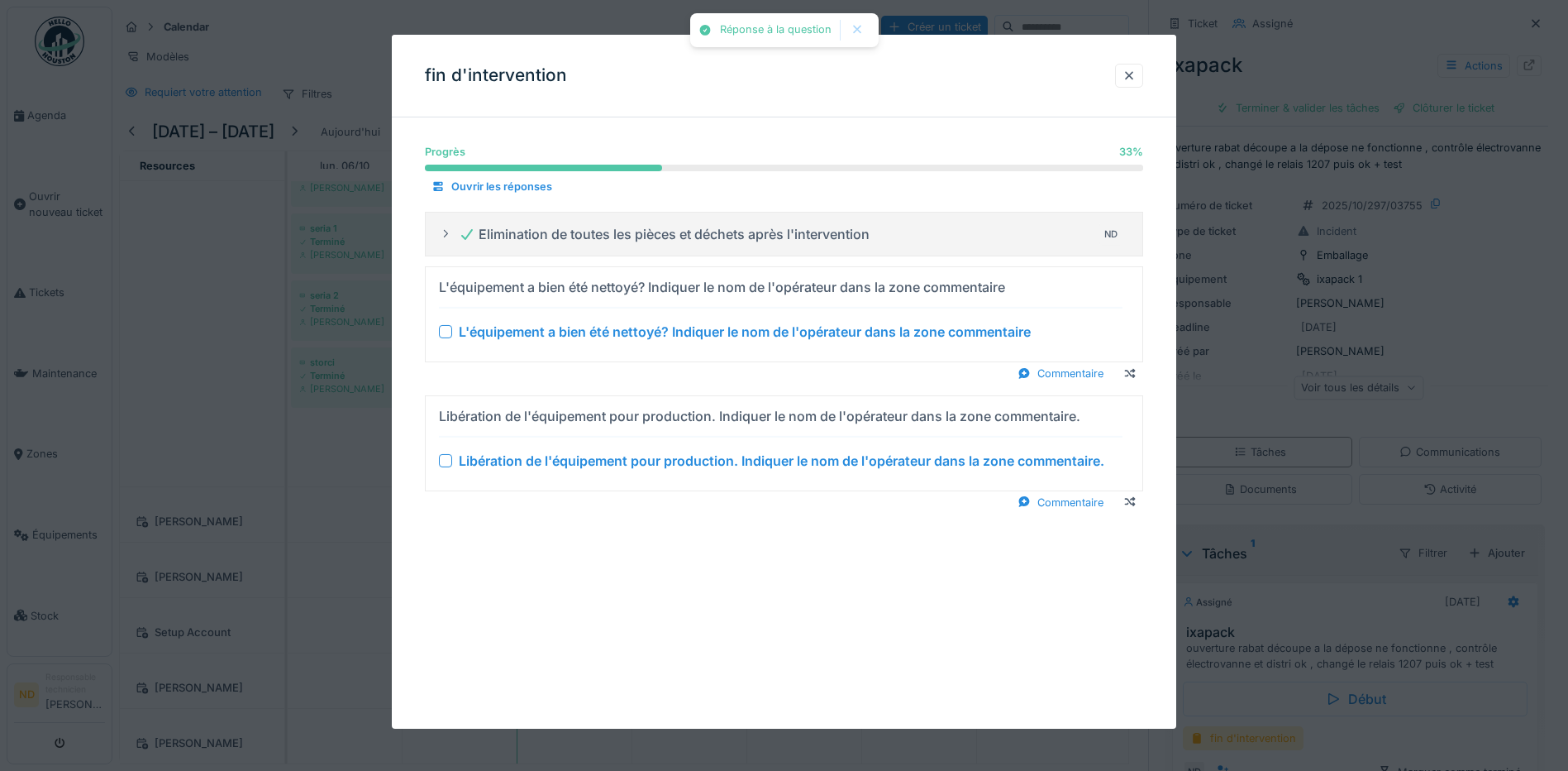
click at [444, 333] on div at bounding box center [446, 332] width 13 height 13
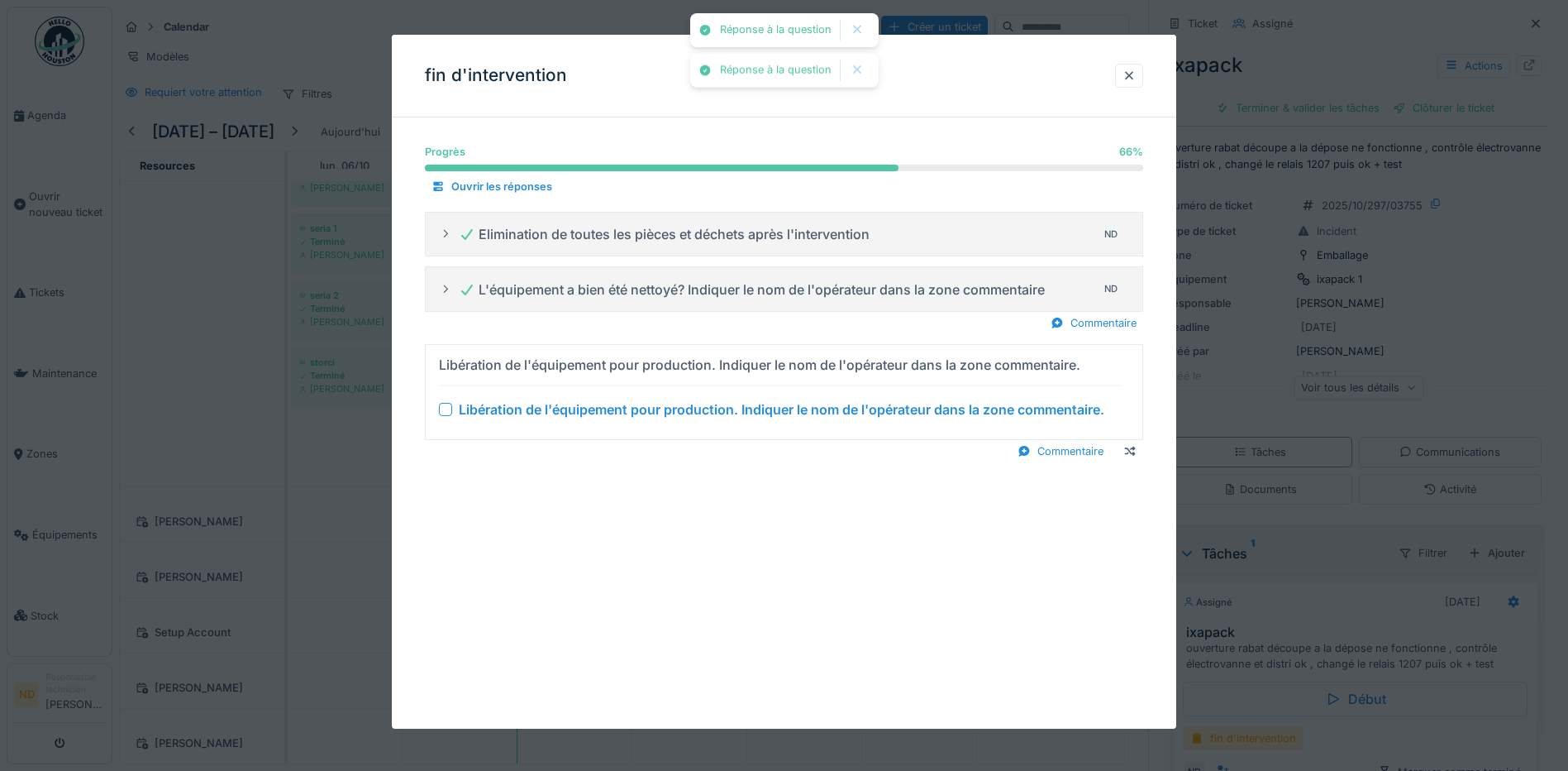
click at [447, 411] on div at bounding box center [446, 409] width 13 height 13
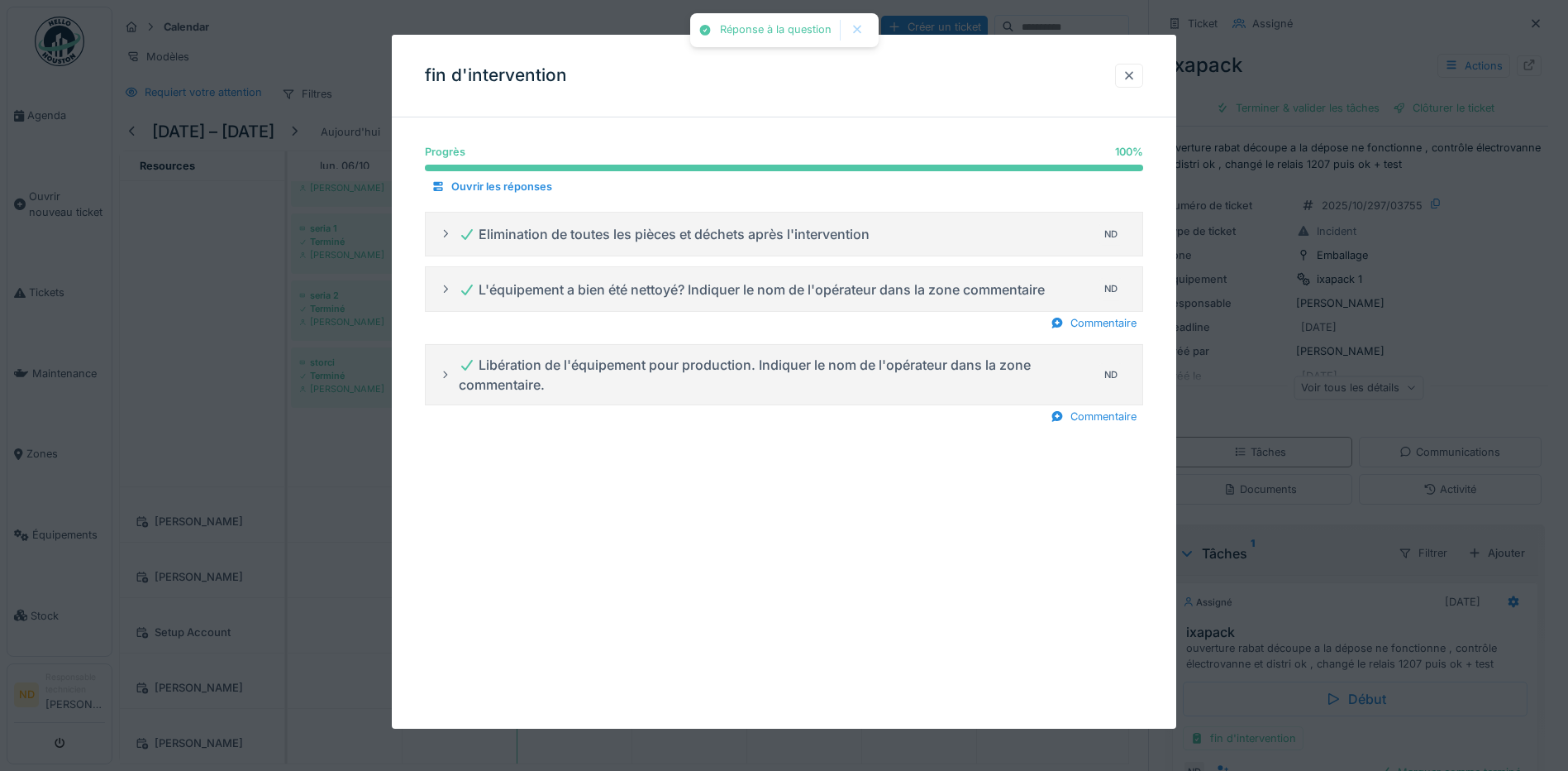
click at [1134, 76] on div at bounding box center [1129, 75] width 13 height 16
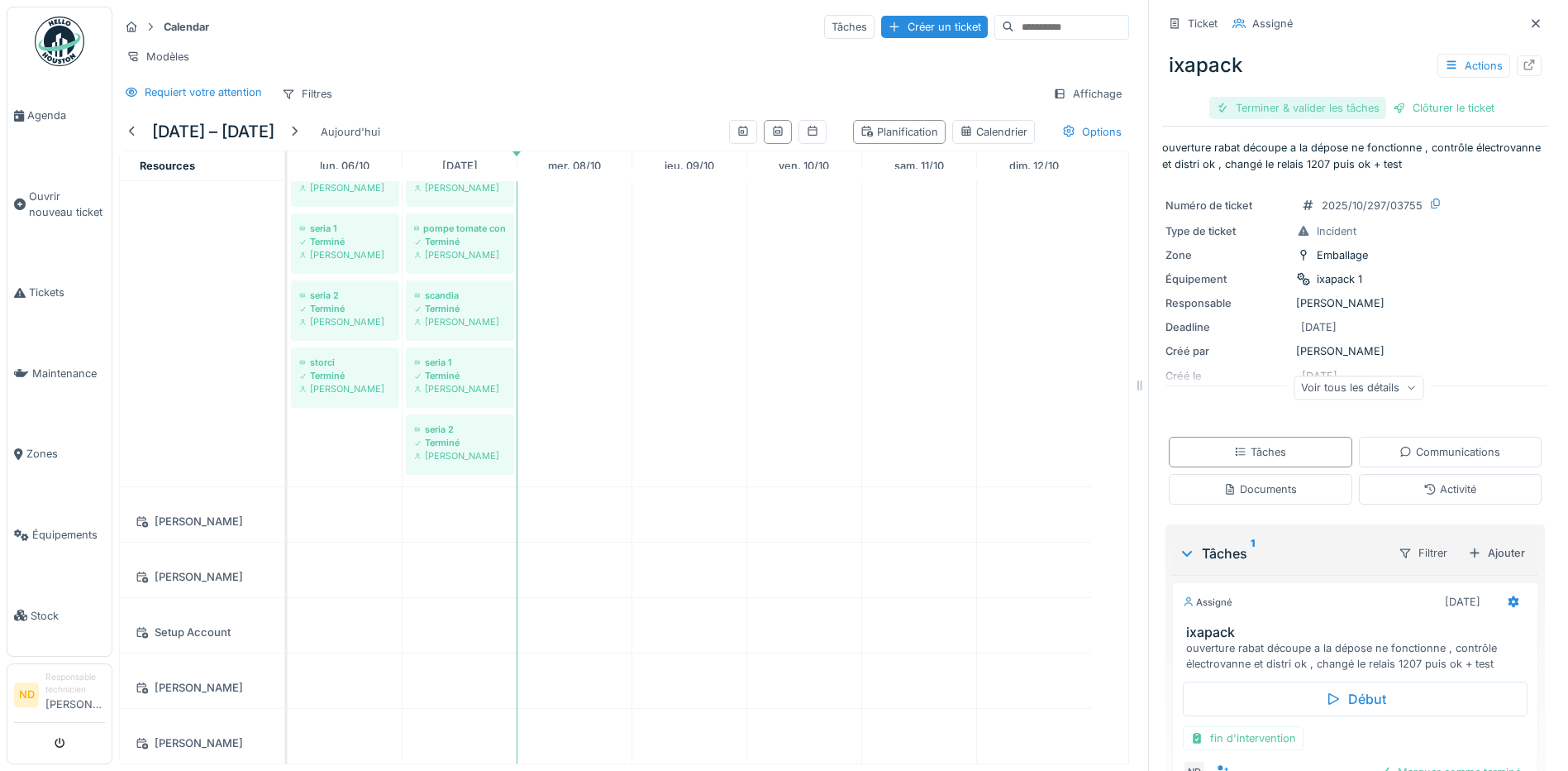
click at [1247, 97] on div "Terminer & valider les tâches" at bounding box center [1298, 108] width 177 height 23
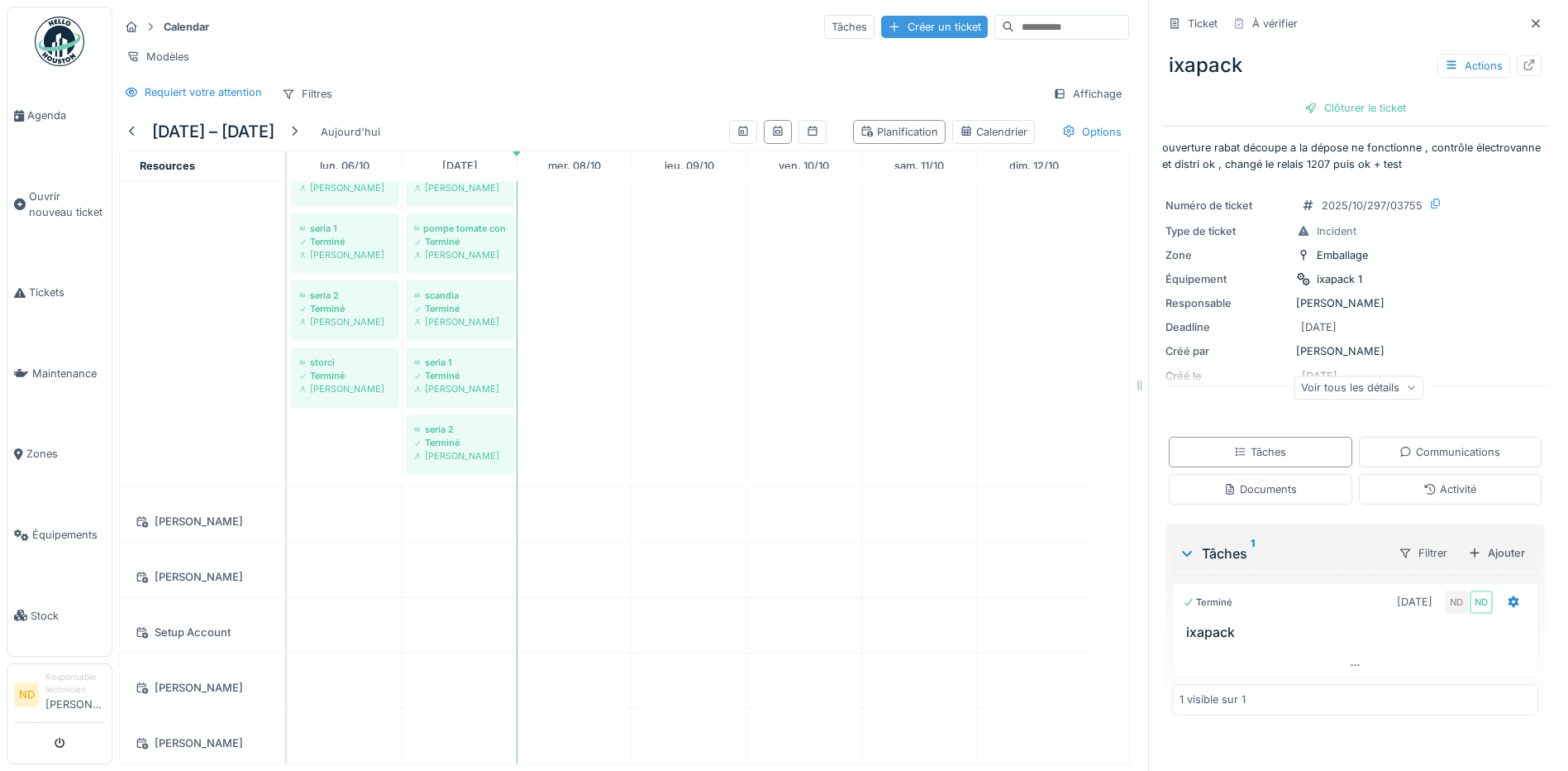
click at [881, 20] on div "Créer un ticket" at bounding box center [934, 27] width 106 height 23
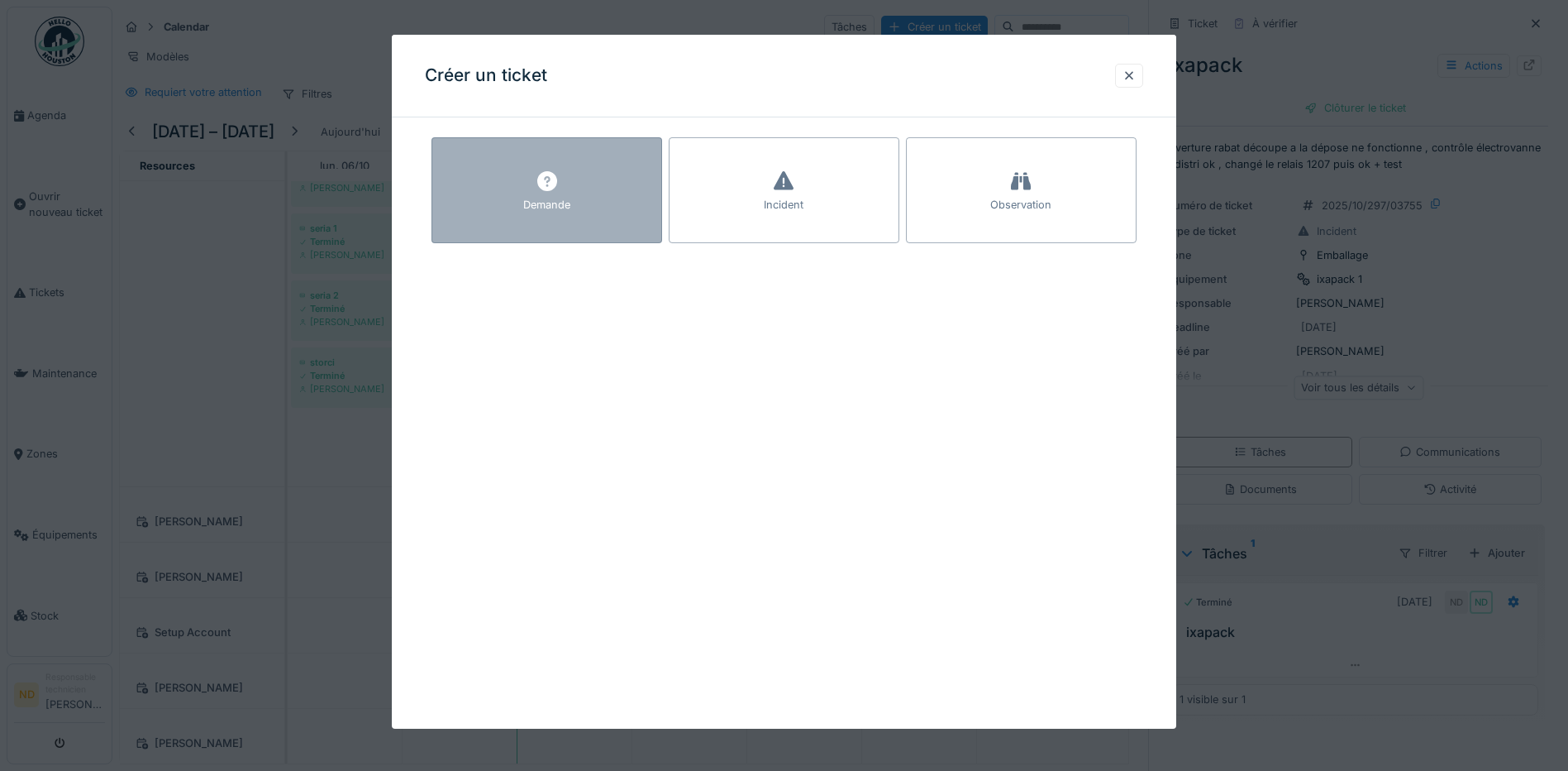
click at [536, 209] on div "Demande" at bounding box center [547, 205] width 47 height 16
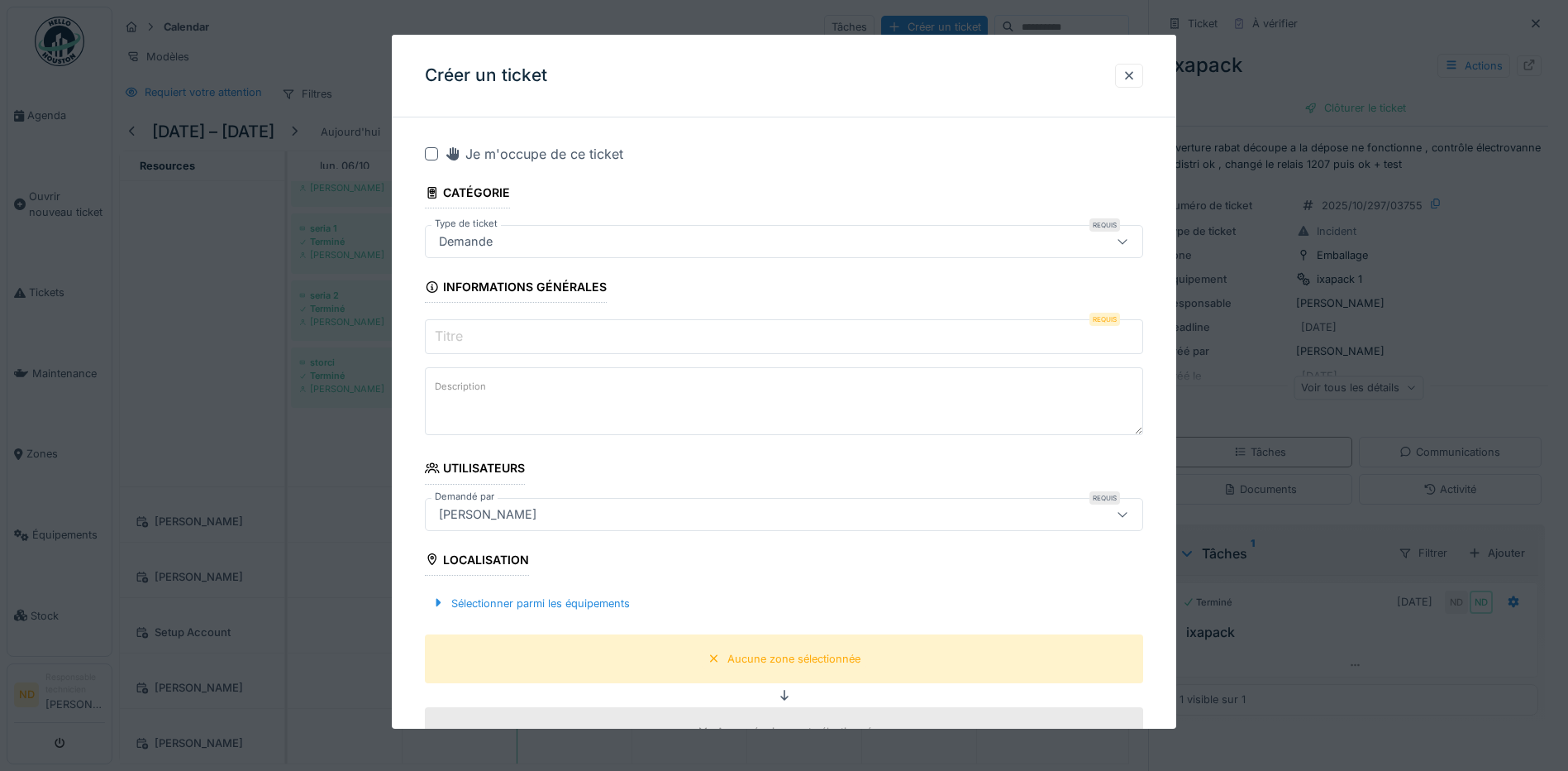
click at [431, 158] on div at bounding box center [432, 154] width 13 height 13
click at [483, 408] on textarea "Description" at bounding box center [784, 402] width 718 height 68
paste textarea "**********"
type textarea "**********"
click at [474, 337] on input "Titre" at bounding box center [784, 336] width 718 height 35
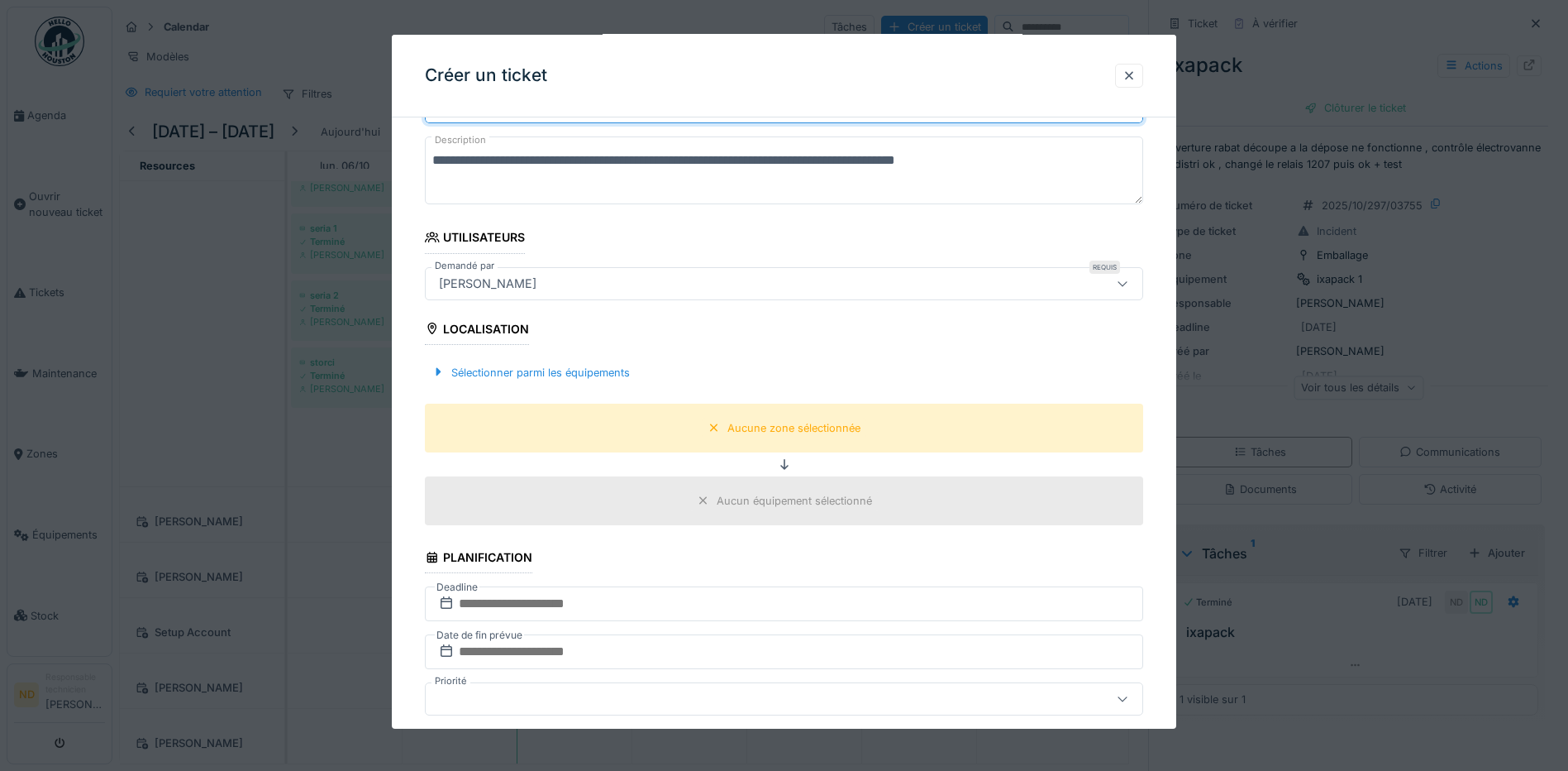
scroll to position [248, 0]
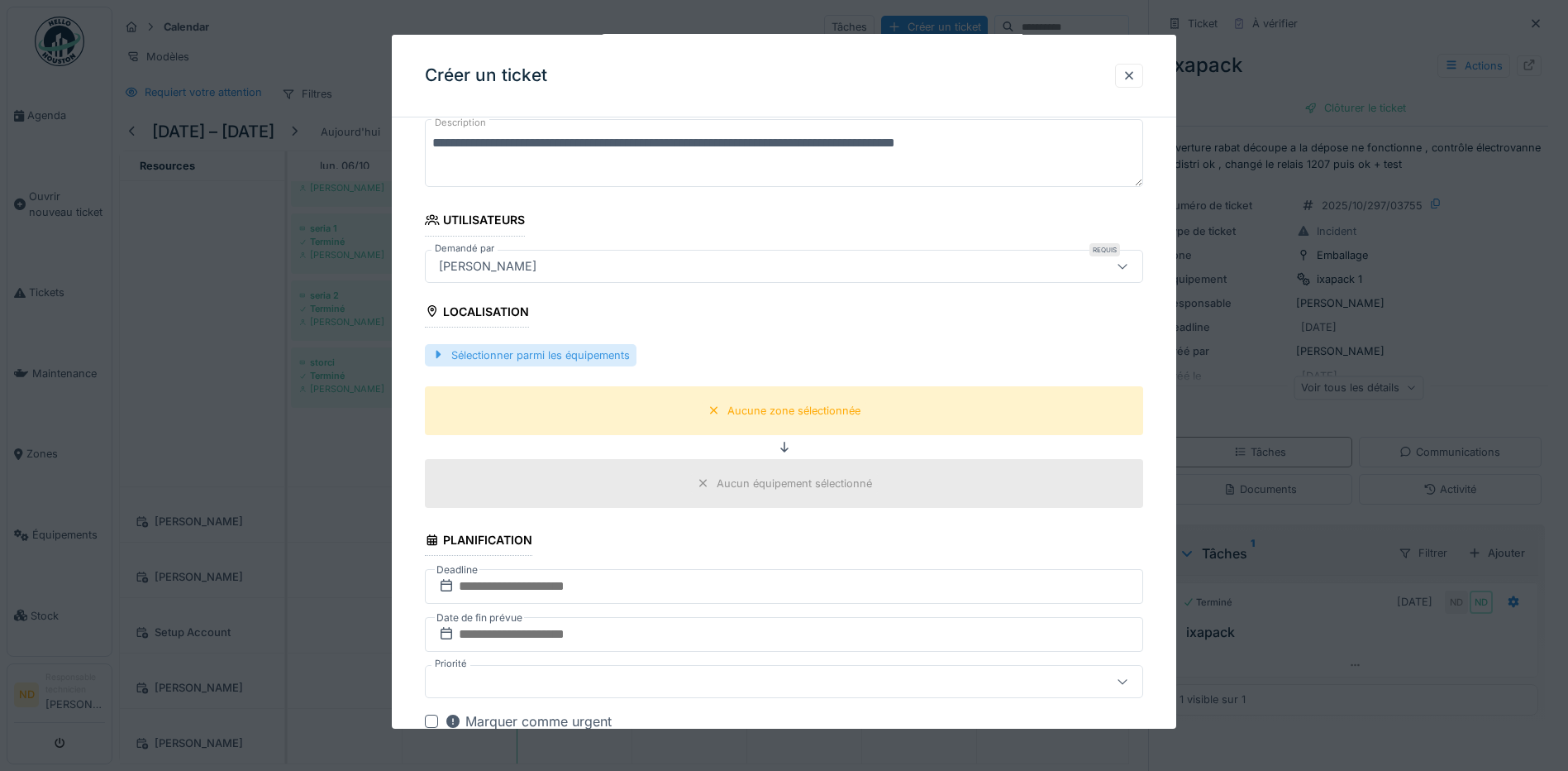
type input "**********"
click at [589, 351] on div "Sélectionner parmi les équipements" at bounding box center [531, 355] width 212 height 23
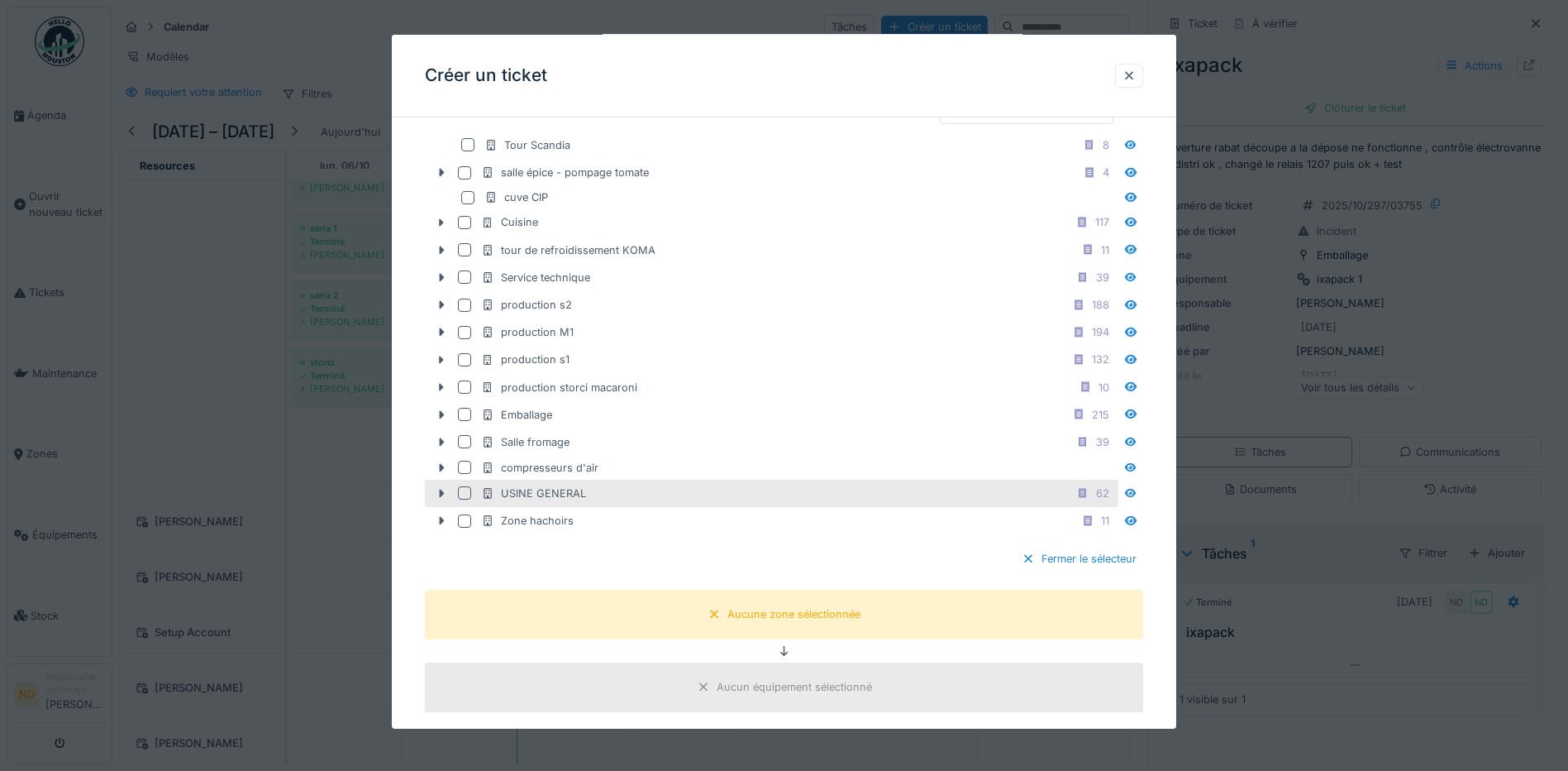
scroll to position [414, 0]
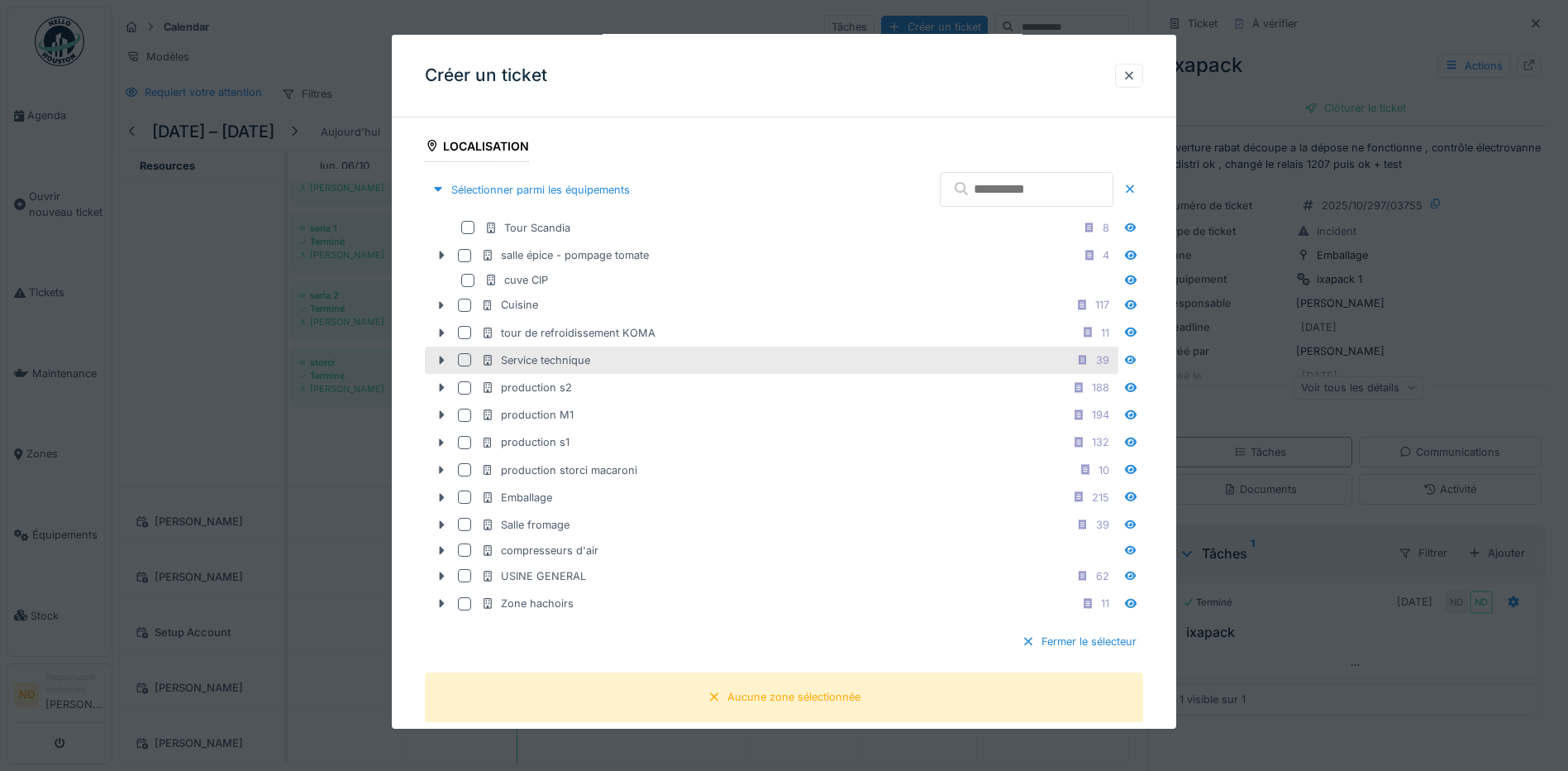
click at [466, 363] on div at bounding box center [465, 360] width 13 height 13
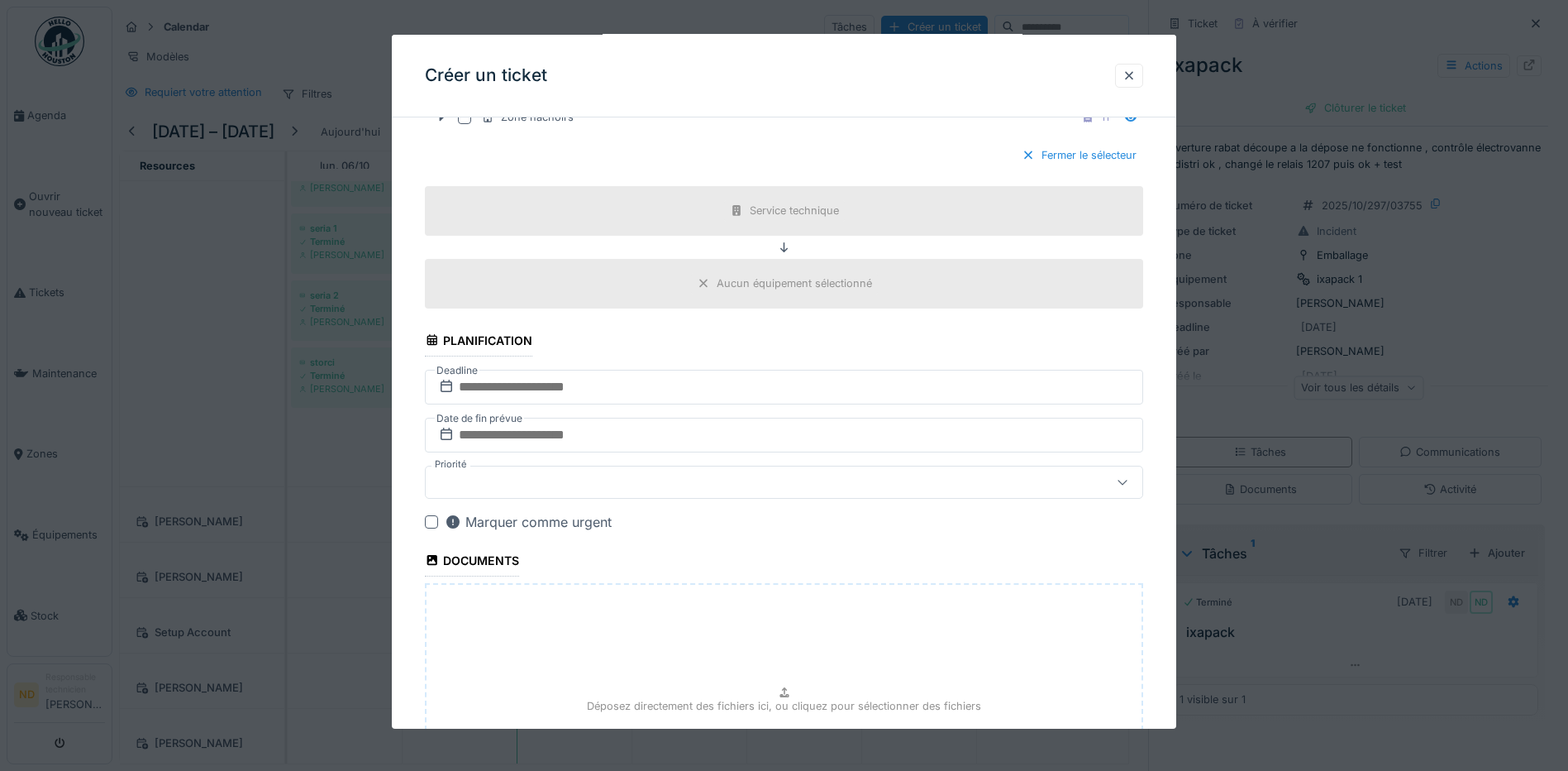
scroll to position [1074, 0]
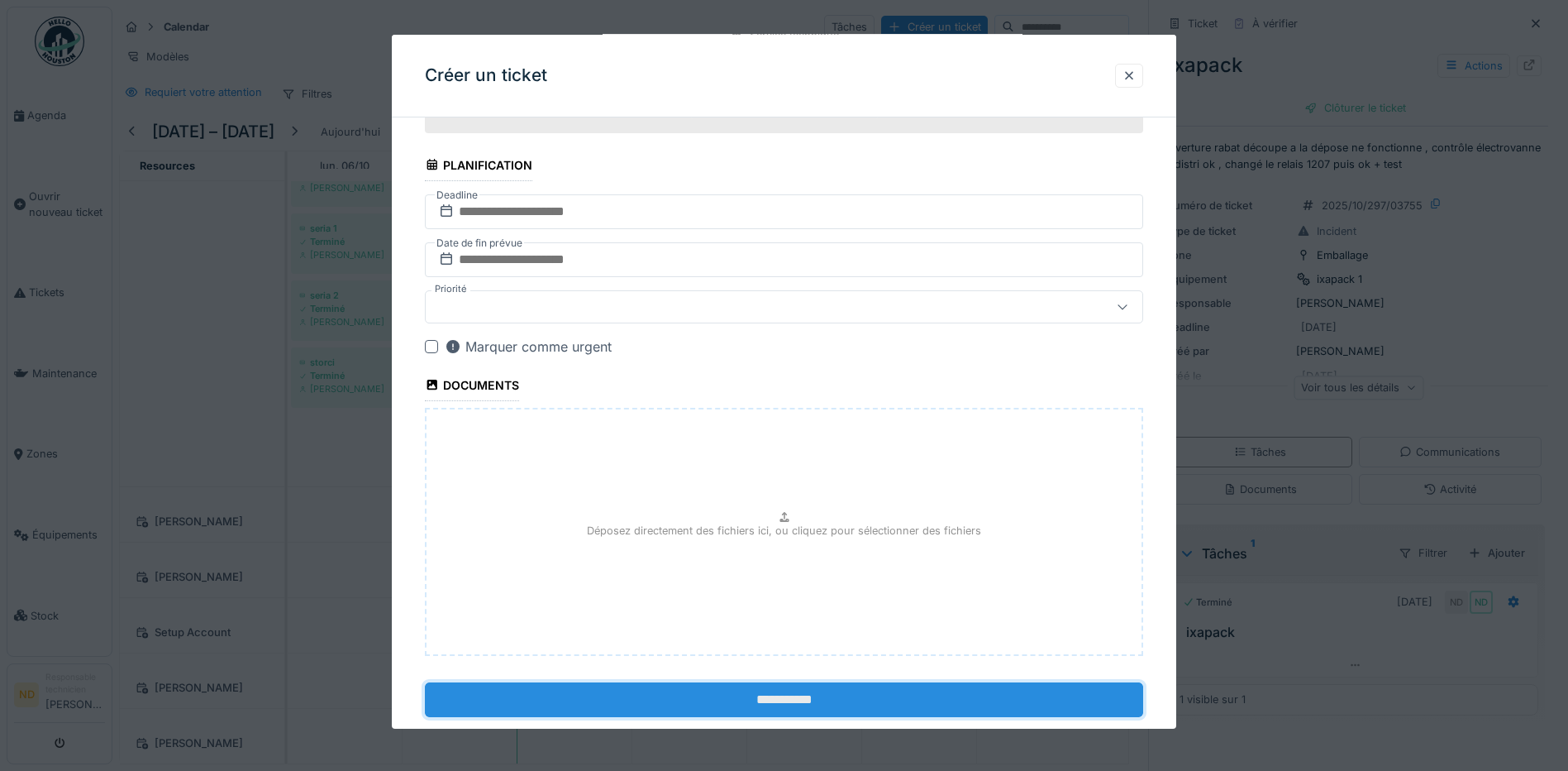
click at [798, 703] on input "**********" at bounding box center [784, 699] width 718 height 35
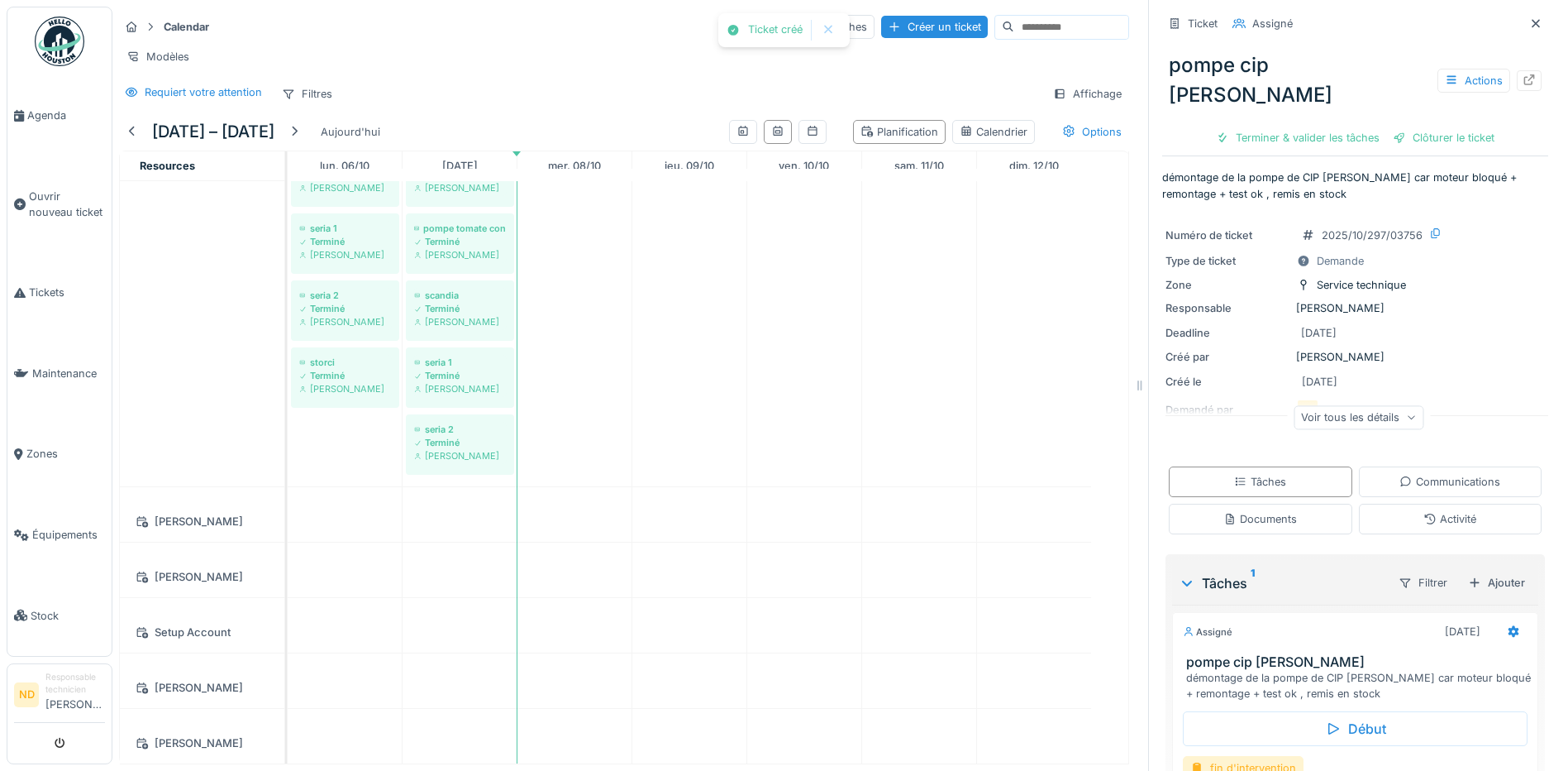
click at [1230, 756] on div "fin d'intervention" at bounding box center [1243, 767] width 121 height 24
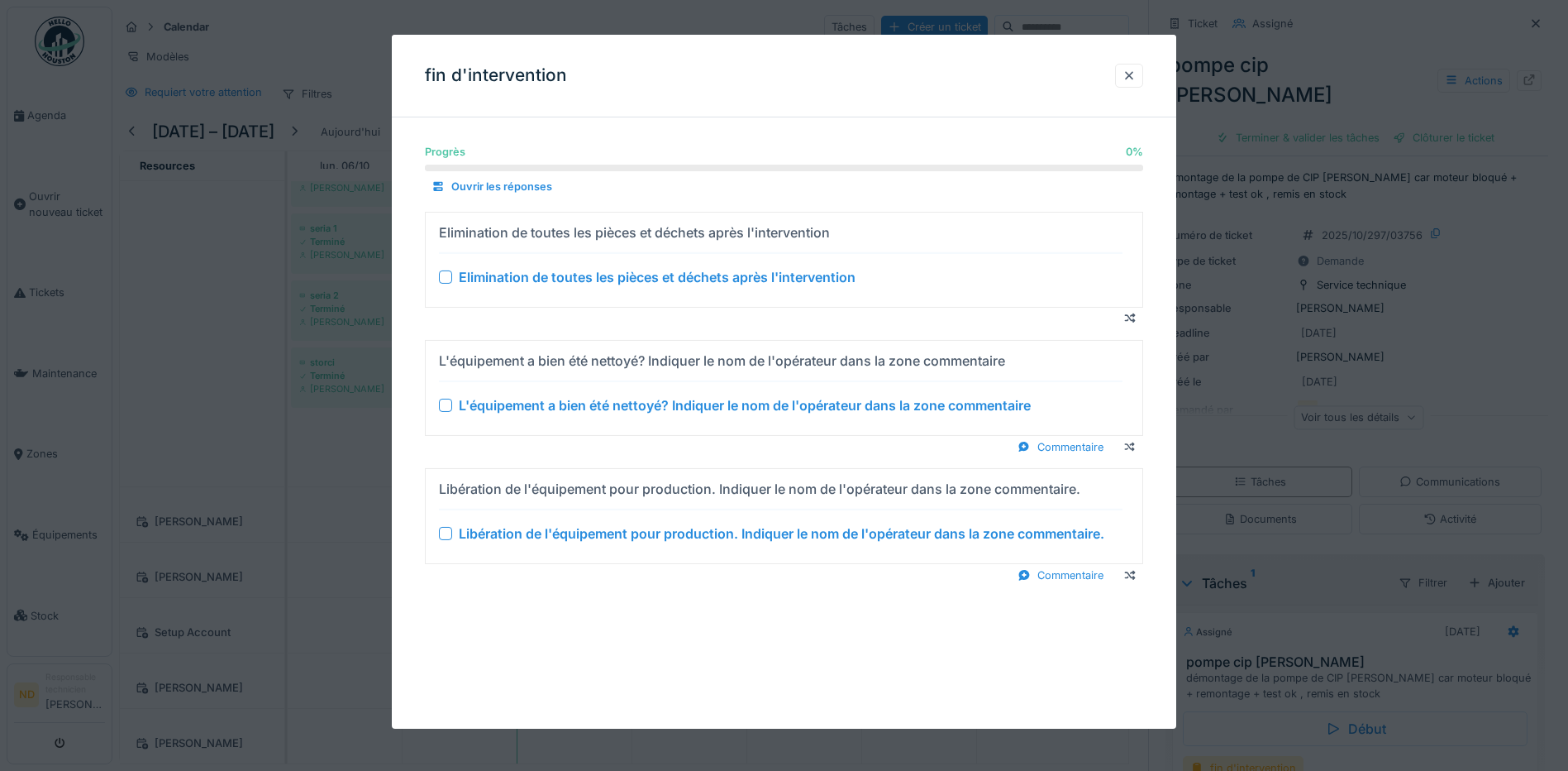
click at [442, 273] on div at bounding box center [446, 277] width 13 height 13
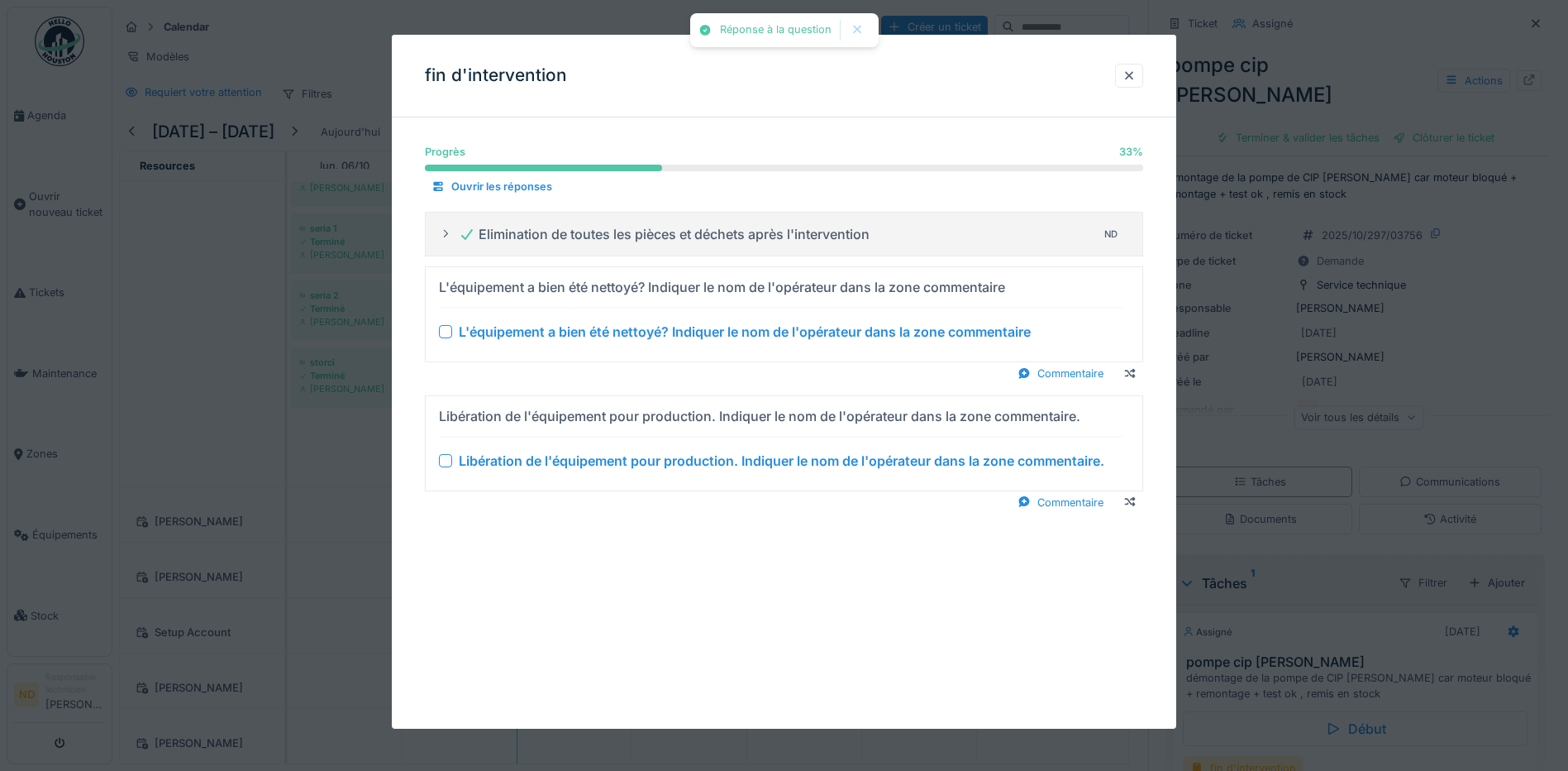
click at [441, 331] on div at bounding box center [446, 332] width 13 height 13
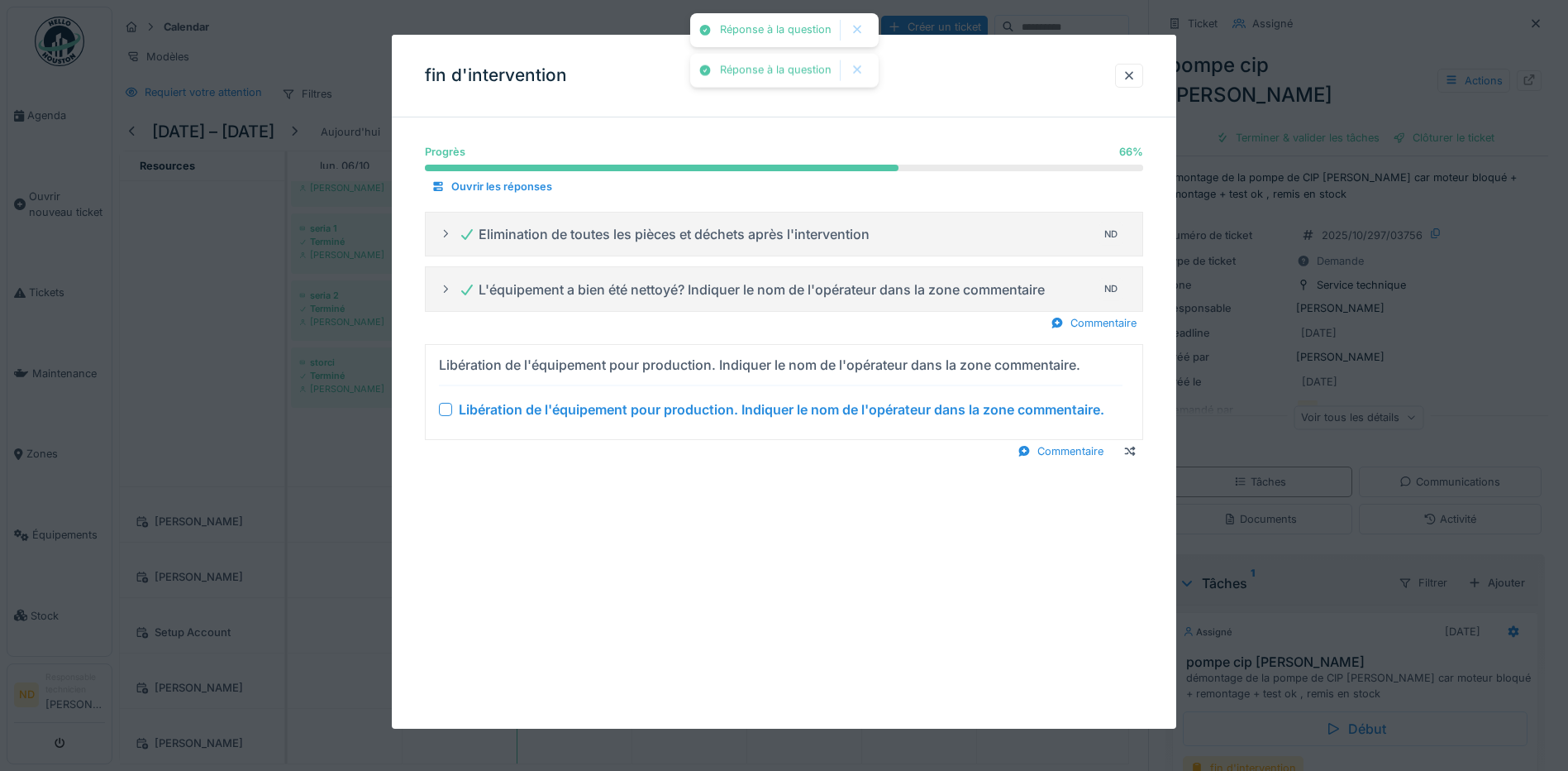
click at [446, 410] on div at bounding box center [446, 409] width 13 height 13
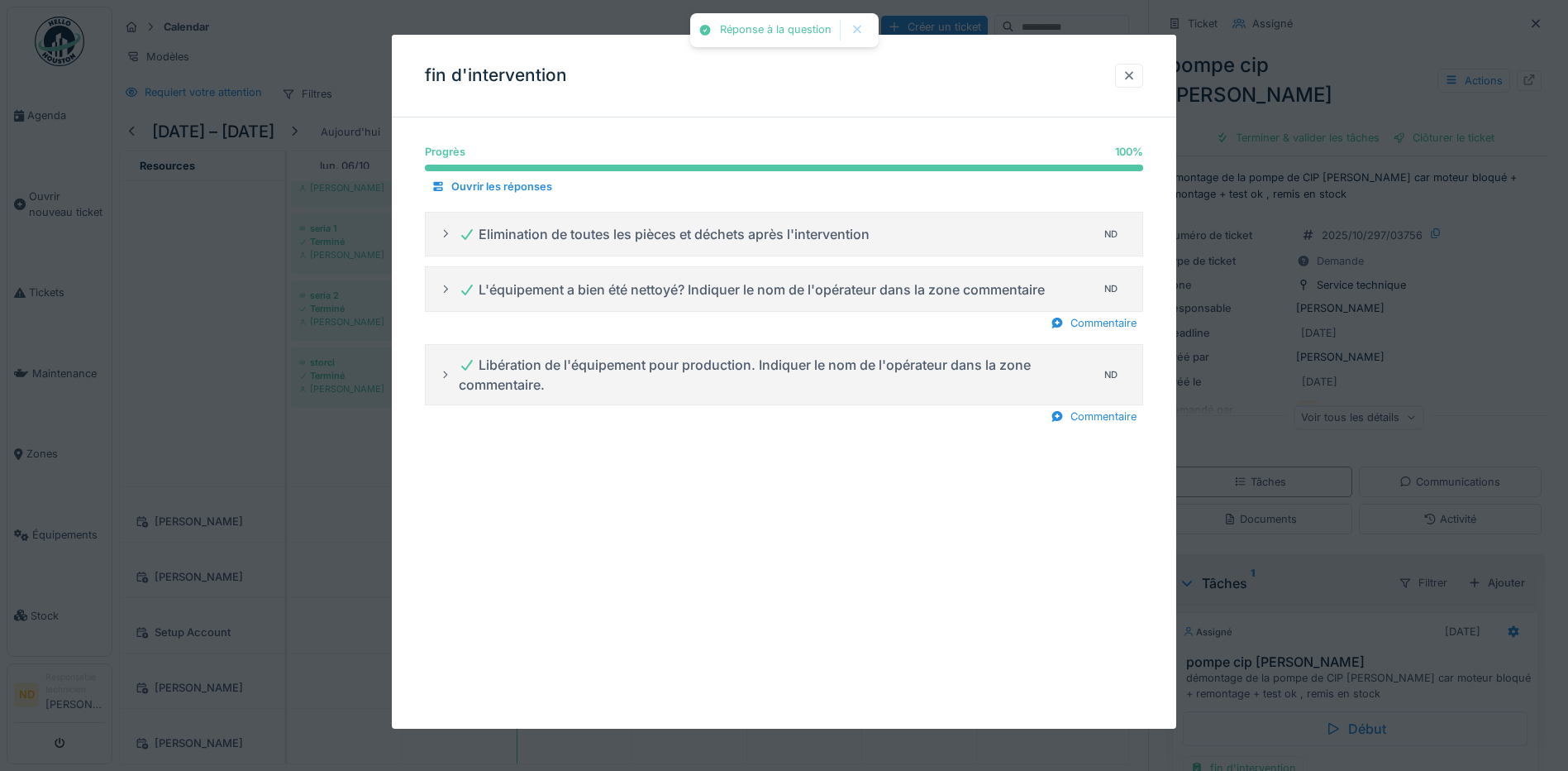
click at [1142, 71] on div at bounding box center [1129, 75] width 28 height 24
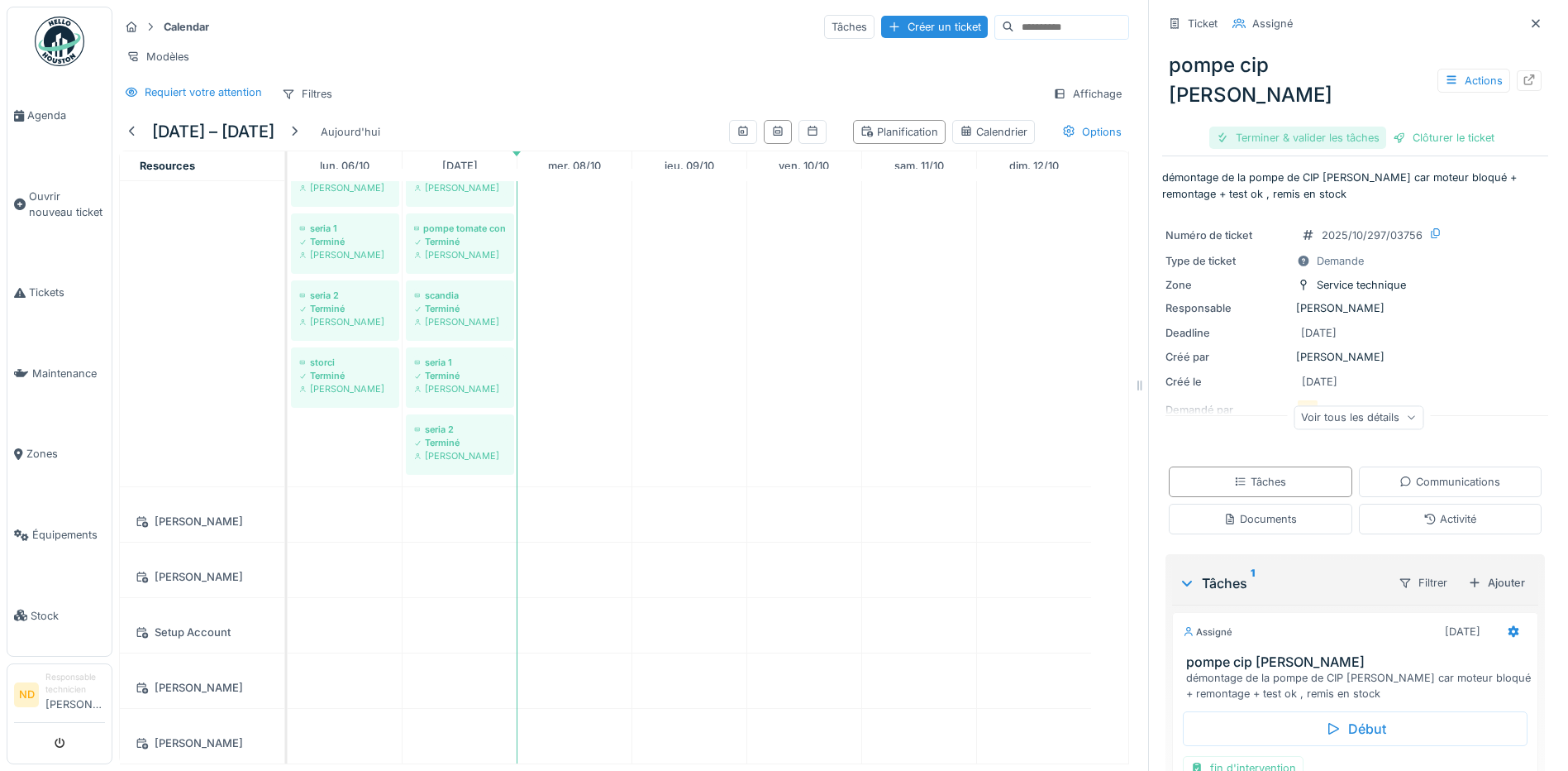
click at [1230, 126] on div "Terminer & valider les tâches" at bounding box center [1298, 138] width 177 height 23
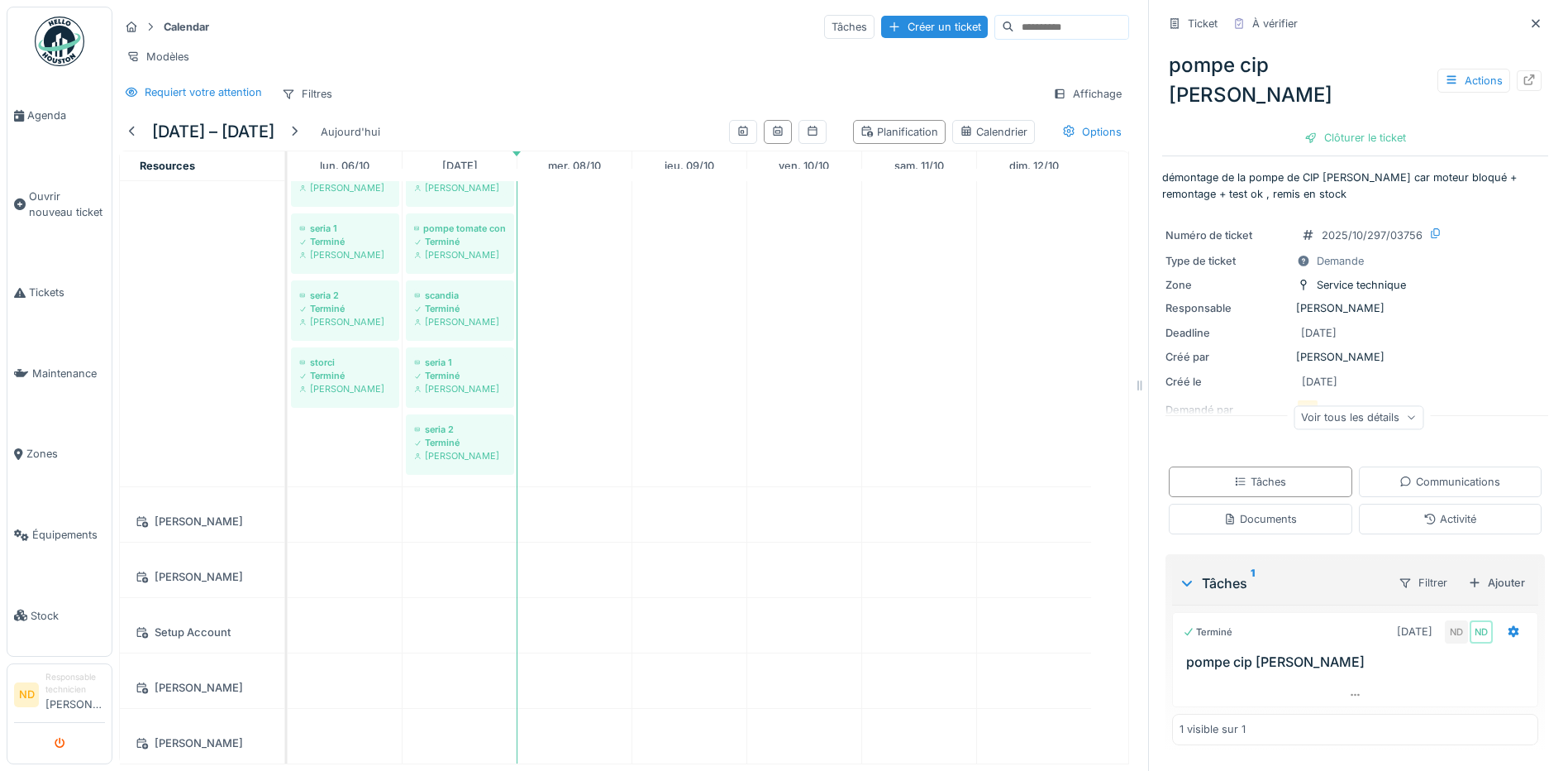
click at [59, 745] on icon "submit" at bounding box center [59, 743] width 10 height 10
